Goal: Transaction & Acquisition: Purchase product/service

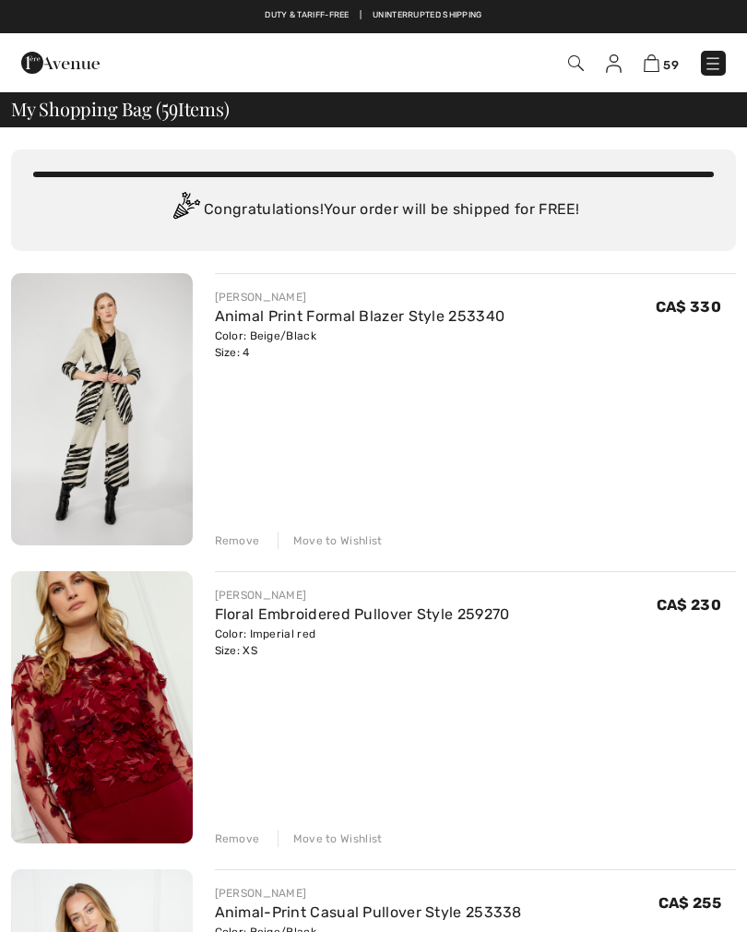
click at [223, 547] on div "Remove" at bounding box center [237, 540] width 45 height 17
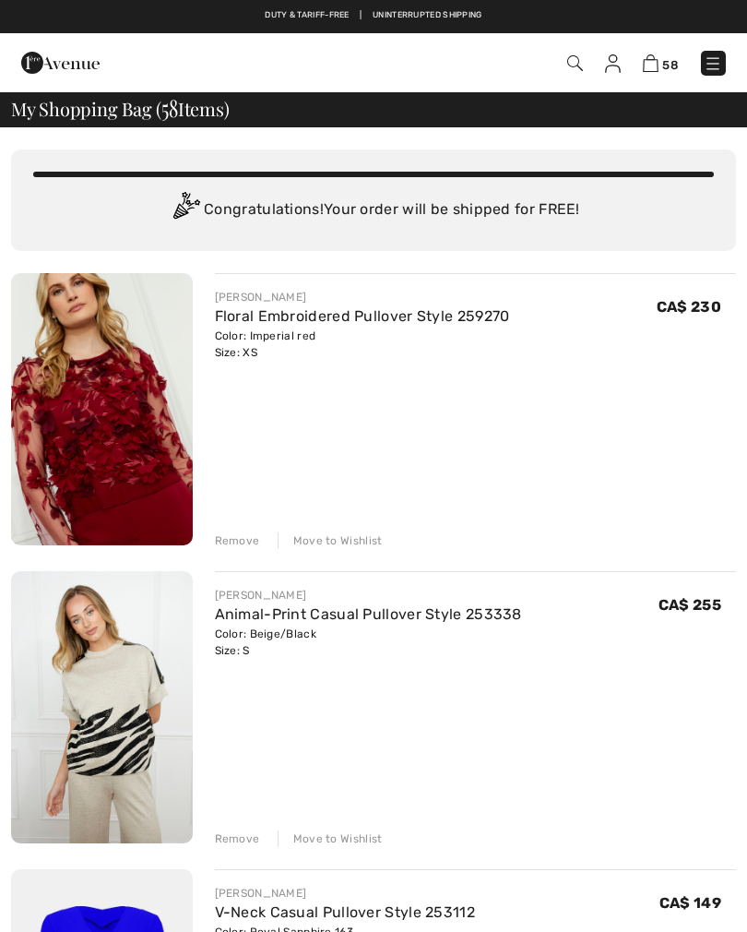
click at [234, 547] on div "Remove" at bounding box center [237, 540] width 45 height 17
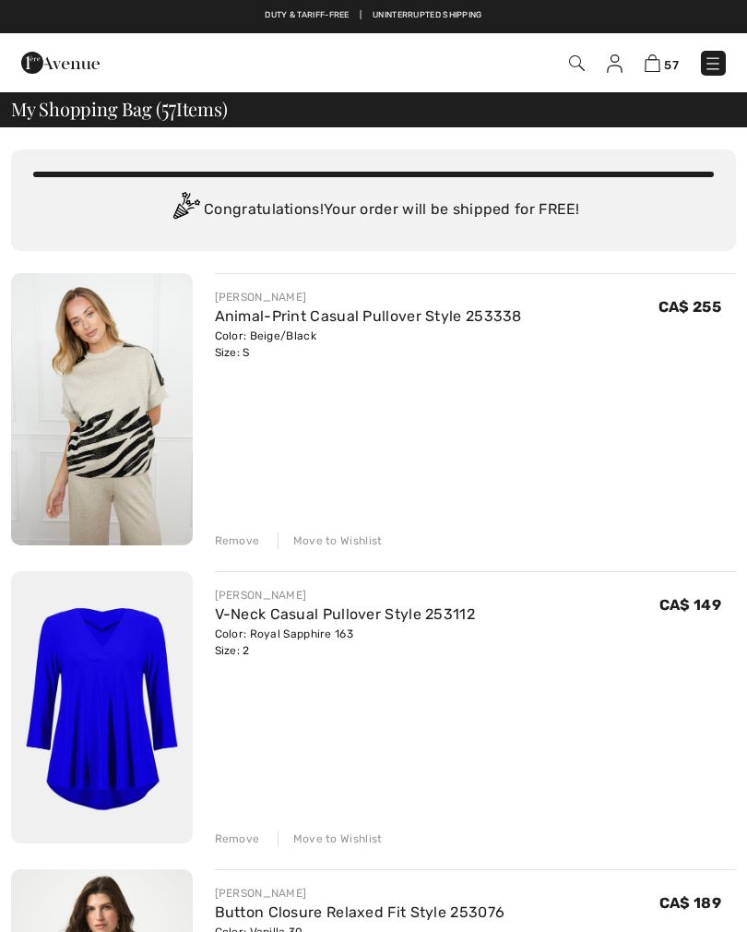
click at [228, 541] on div "Remove" at bounding box center [237, 540] width 45 height 17
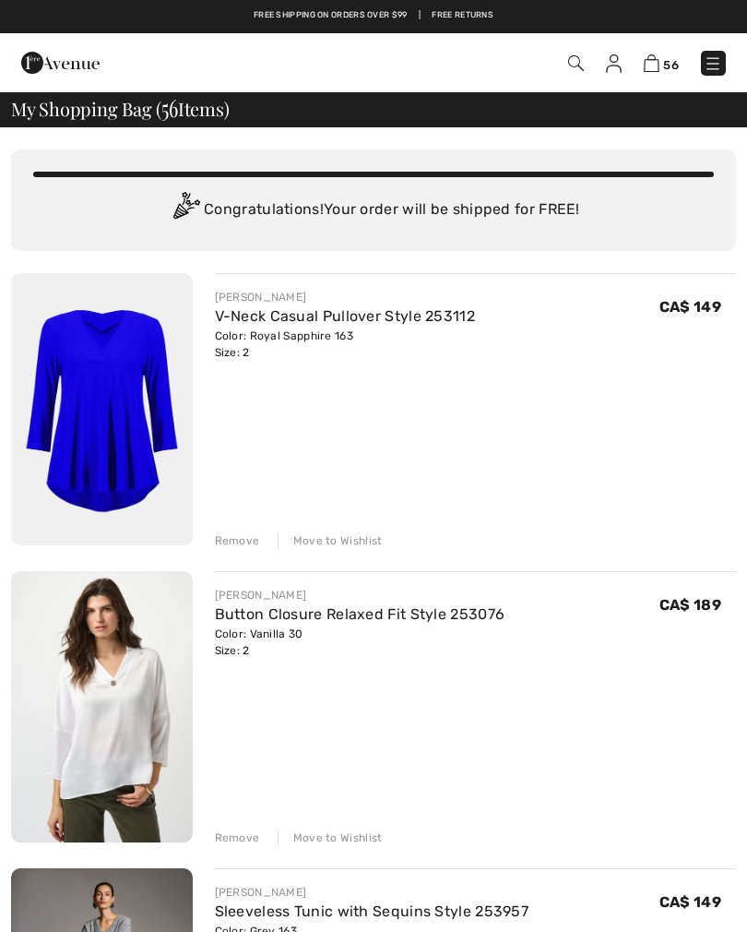
click at [232, 540] on div "Remove" at bounding box center [237, 540] width 45 height 17
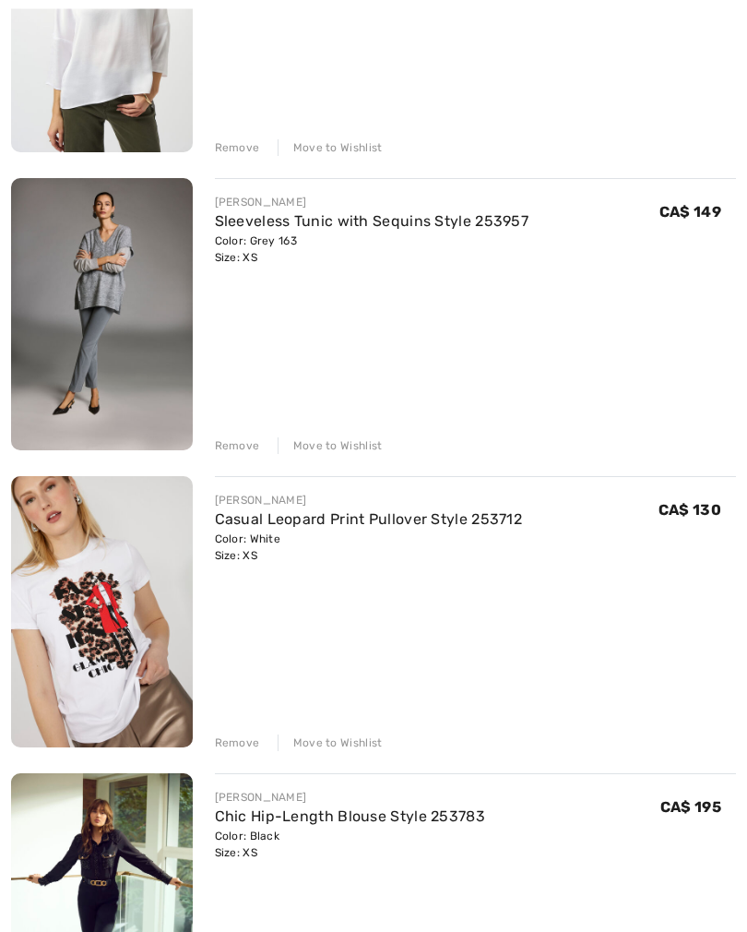
click at [230, 746] on div "Remove" at bounding box center [237, 743] width 45 height 17
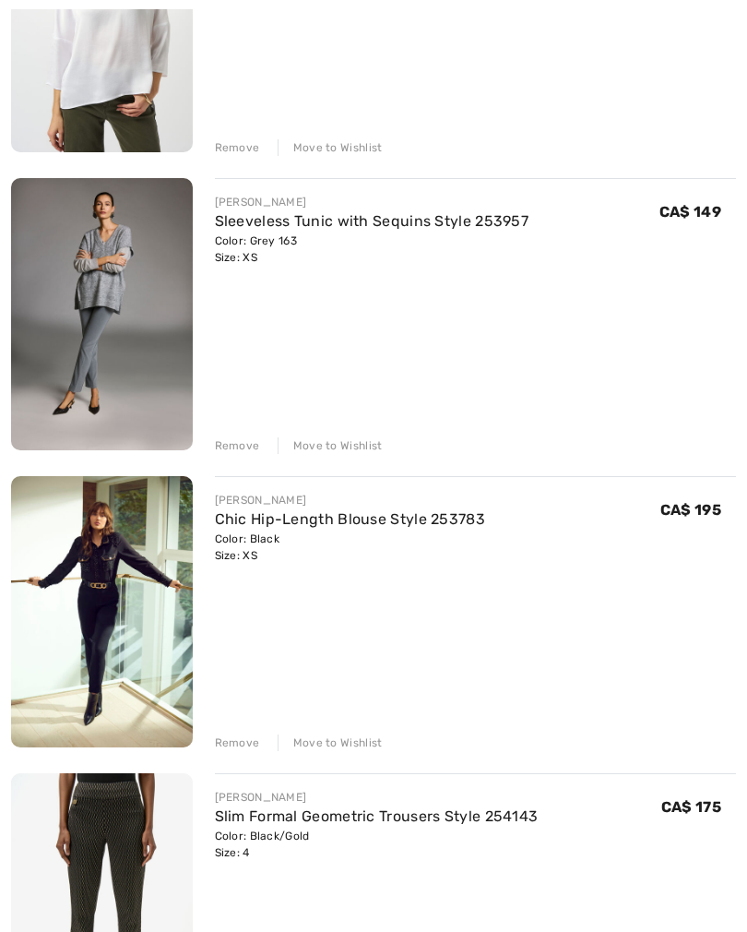
click at [224, 744] on div "Remove" at bounding box center [237, 742] width 45 height 17
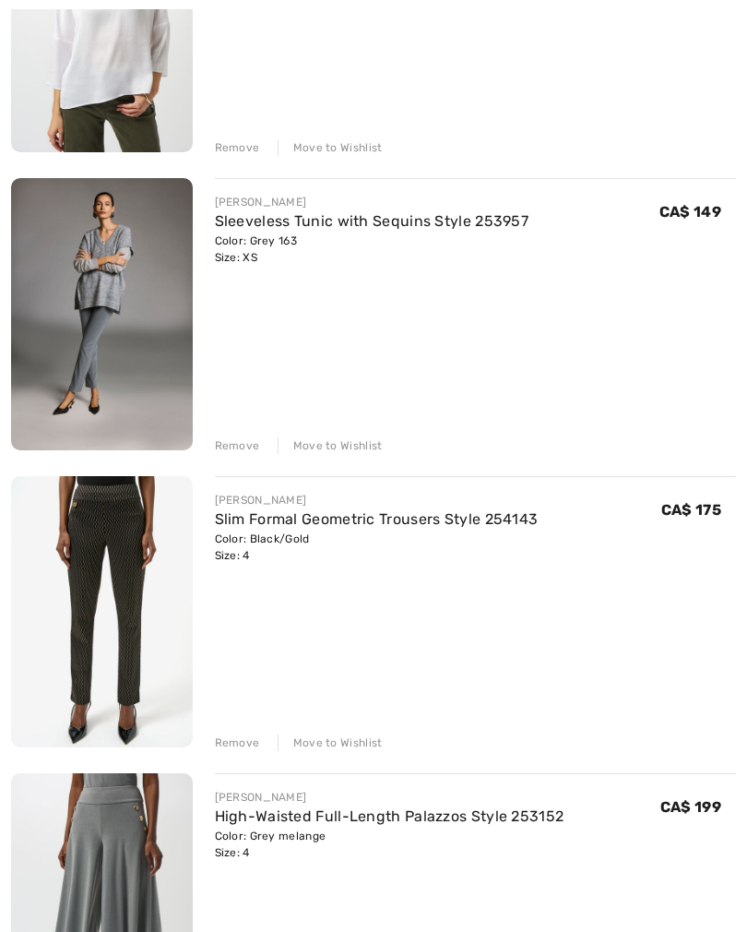
click at [231, 750] on div "Remove" at bounding box center [237, 742] width 45 height 17
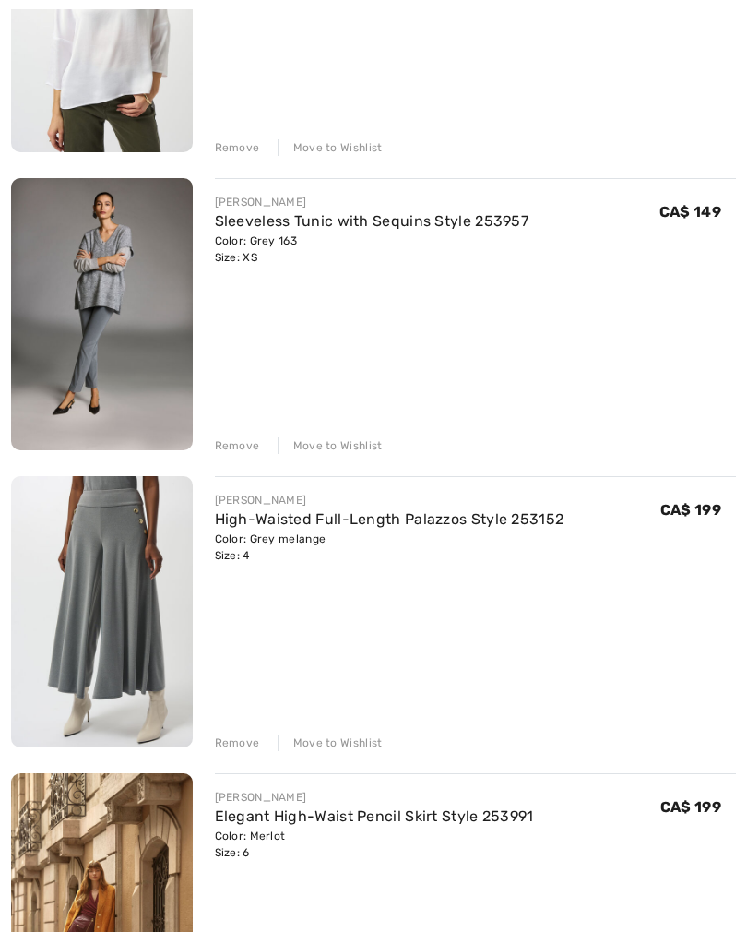
click at [222, 746] on div "Remove" at bounding box center [237, 742] width 45 height 17
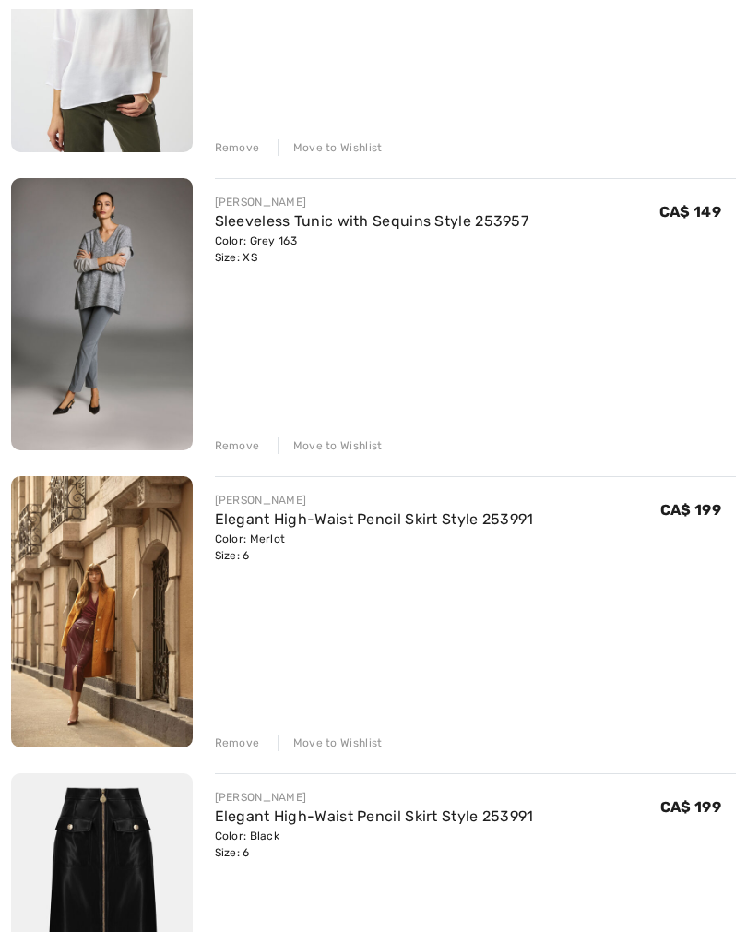
click at [230, 749] on div "Remove" at bounding box center [237, 742] width 45 height 17
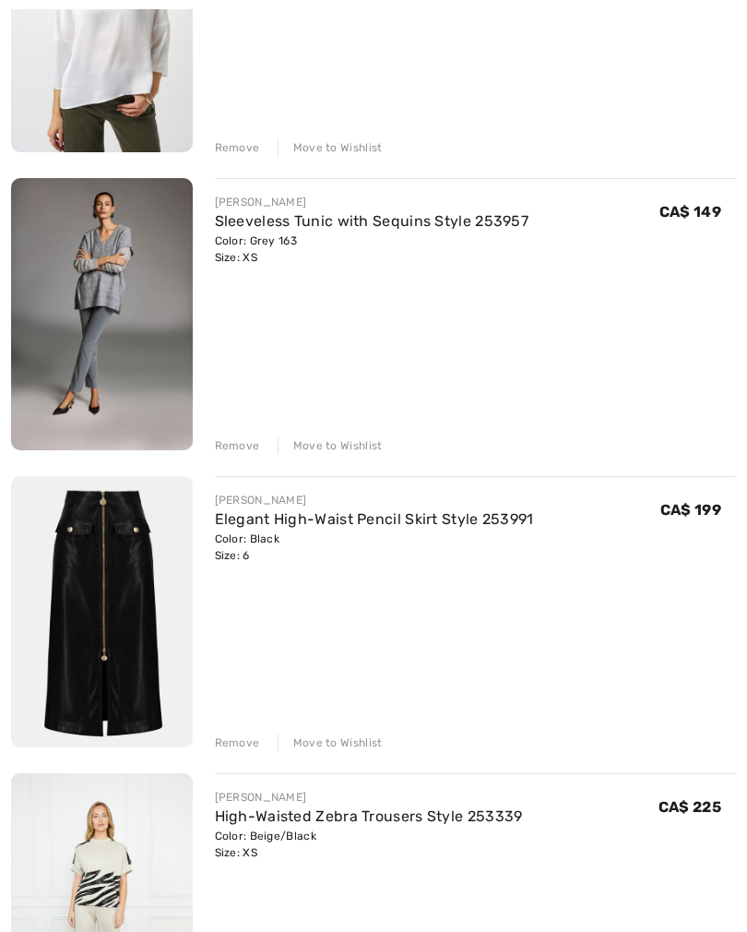
click at [231, 746] on div "Remove" at bounding box center [237, 742] width 45 height 17
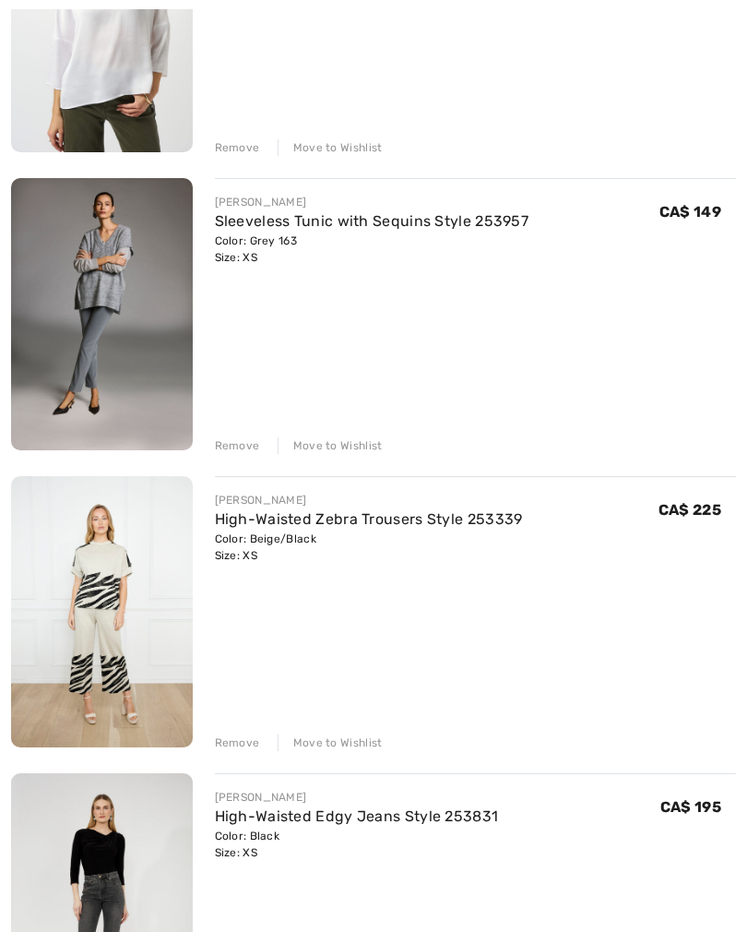
click at [229, 751] on div "Remove" at bounding box center [237, 742] width 45 height 17
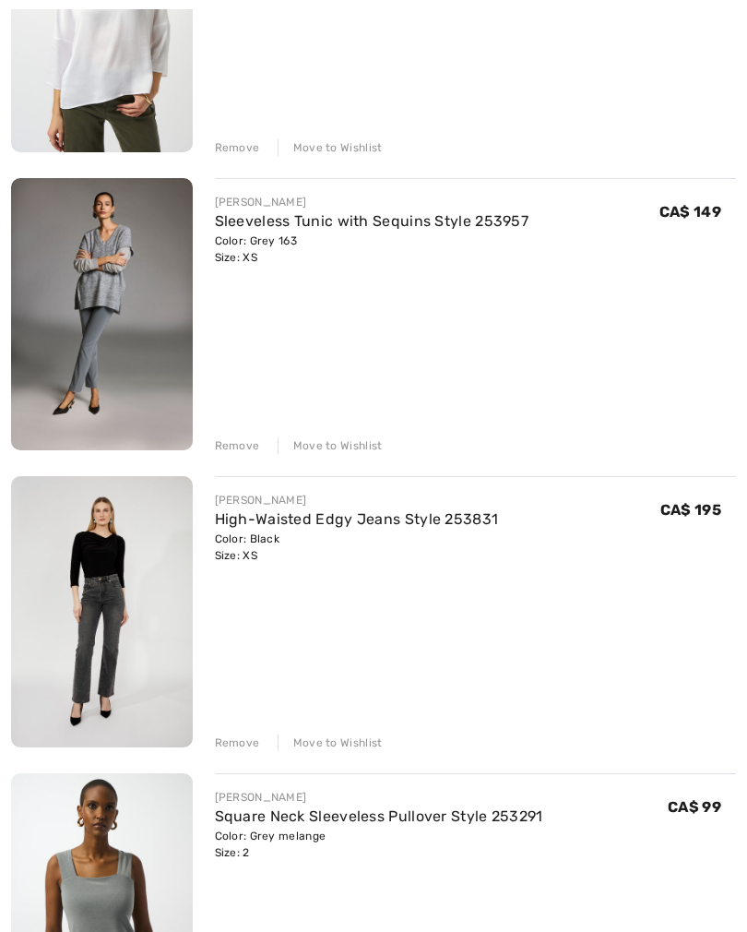
click at [228, 742] on div "Remove" at bounding box center [237, 742] width 45 height 17
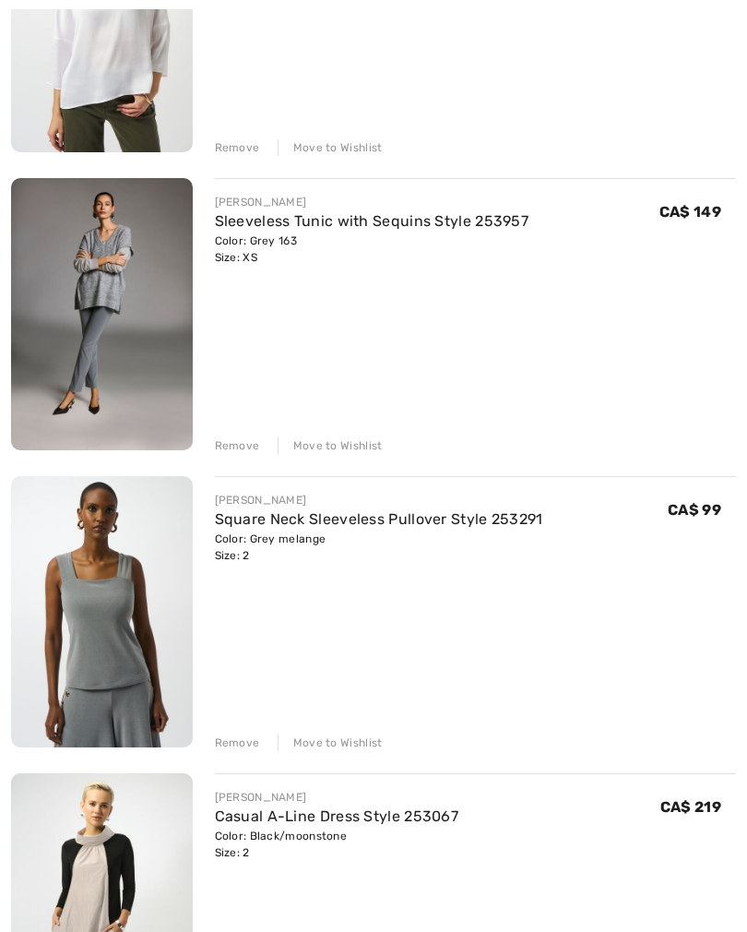
click at [230, 743] on div "Remove" at bounding box center [237, 742] width 45 height 17
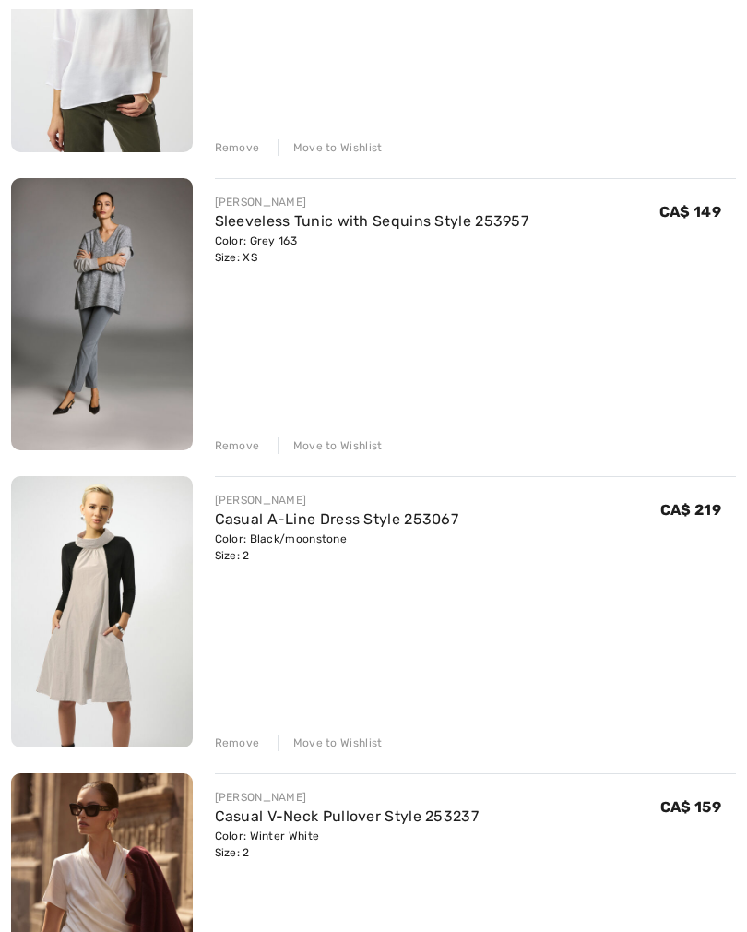
click at [230, 745] on div "Remove" at bounding box center [237, 742] width 45 height 17
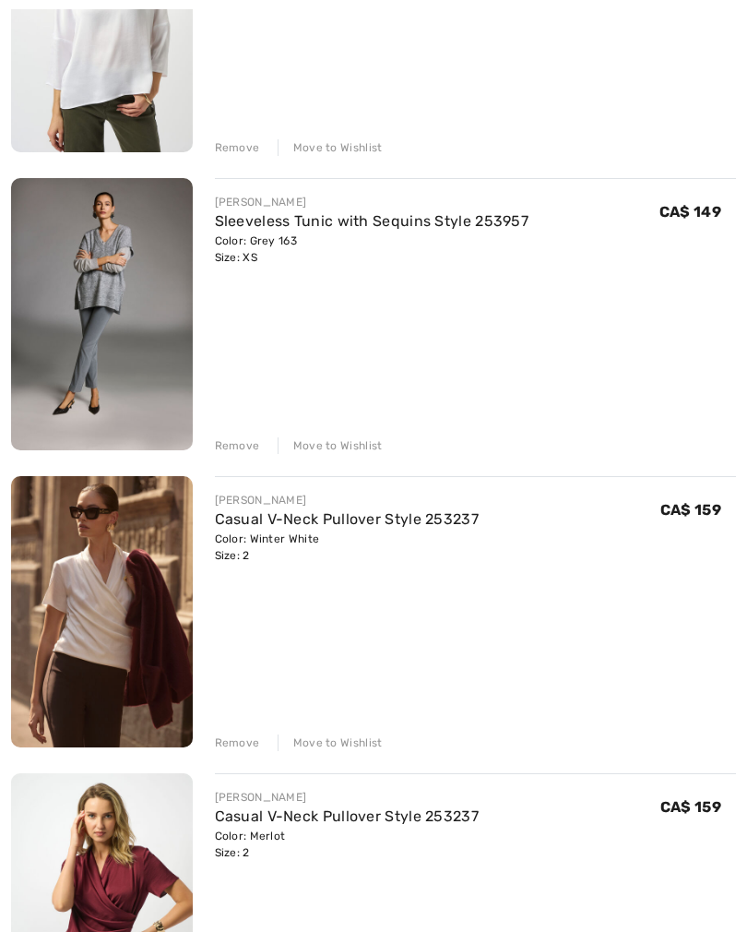
click at [228, 749] on div "Remove" at bounding box center [237, 742] width 45 height 17
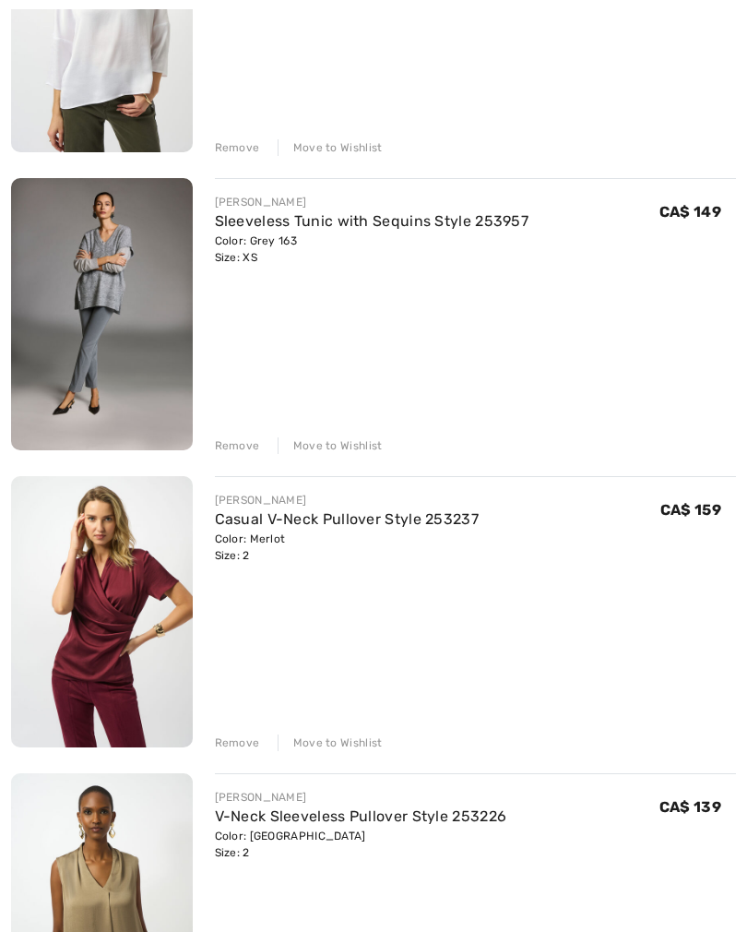
click at [237, 747] on div "Remove" at bounding box center [237, 742] width 45 height 17
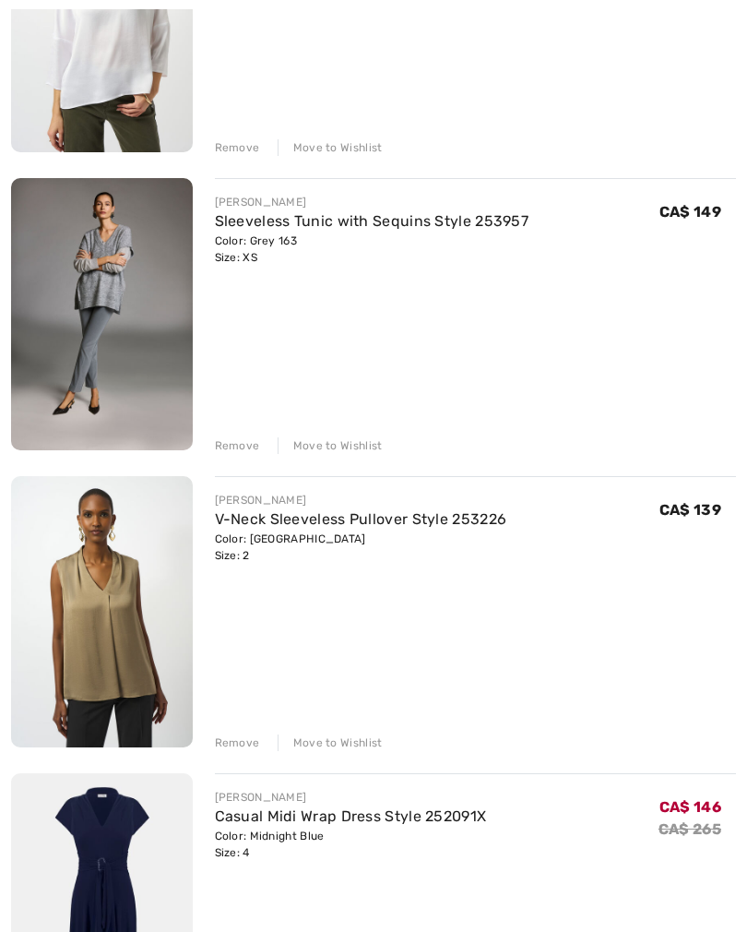
click at [221, 746] on div "Remove" at bounding box center [237, 742] width 45 height 17
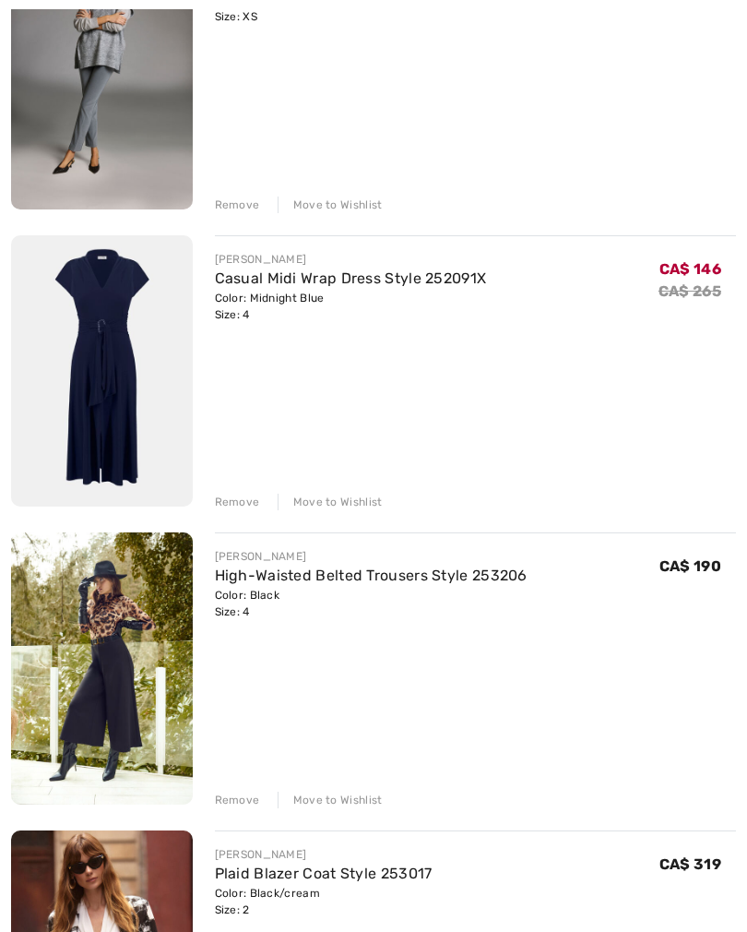
click at [227, 806] on div "Remove" at bounding box center [237, 800] width 45 height 17
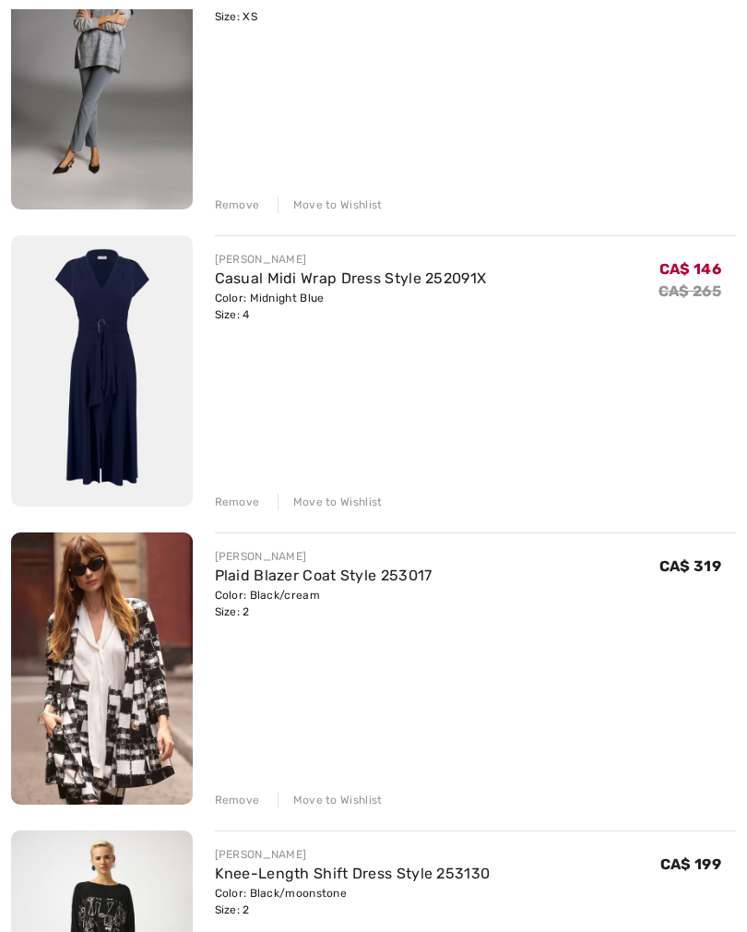
click at [233, 803] on div "Remove" at bounding box center [237, 799] width 45 height 17
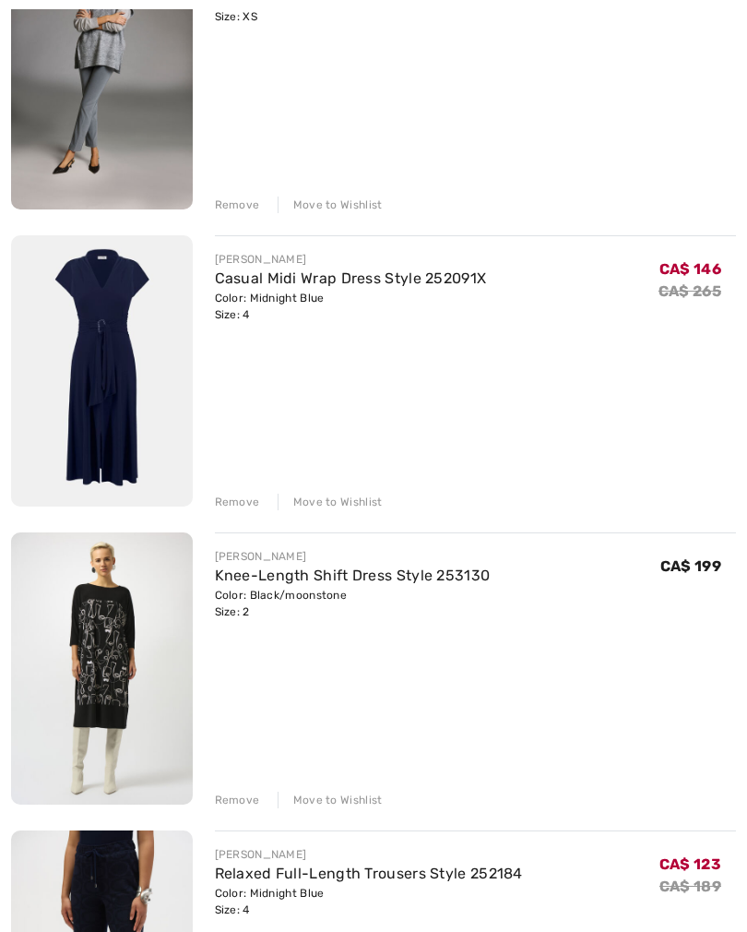
click at [233, 803] on div "Remove" at bounding box center [237, 799] width 45 height 17
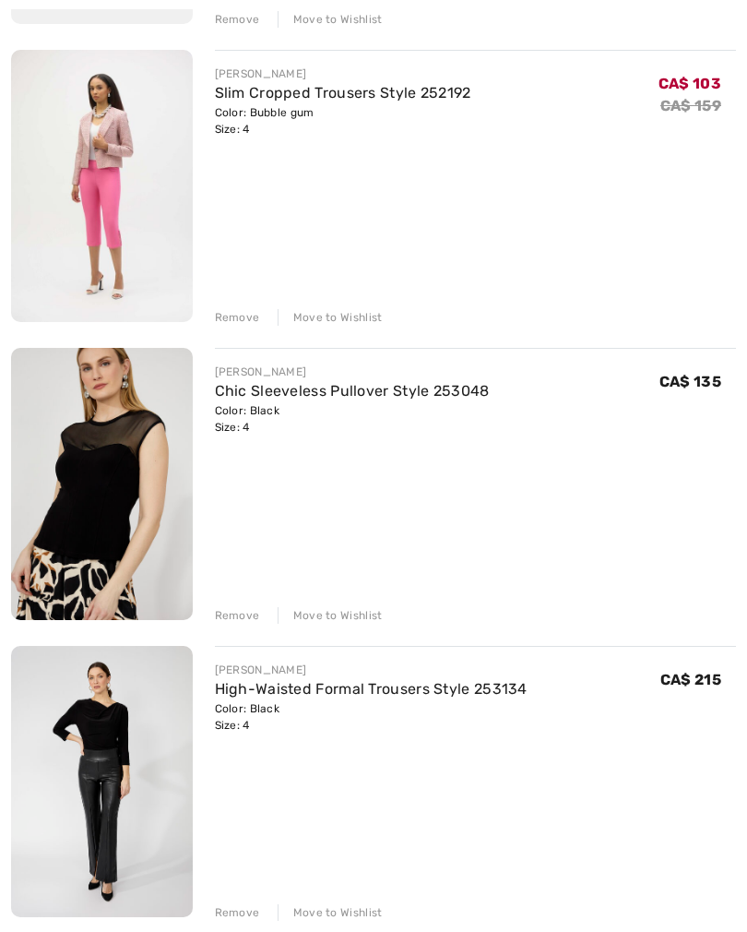
scroll to position [1711, 0]
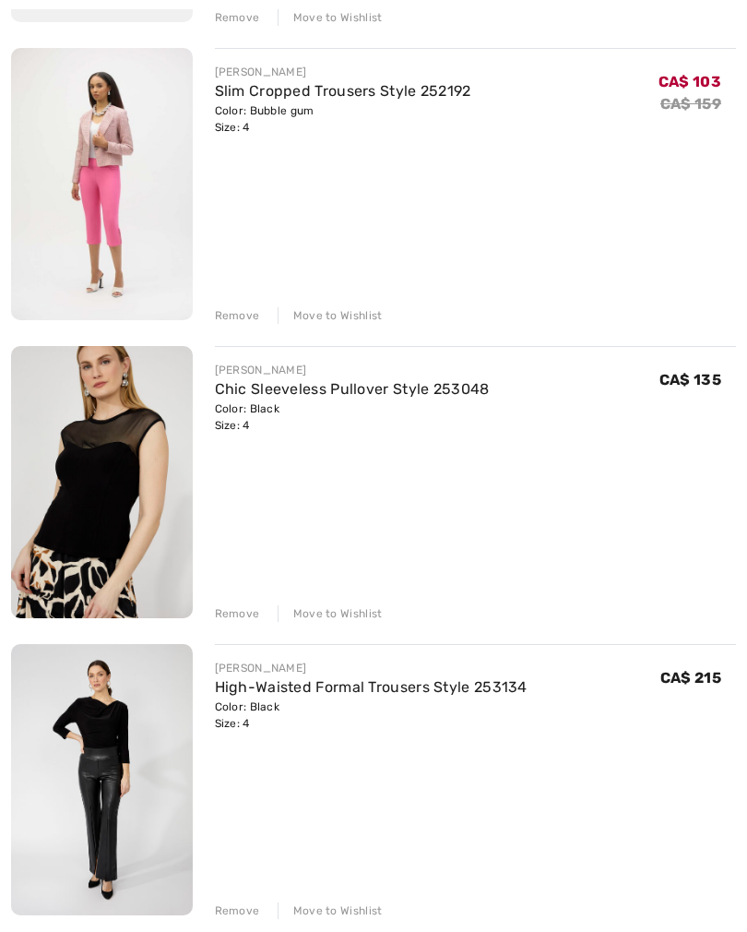
click at [229, 620] on div "Remove" at bounding box center [237, 613] width 45 height 17
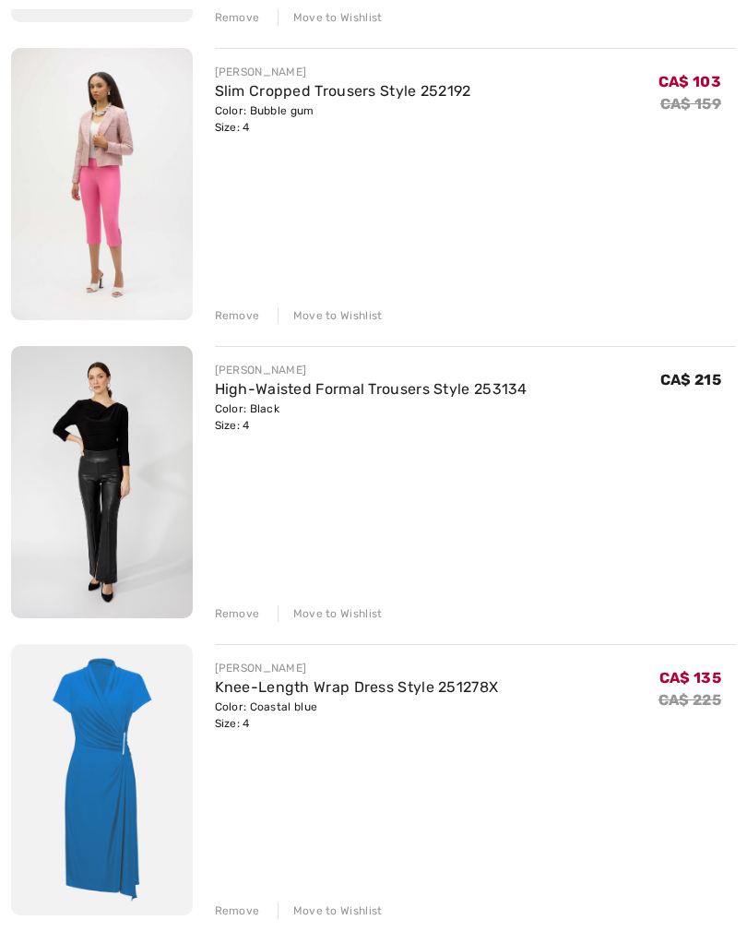
click at [224, 621] on div "Remove" at bounding box center [237, 613] width 45 height 17
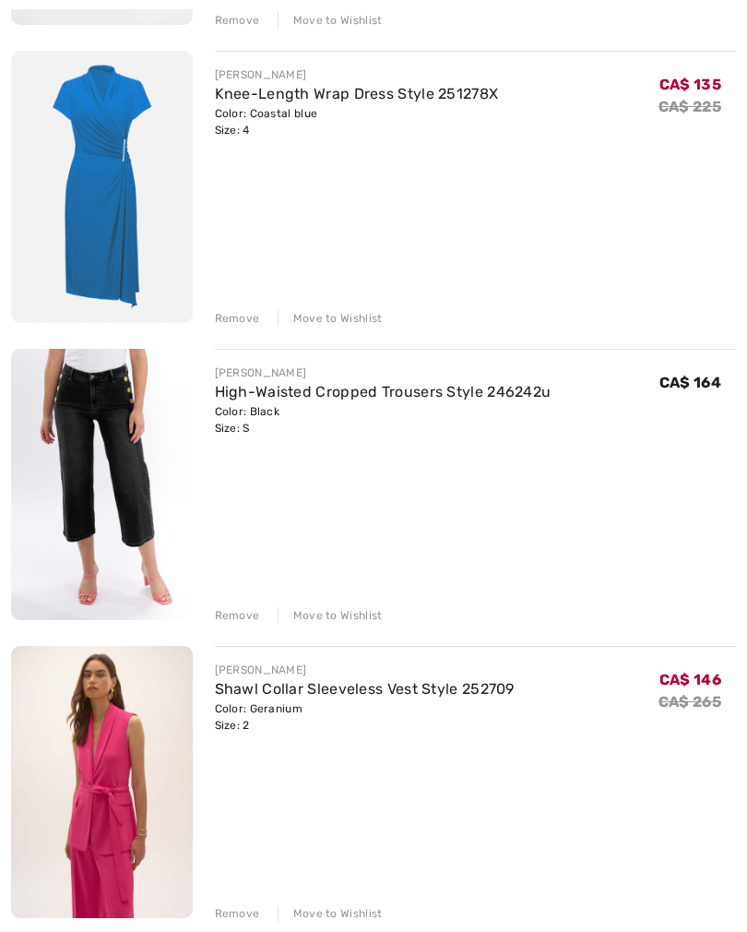
scroll to position [2017, 0]
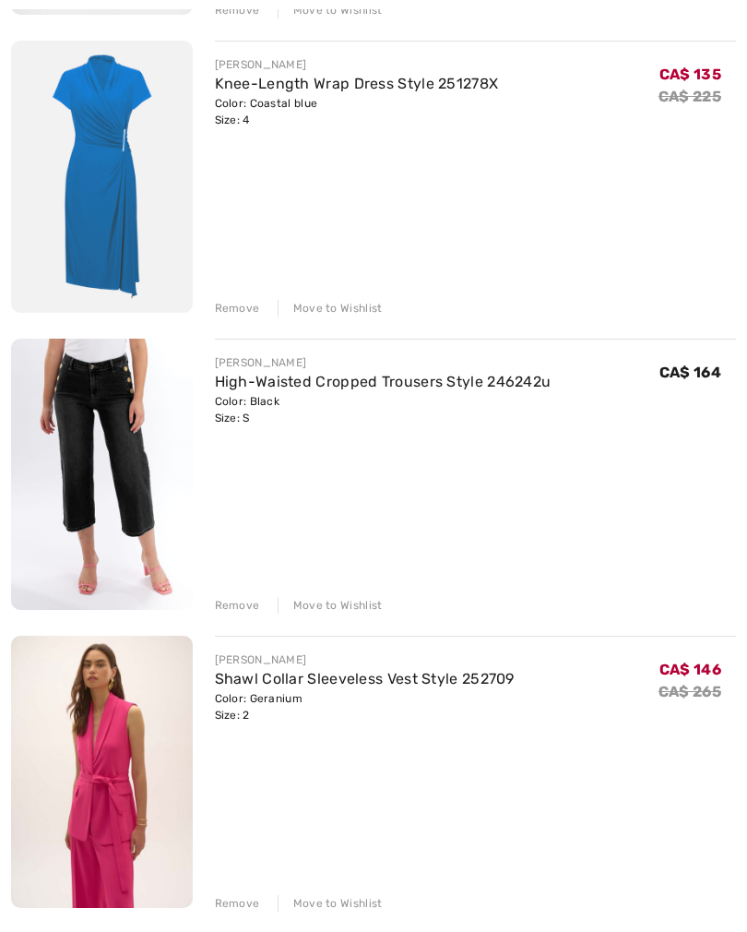
click at [226, 613] on div "Remove" at bounding box center [237, 605] width 45 height 17
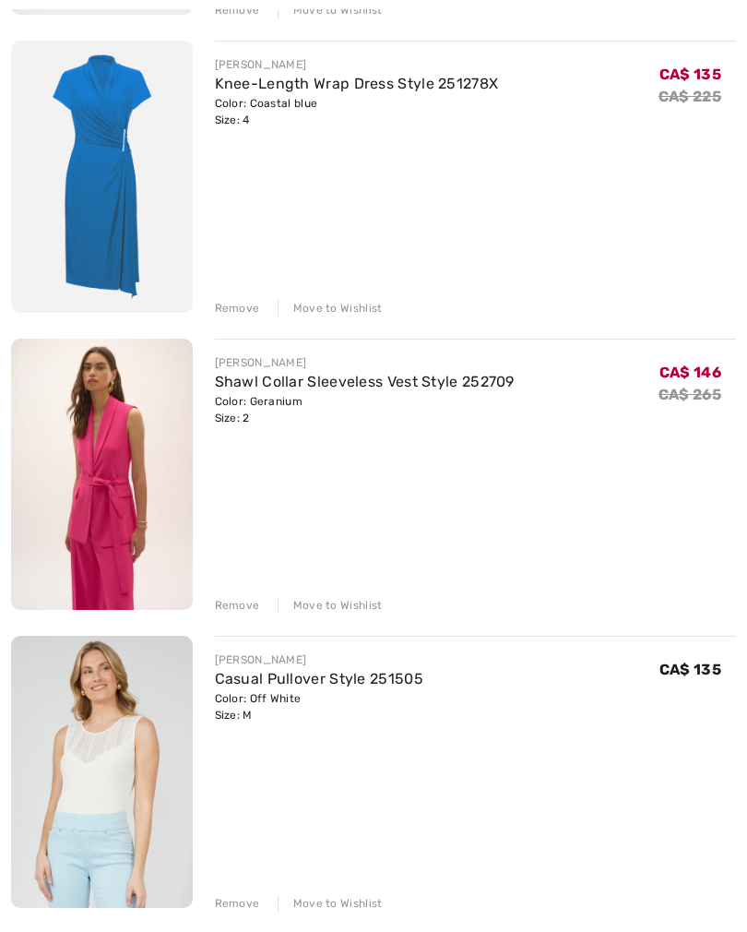
click at [228, 613] on div "Remove" at bounding box center [237, 605] width 45 height 17
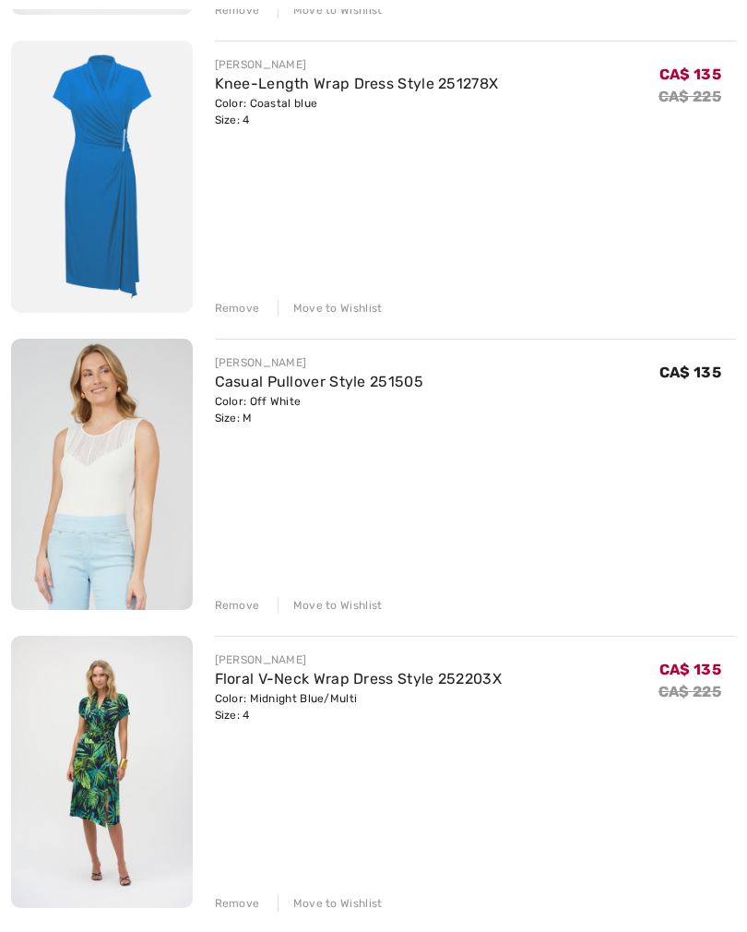
click at [232, 613] on div "Remove" at bounding box center [237, 605] width 45 height 17
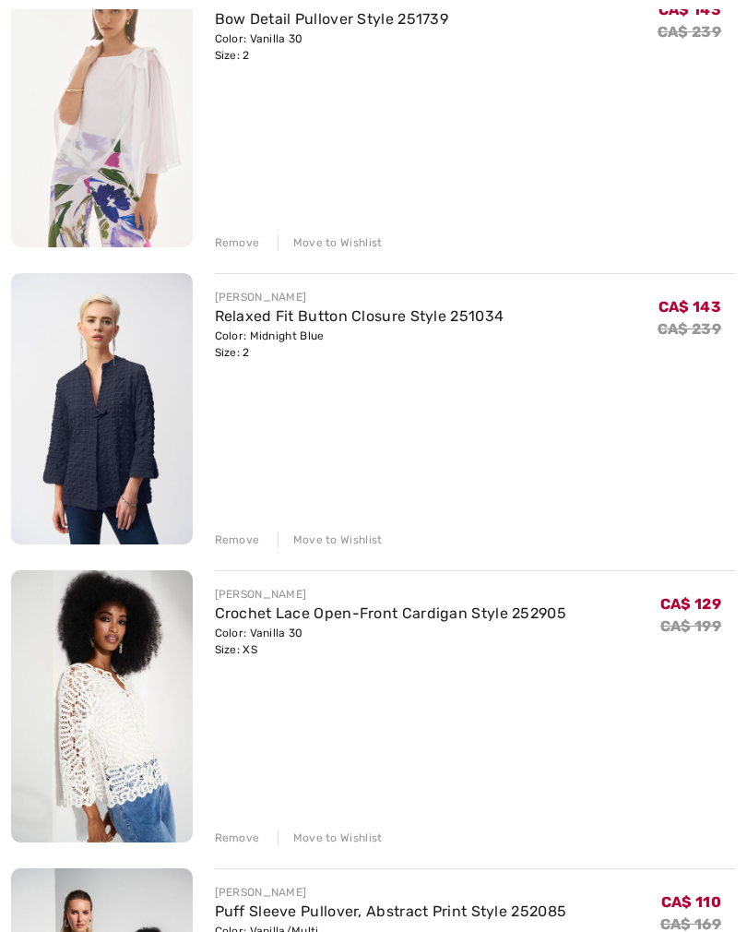
click at [226, 547] on div "Remove" at bounding box center [237, 540] width 45 height 17
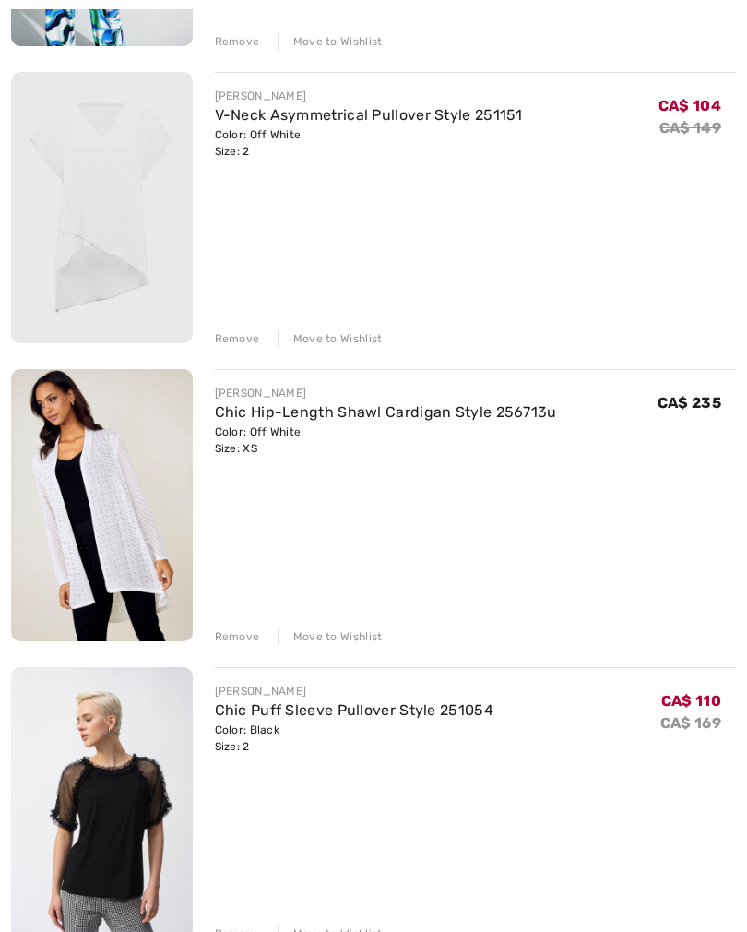
scroll to position [4665, 0]
click at [230, 648] on div "JOSEPH RIBKOFF Button Closure Relaxed Fit Style 253076 Color: Vanilla 30 Size: …" at bounding box center [373, 507] width 725 height 9798
click at [224, 637] on div "Remove" at bounding box center [237, 636] width 45 height 17
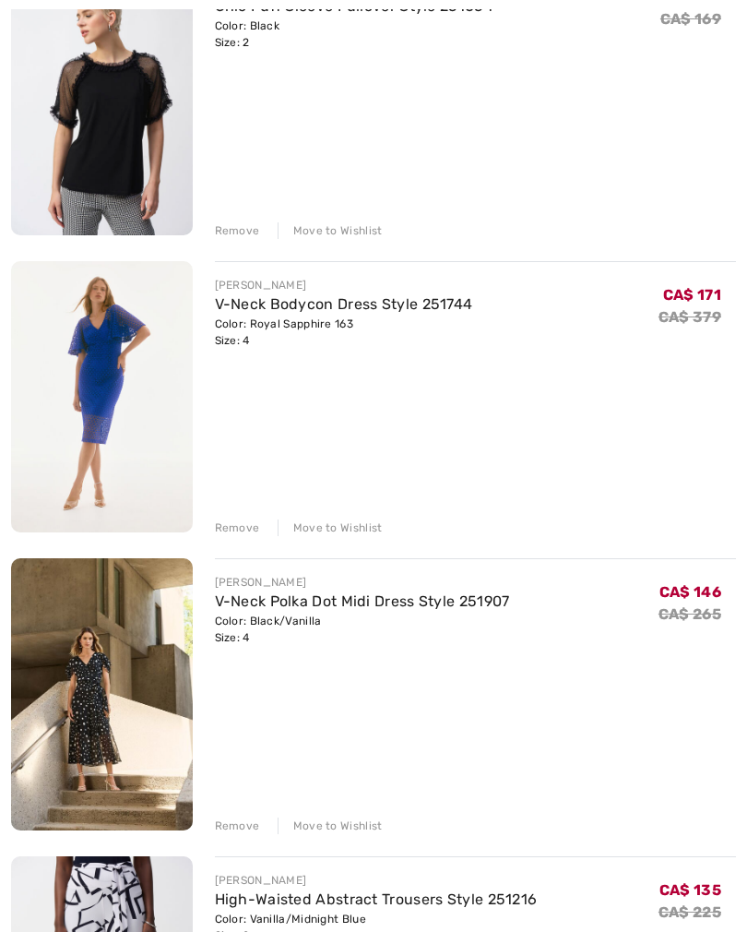
scroll to position [5073, 0]
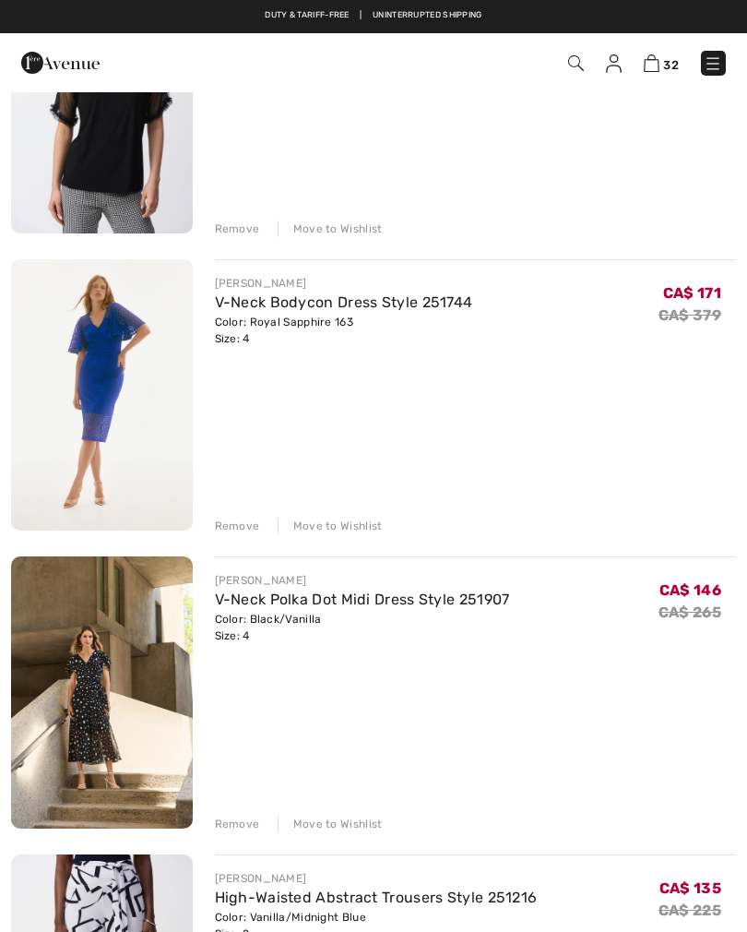
click at [228, 530] on div "Remove" at bounding box center [237, 526] width 45 height 17
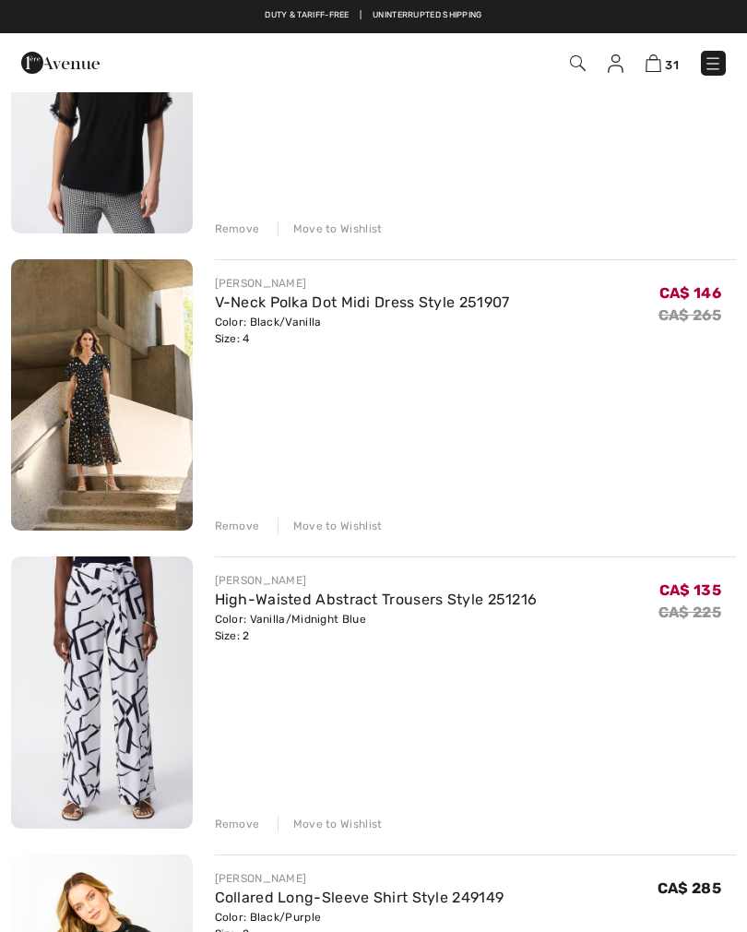
click at [226, 530] on div "Remove" at bounding box center [237, 526] width 45 height 17
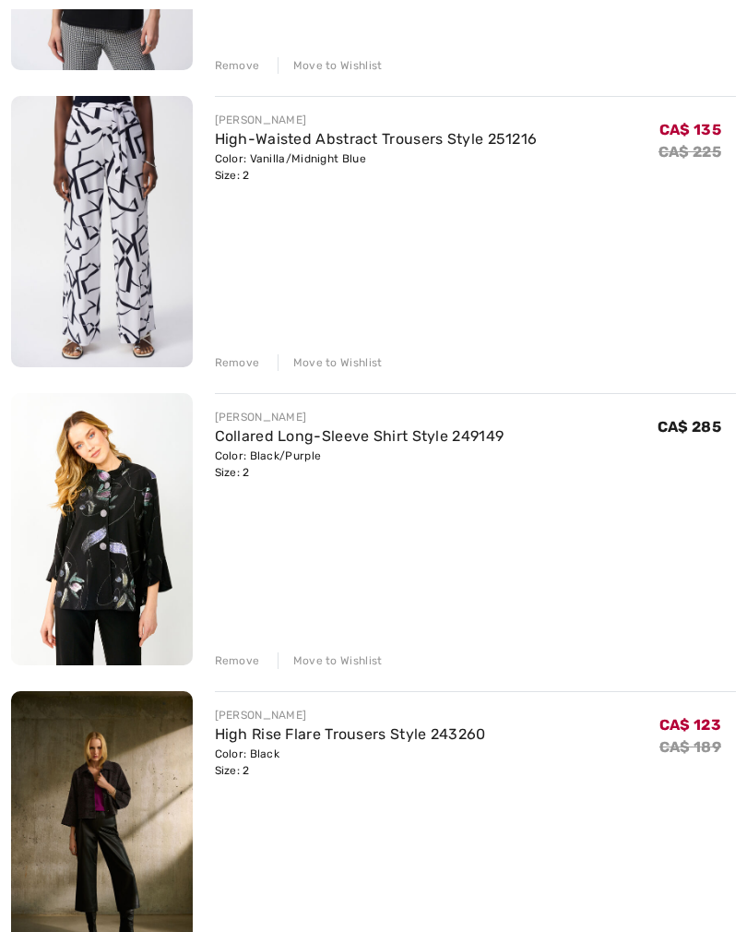
scroll to position [5267, 0]
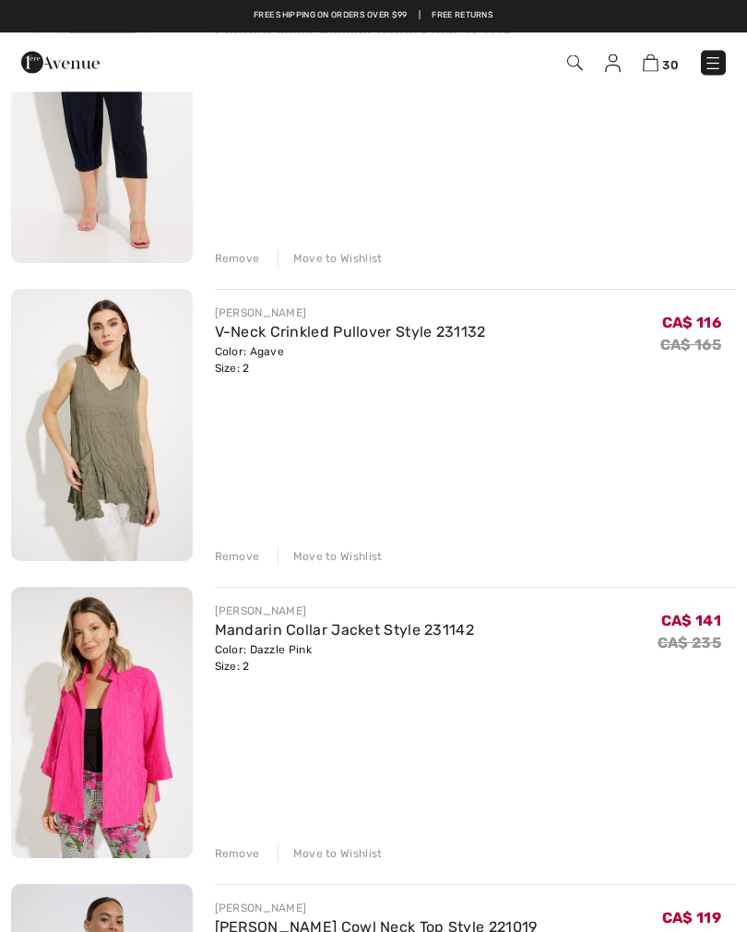
scroll to position [8018, 0]
click at [235, 561] on div "Remove" at bounding box center [237, 556] width 45 height 17
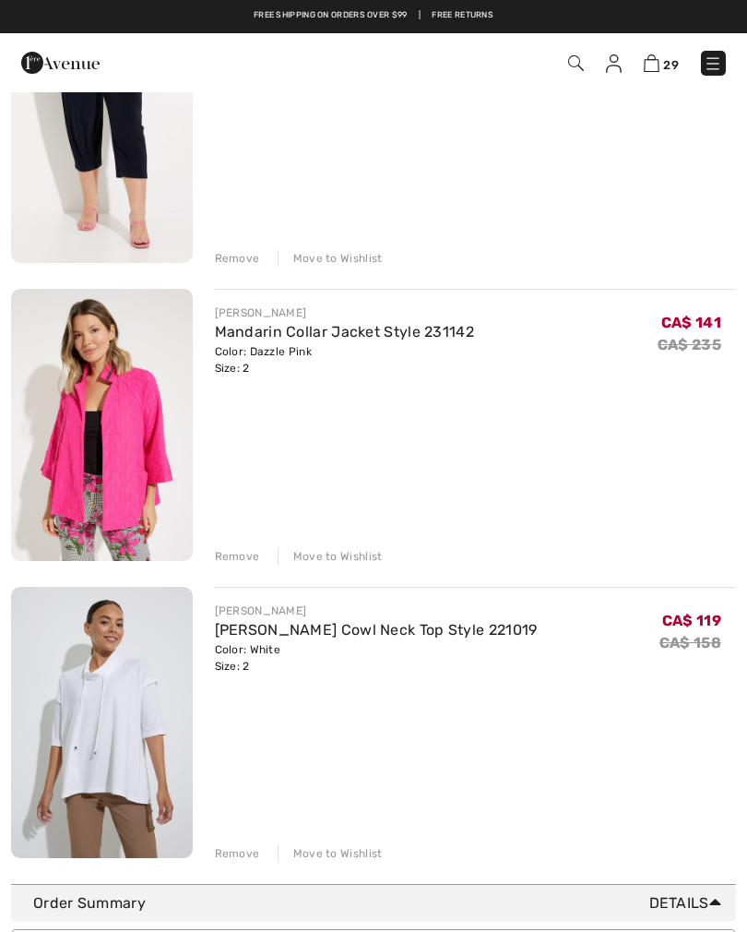
click at [233, 258] on div "Remove" at bounding box center [237, 258] width 45 height 17
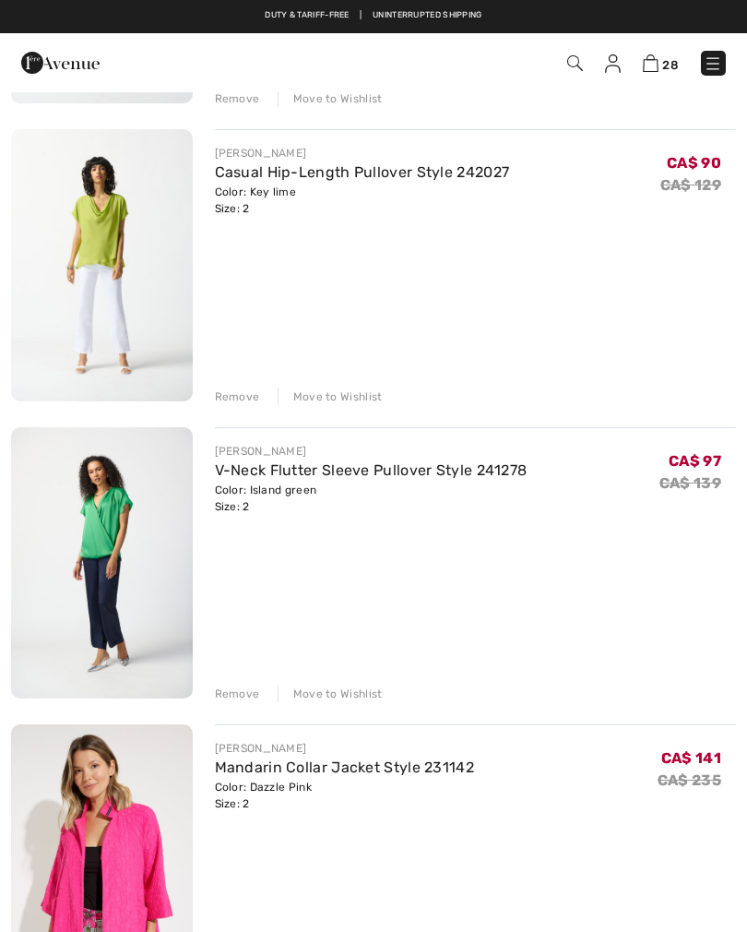
scroll to position [7282, 0]
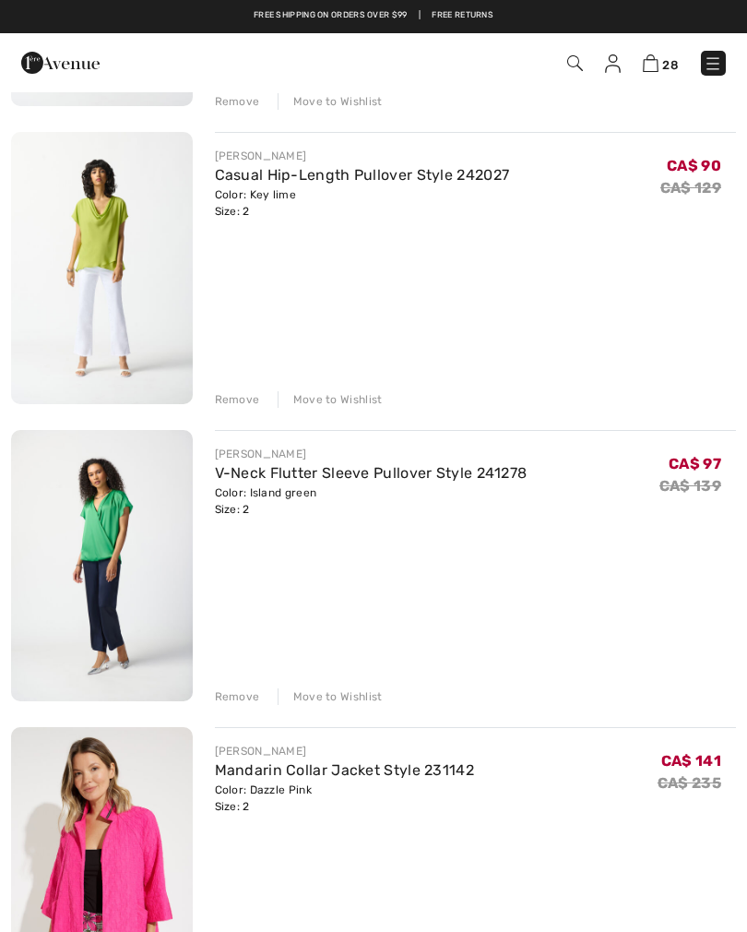
click at [231, 696] on div "Remove" at bounding box center [237, 696] width 45 height 17
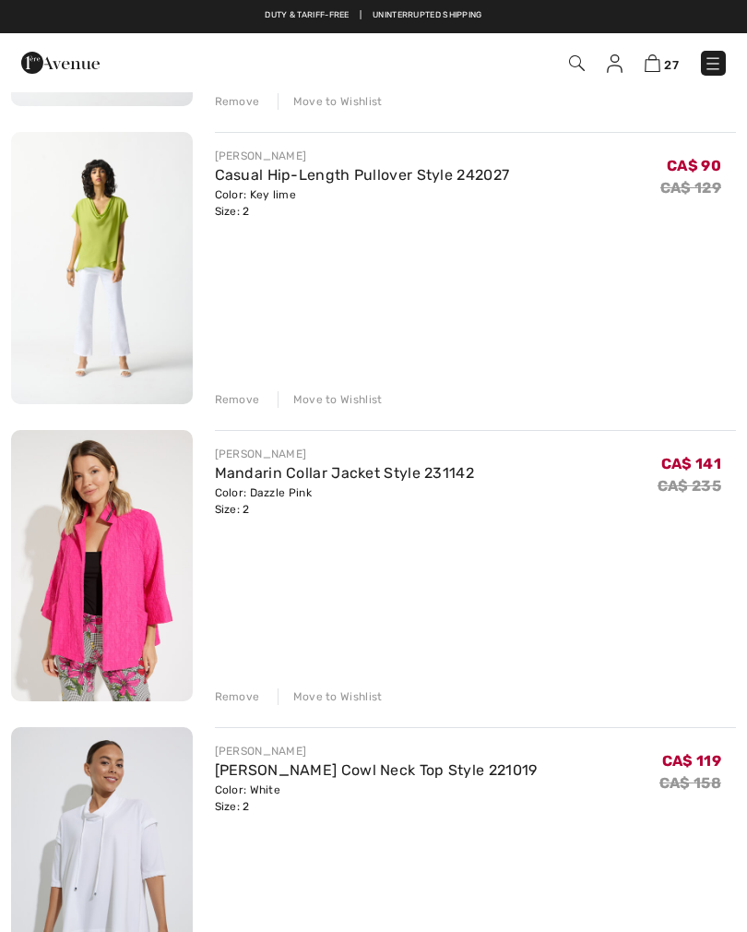
click at [229, 406] on div "Remove" at bounding box center [237, 399] width 45 height 17
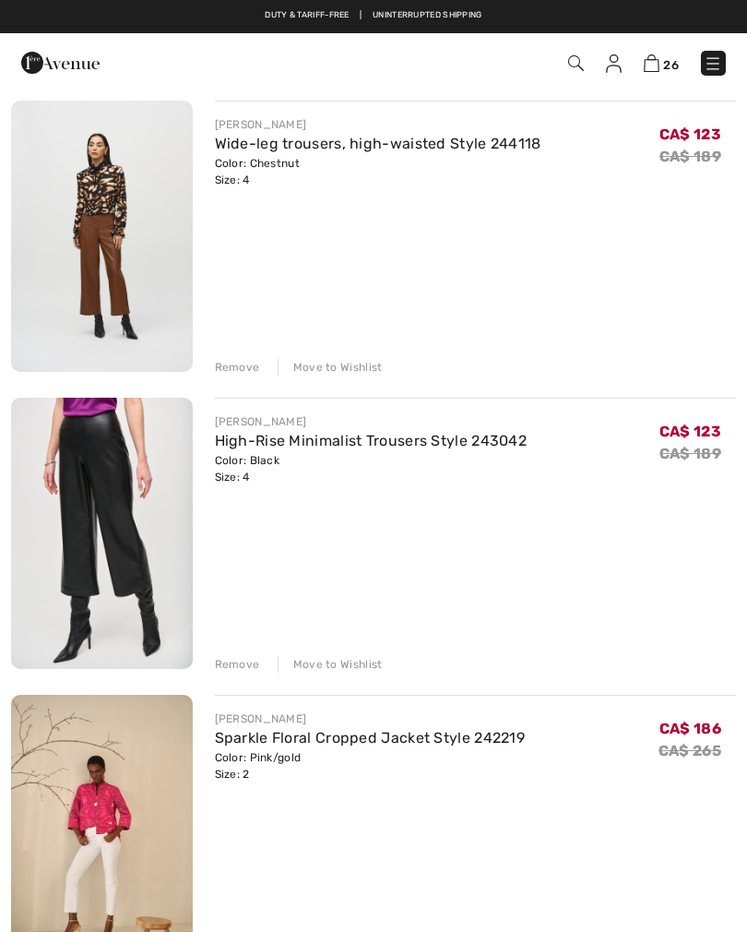
scroll to position [6120, 0]
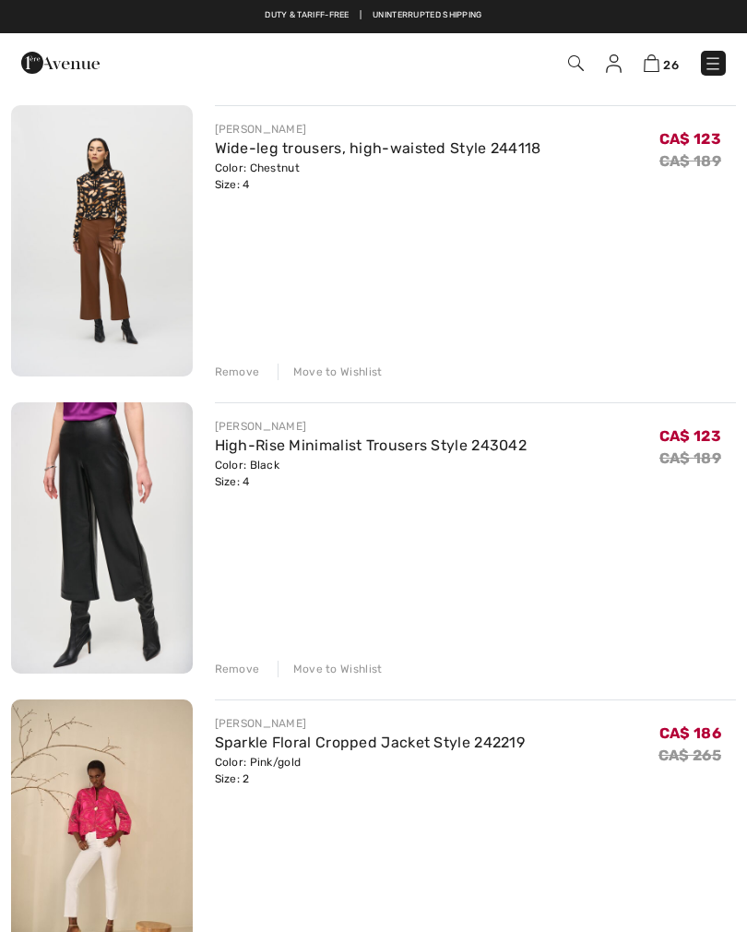
click at [225, 672] on div "Remove" at bounding box center [237, 669] width 45 height 17
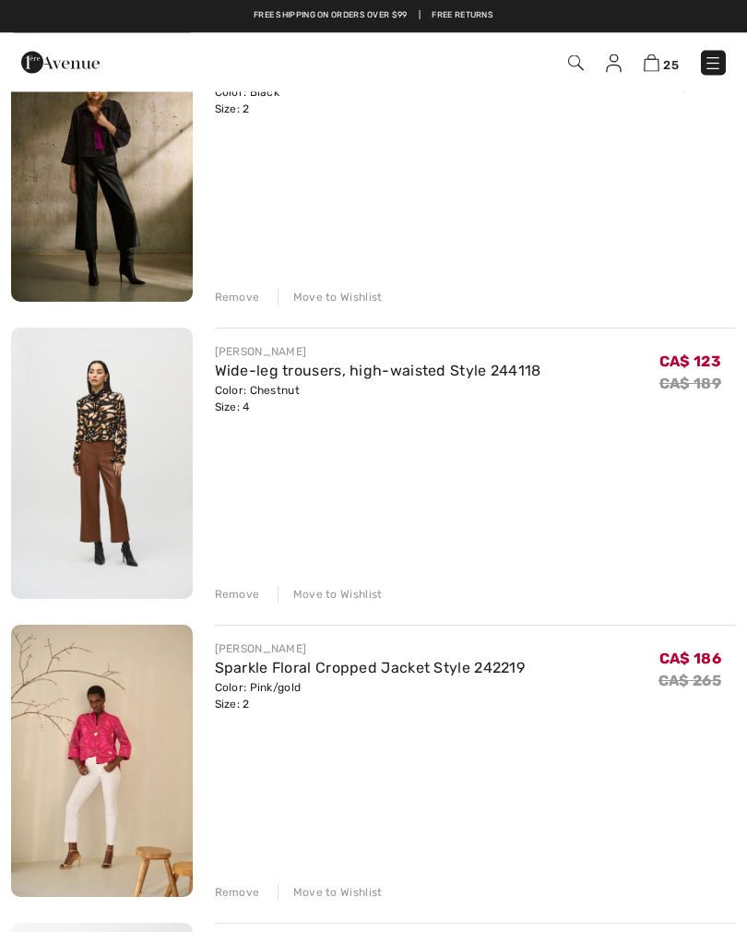
click at [231, 602] on div "Remove" at bounding box center [237, 595] width 45 height 17
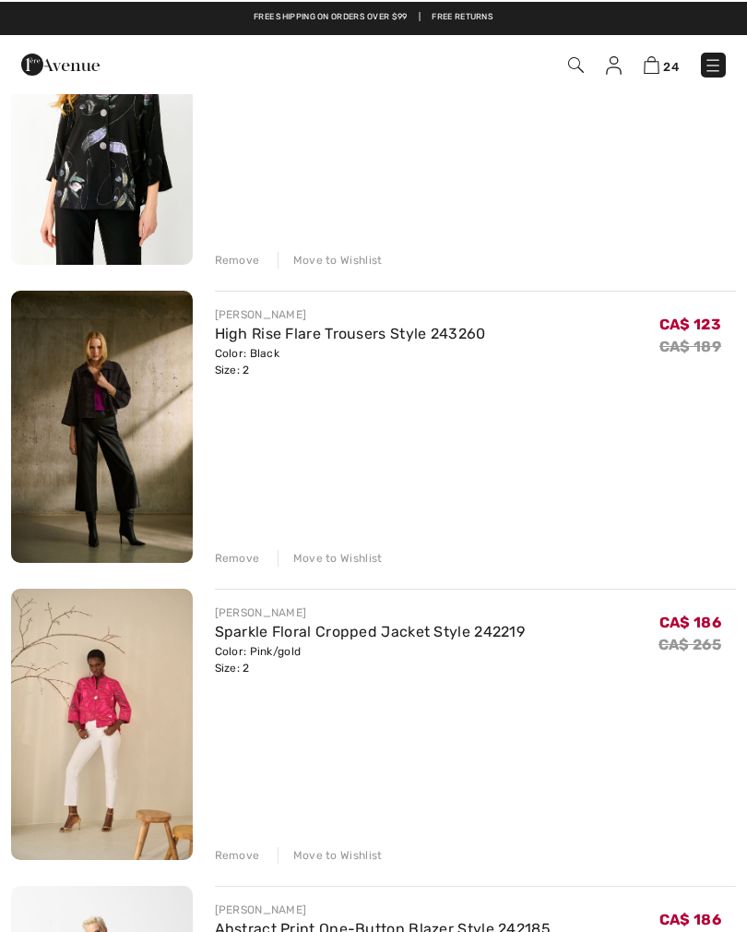
click at [226, 556] on div "Remove" at bounding box center [237, 556] width 45 height 17
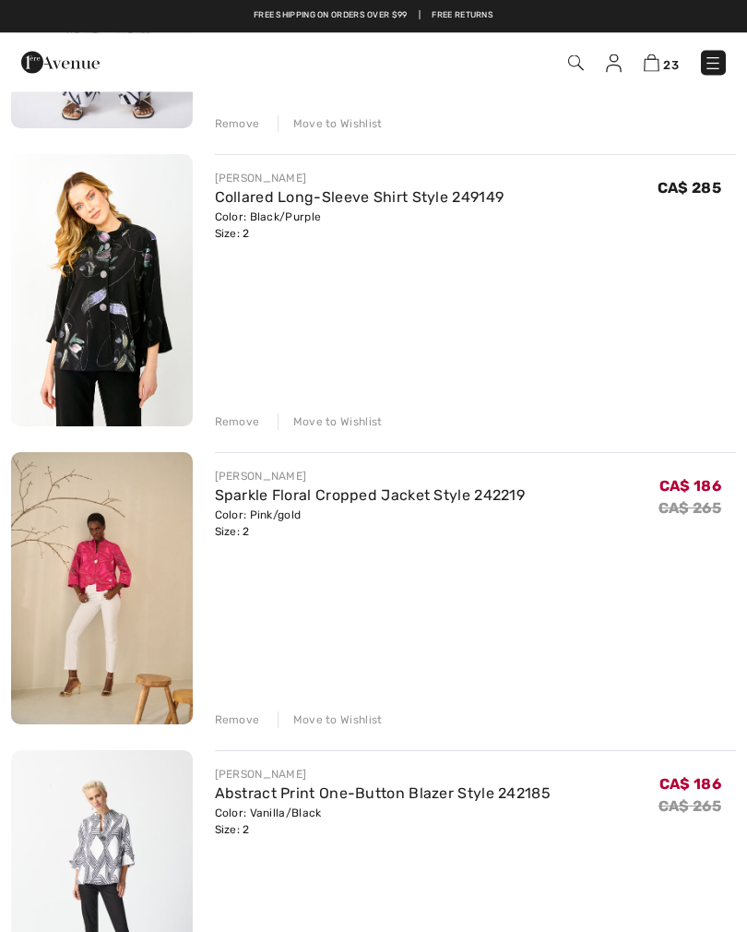
scroll to position [5469, 0]
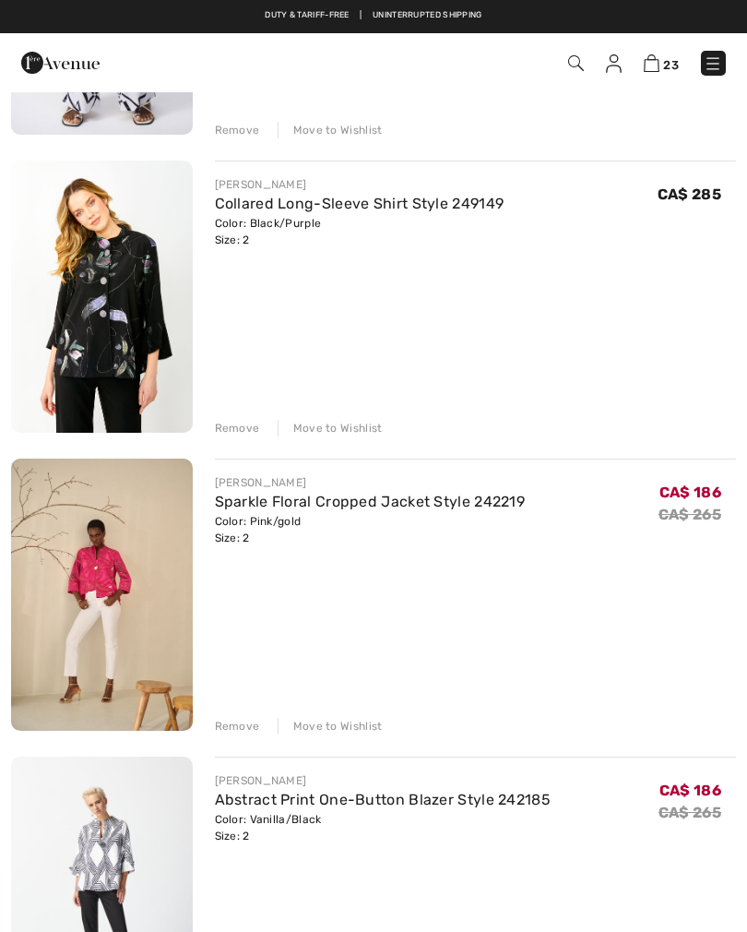
click at [241, 434] on div "Remove" at bounding box center [237, 428] width 45 height 17
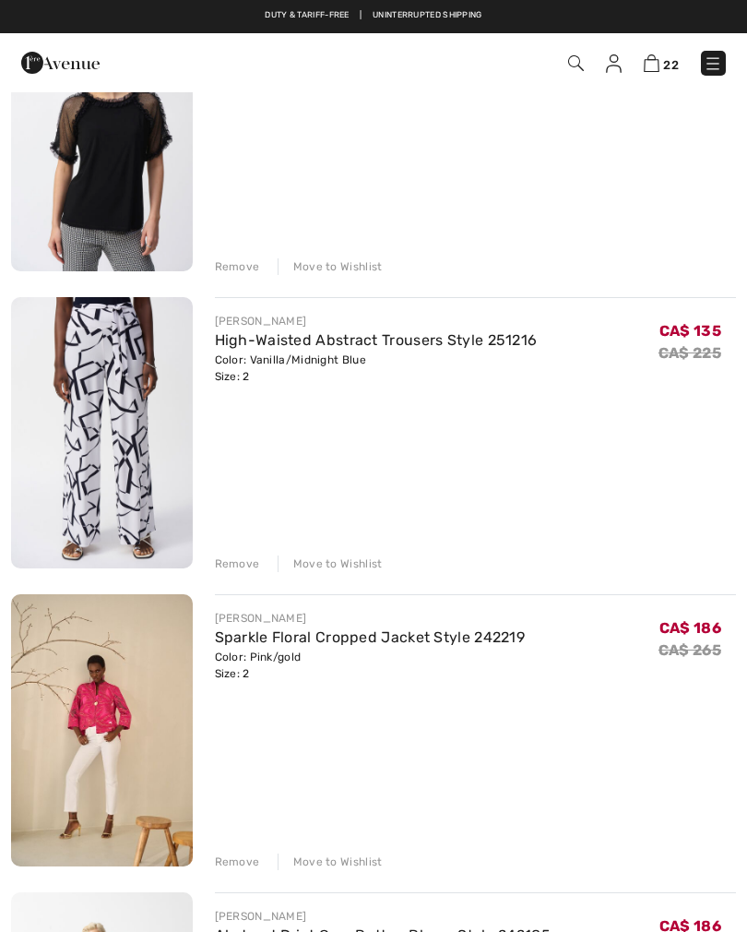
scroll to position [5036, 0]
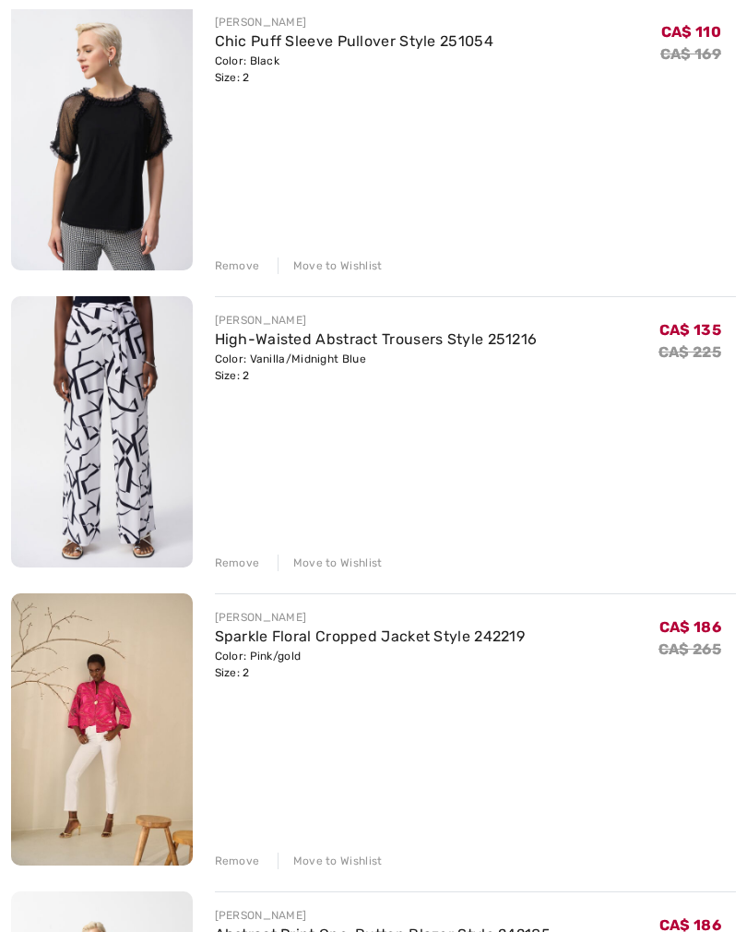
click at [232, 565] on div "Remove" at bounding box center [237, 562] width 45 height 17
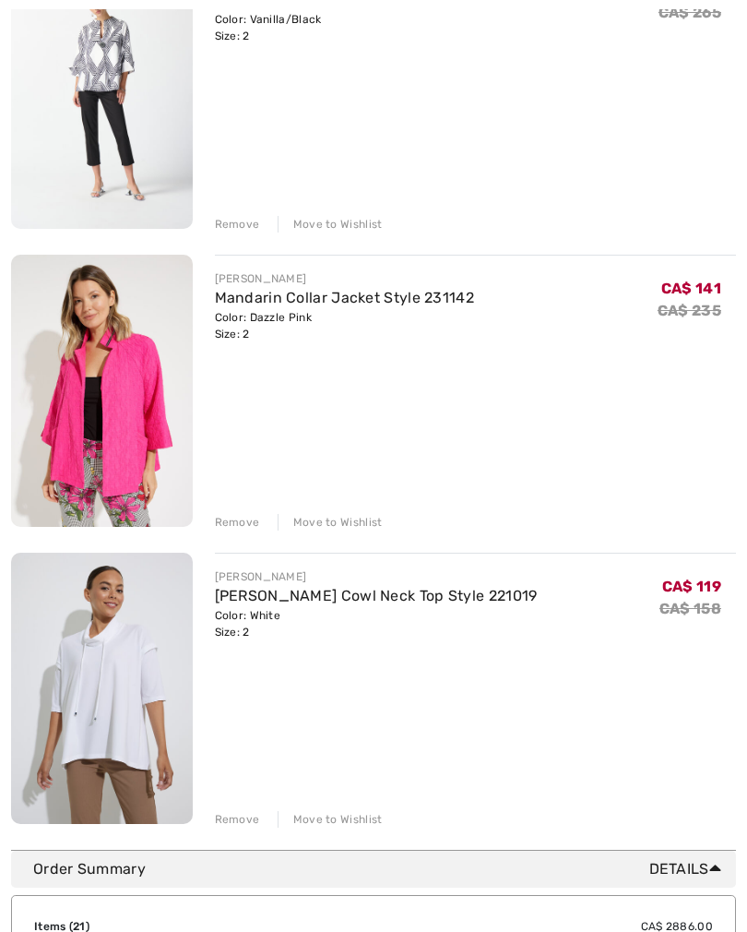
scroll to position [5675, 0]
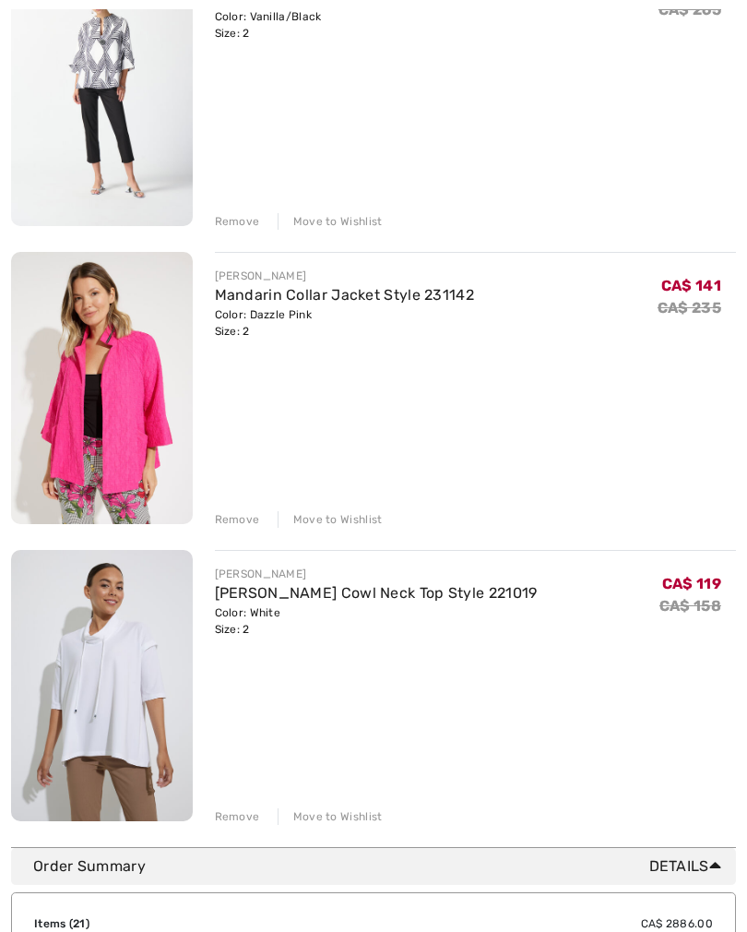
click at [234, 818] on div "Remove" at bounding box center [237, 816] width 45 height 17
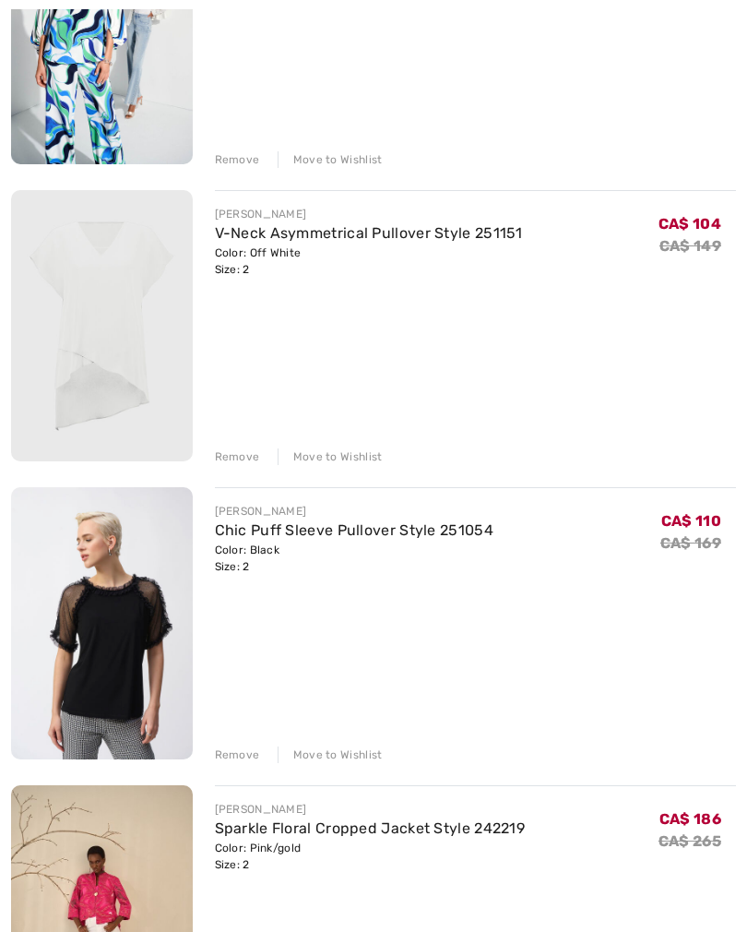
scroll to position [4549, 0]
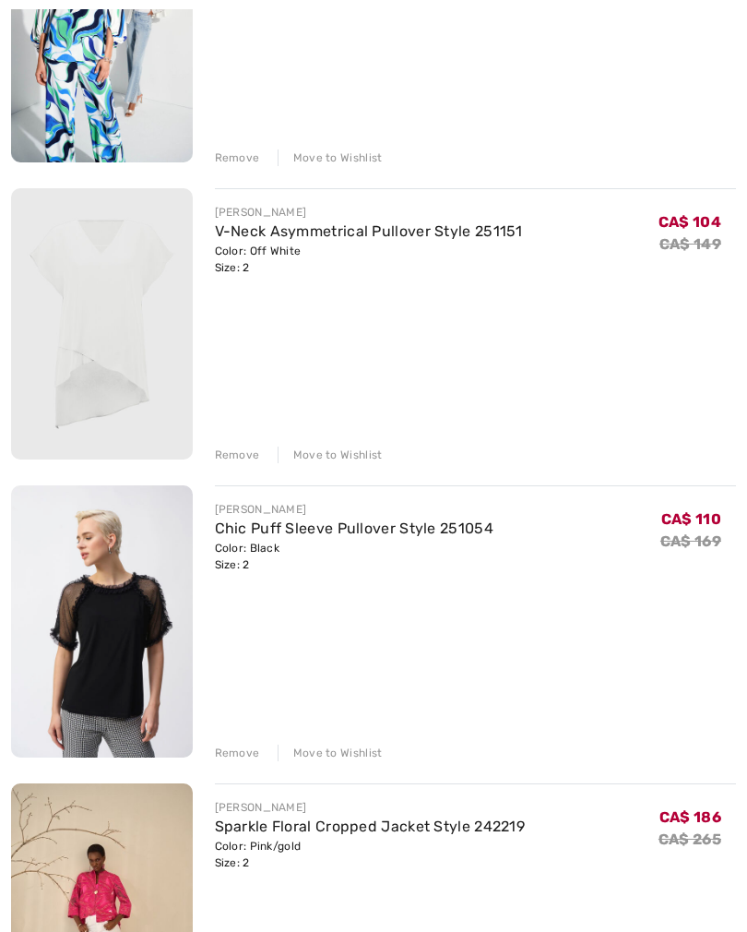
click at [229, 463] on div "Remove" at bounding box center [237, 454] width 45 height 17
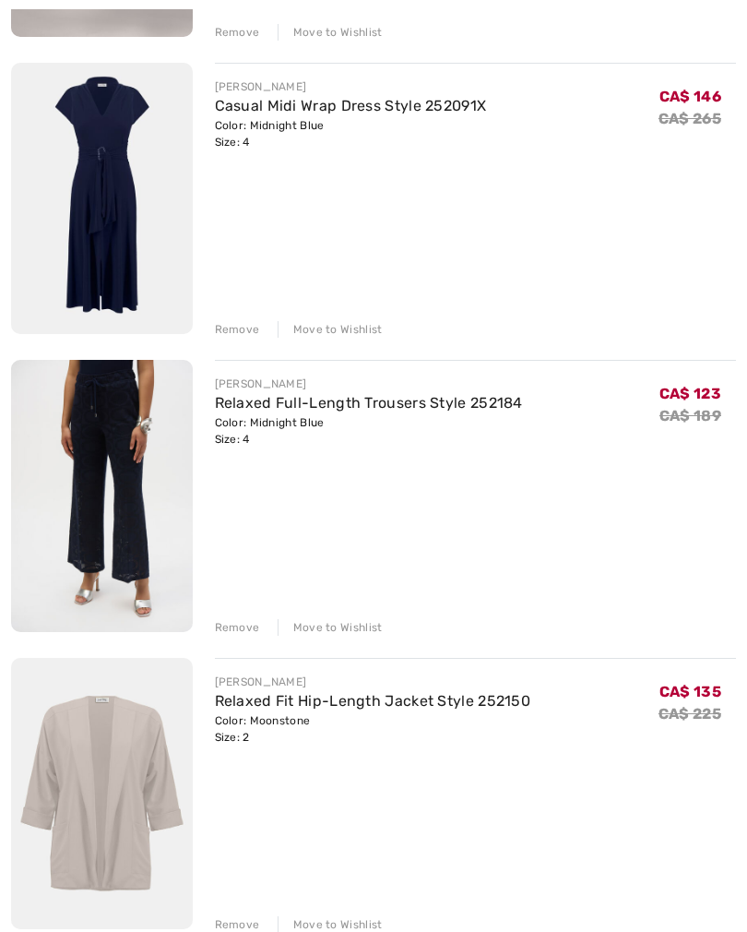
scroll to position [825, 0]
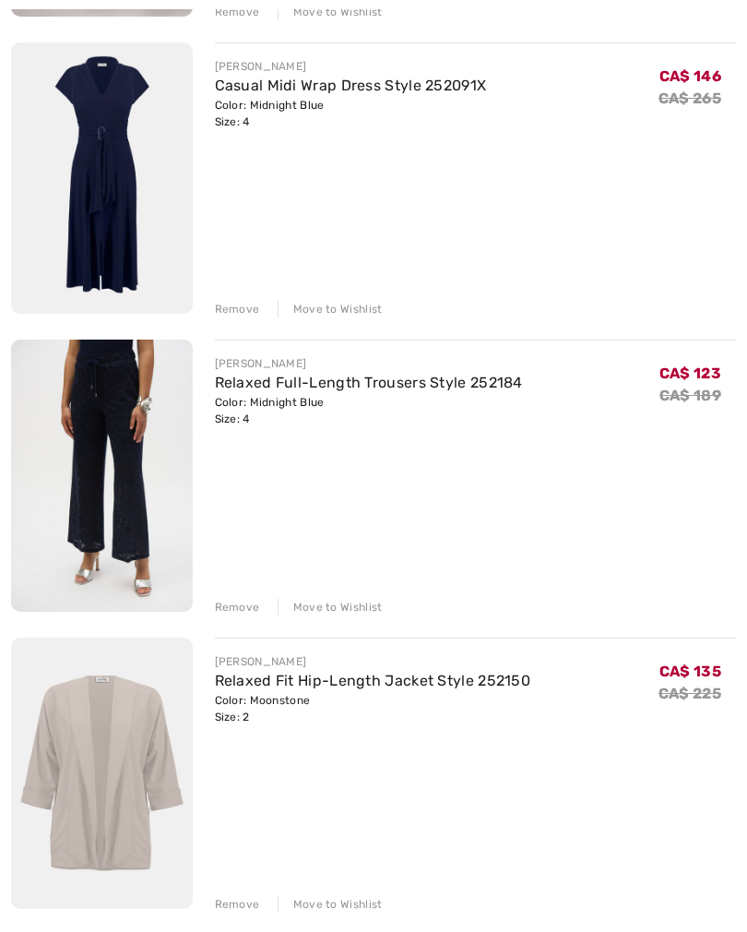
click at [233, 608] on div "Remove" at bounding box center [237, 608] width 45 height 17
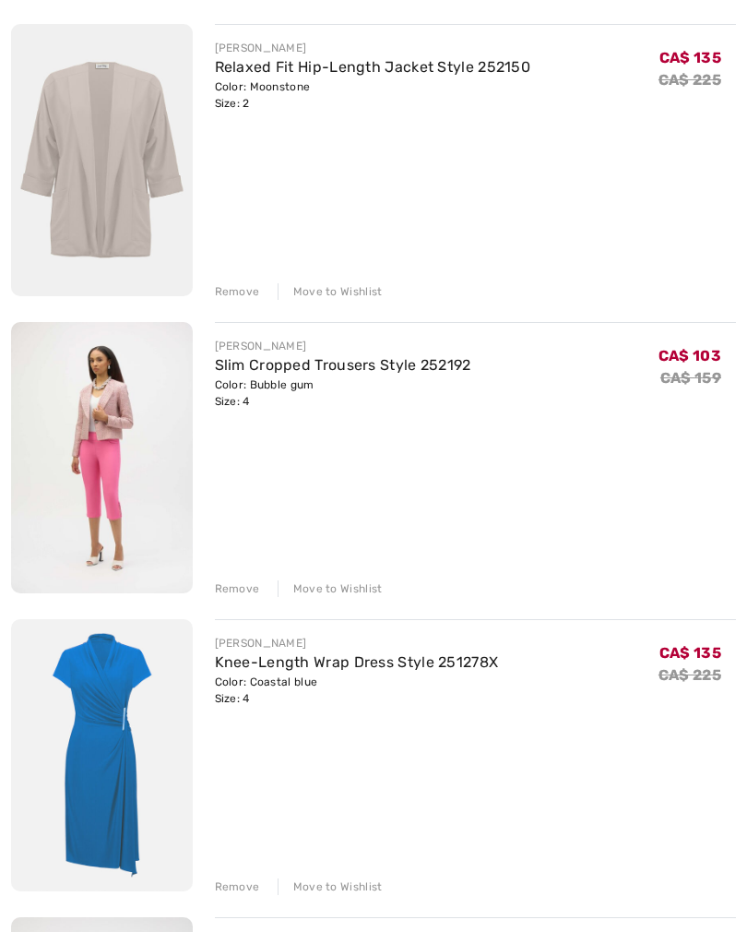
scroll to position [1142, 0]
click at [229, 589] on div "Remove" at bounding box center [237, 587] width 45 height 17
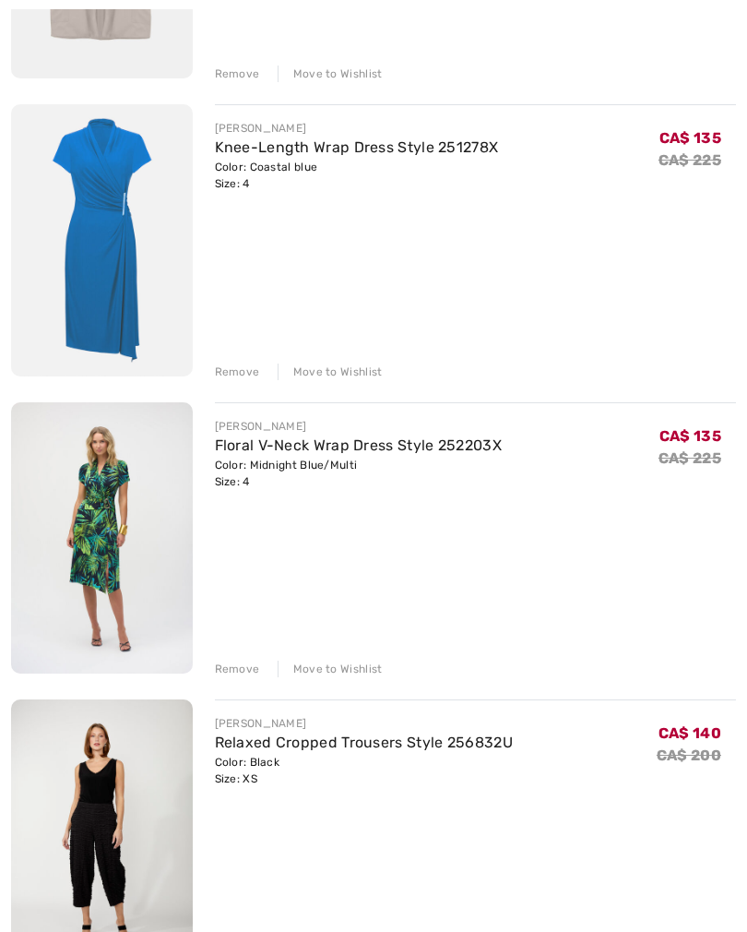
scroll to position [1372, 0]
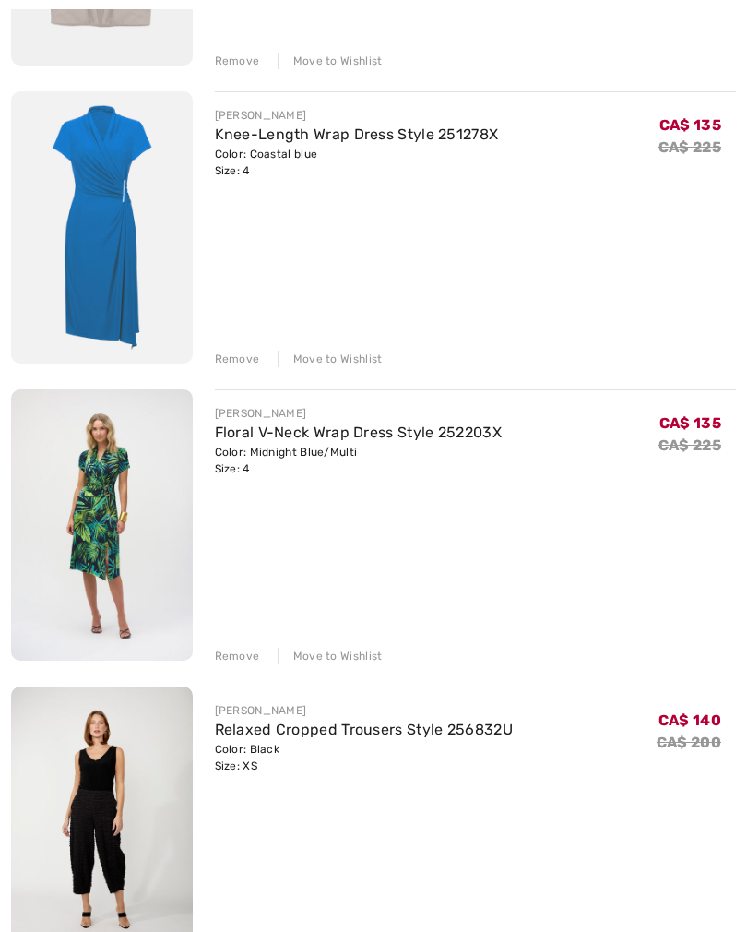
click at [226, 365] on div "Remove" at bounding box center [237, 359] width 45 height 17
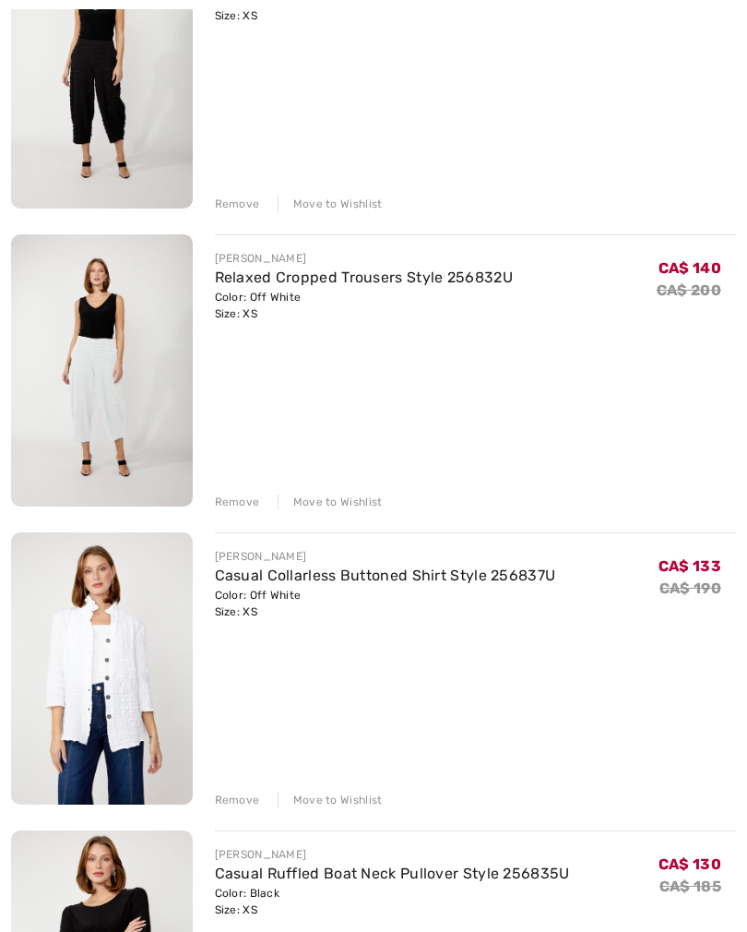
scroll to position [1824, 0]
click at [232, 503] on div "Remove" at bounding box center [237, 502] width 45 height 17
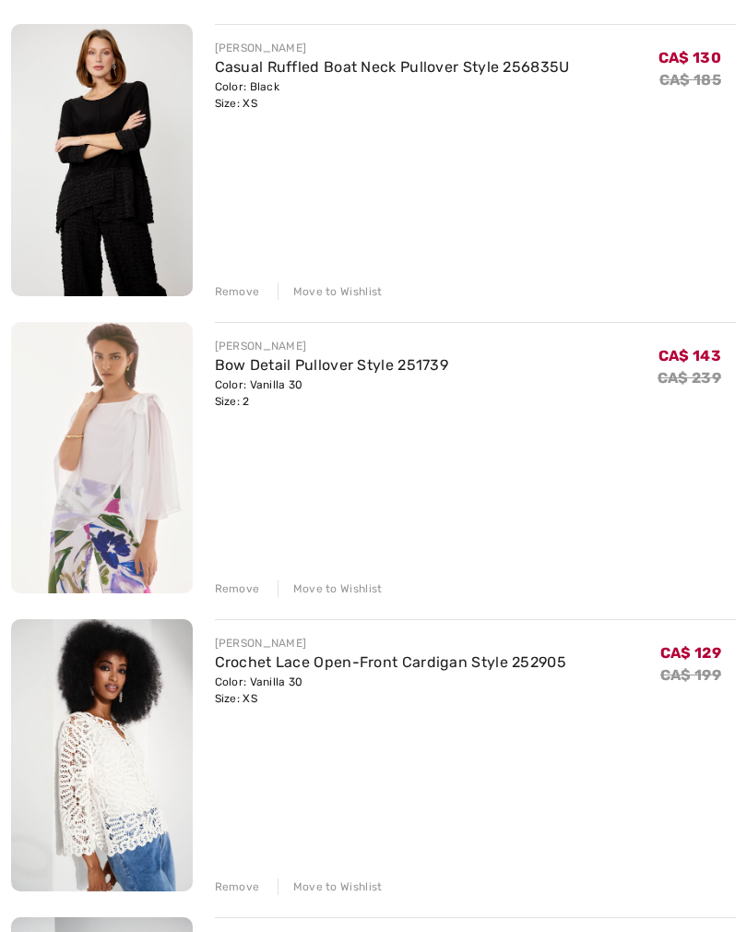
scroll to position [2448, 0]
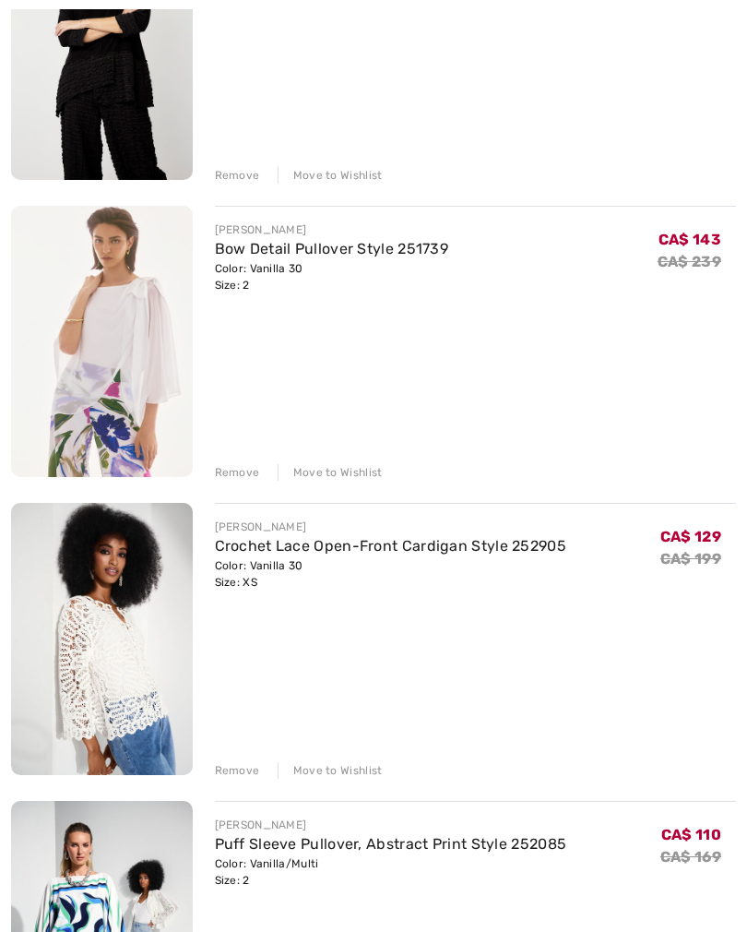
click at [220, 473] on div "Remove" at bounding box center [237, 472] width 45 height 17
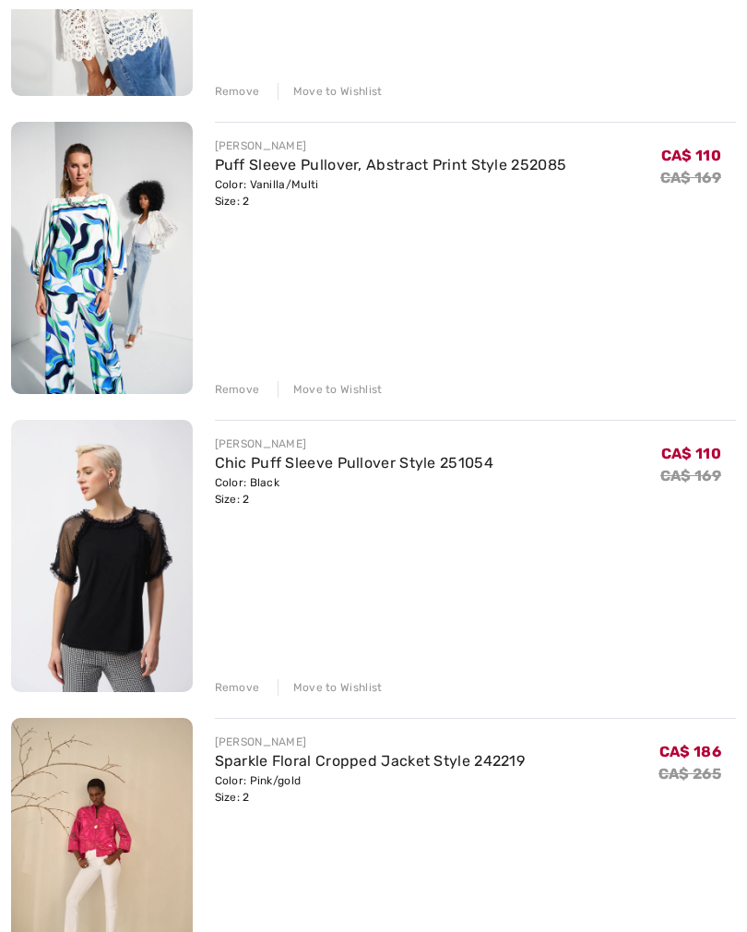
scroll to position [2853, 0]
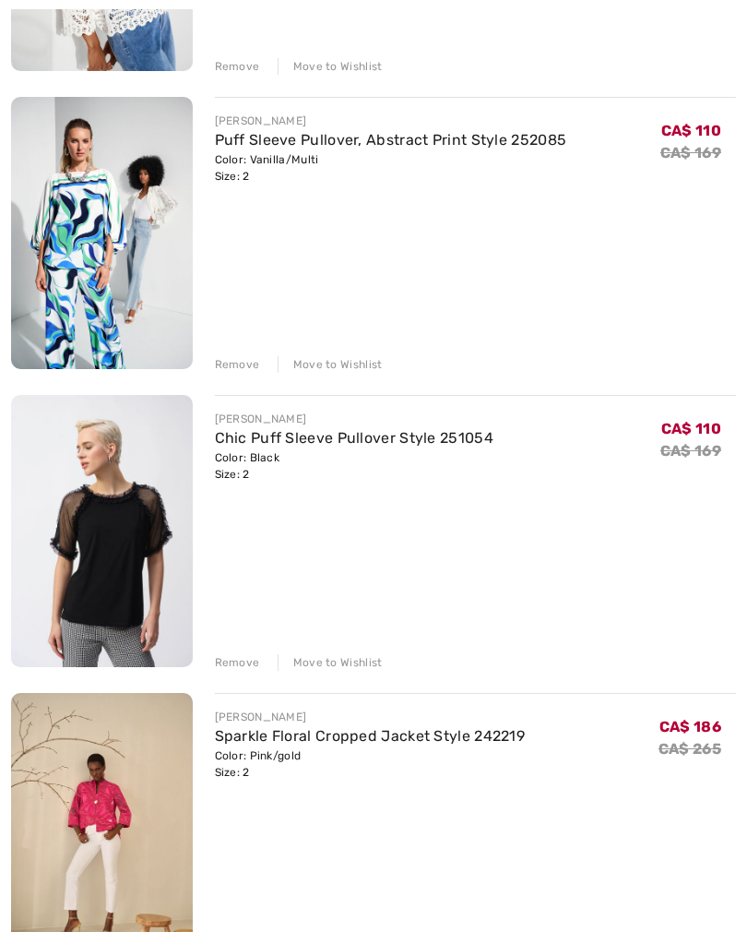
click at [227, 665] on div "Remove" at bounding box center [237, 662] width 45 height 17
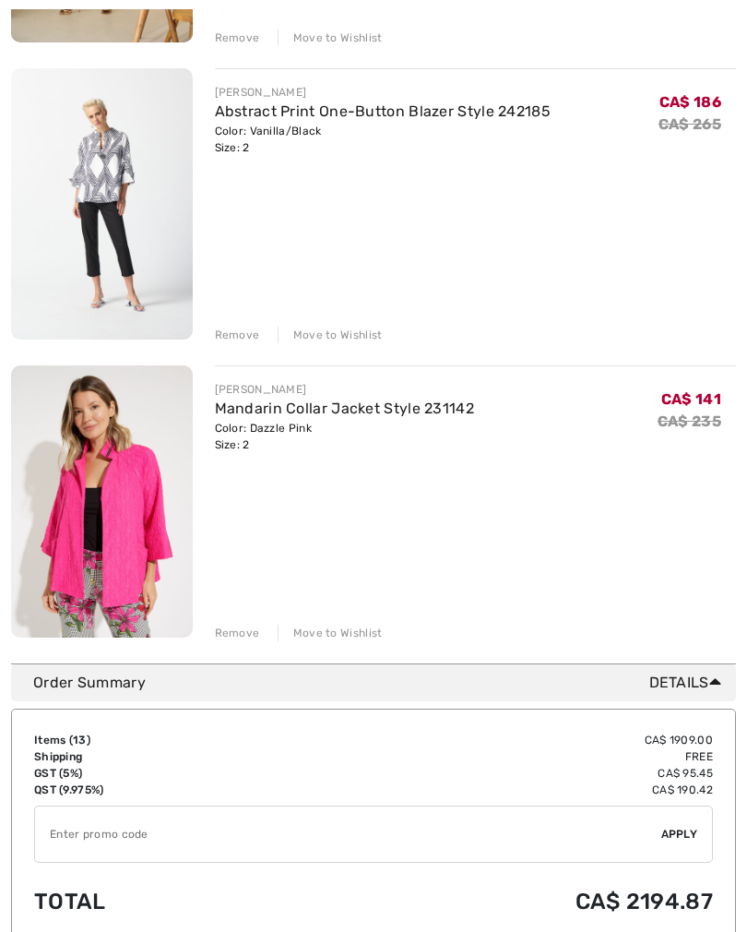
scroll to position [3480, 0]
click at [230, 637] on div "Remove" at bounding box center [237, 632] width 45 height 17
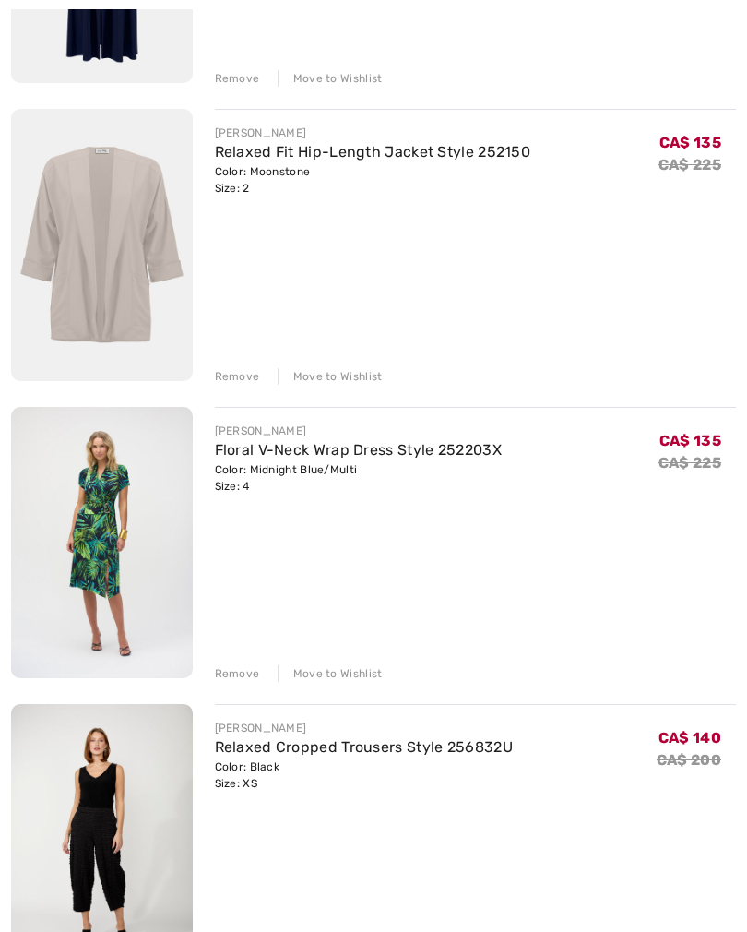
scroll to position [1094, 0]
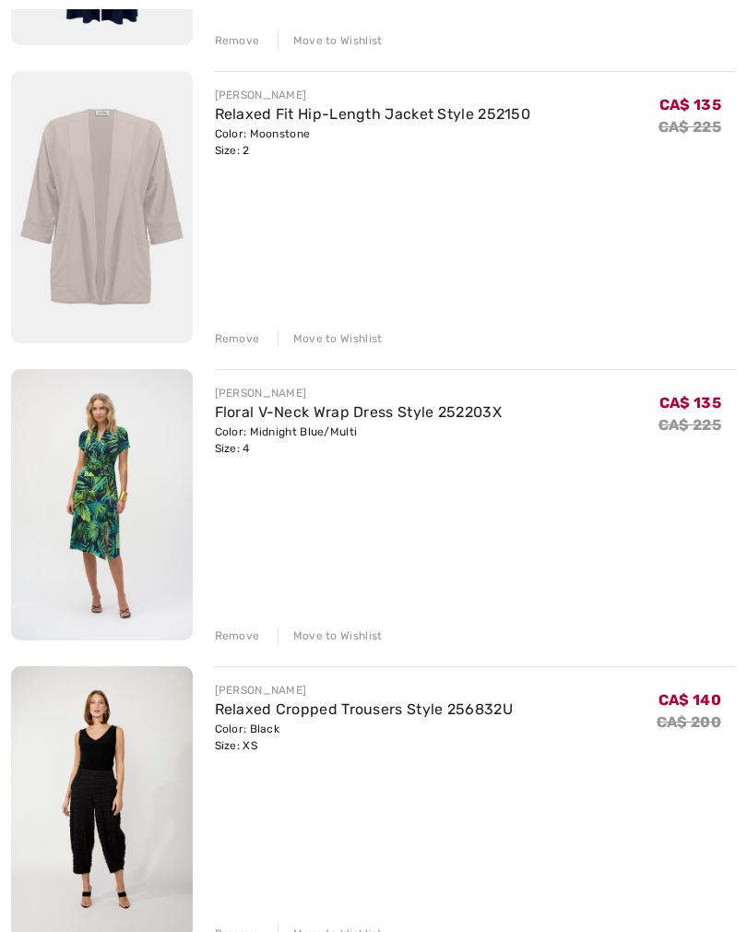
click at [239, 637] on div "Remove" at bounding box center [237, 635] width 45 height 17
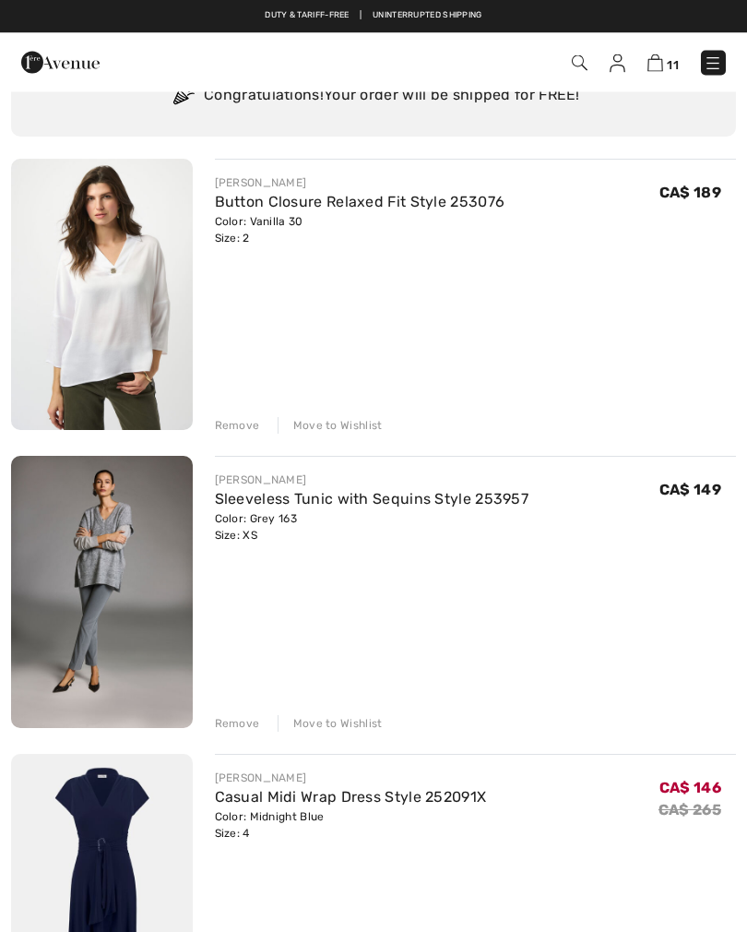
scroll to position [113, 0]
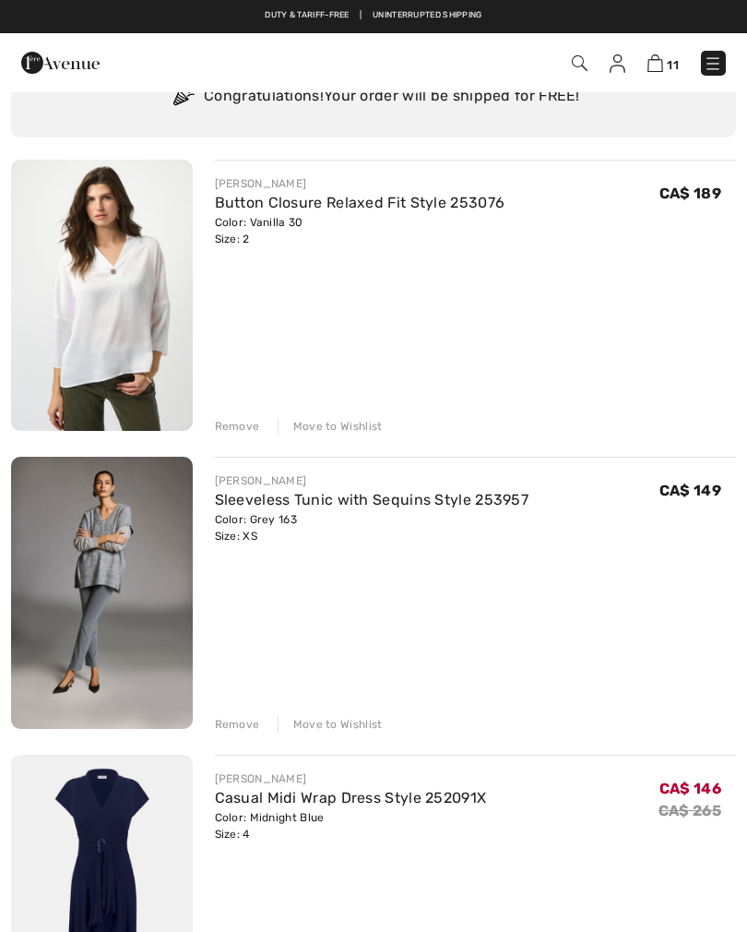
click at [234, 209] on link "Button Closure Relaxed Fit Style 253076" at bounding box center [360, 203] width 291 height 18
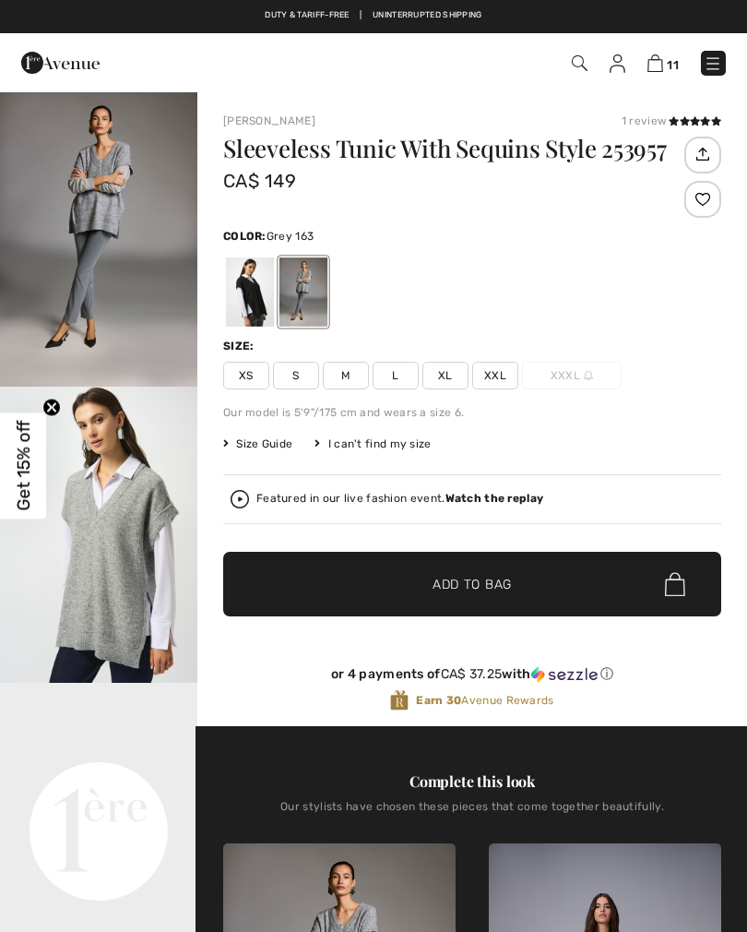
click at [651, 70] on img at bounding box center [656, 63] width 16 height 18
click at [659, 71] on img at bounding box center [656, 63] width 16 height 18
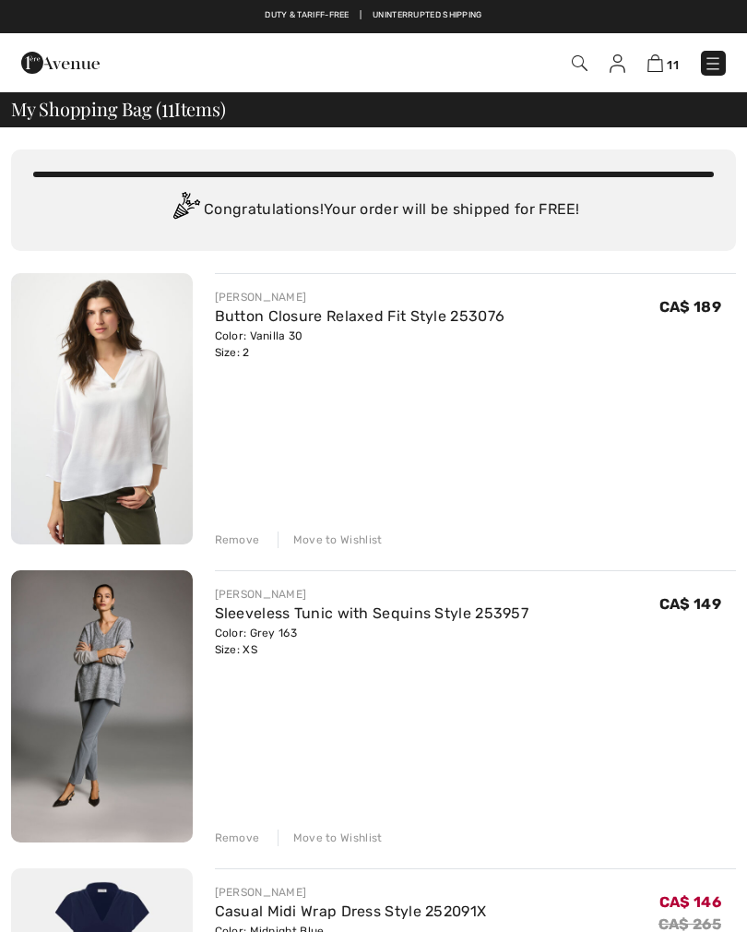
click at [232, 545] on div "Remove" at bounding box center [237, 539] width 45 height 17
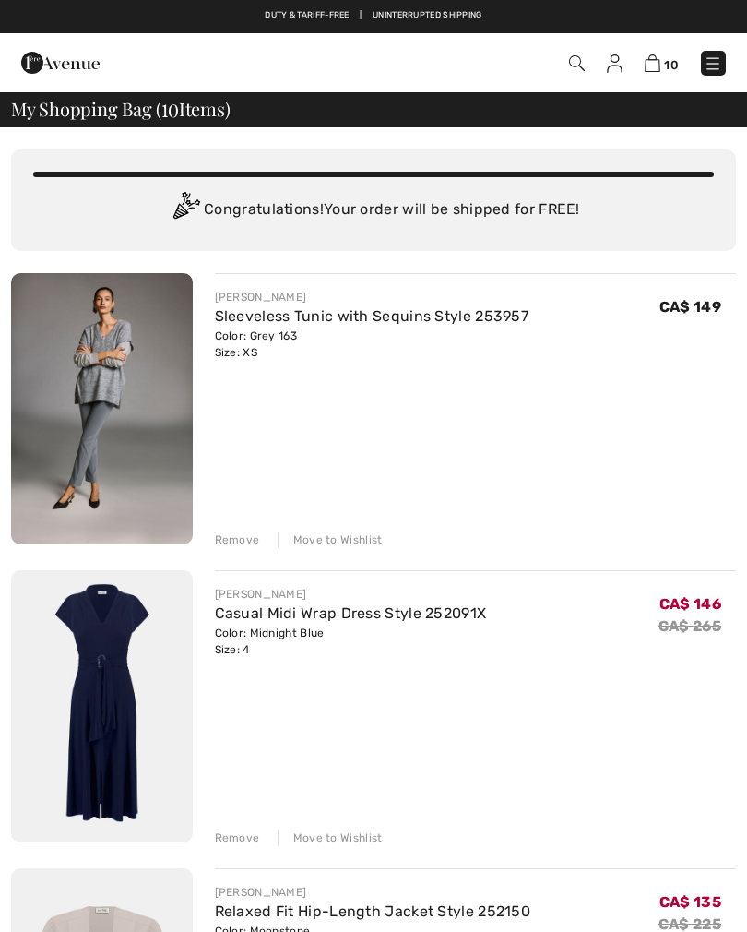
click at [226, 546] on div "Remove" at bounding box center [237, 539] width 45 height 17
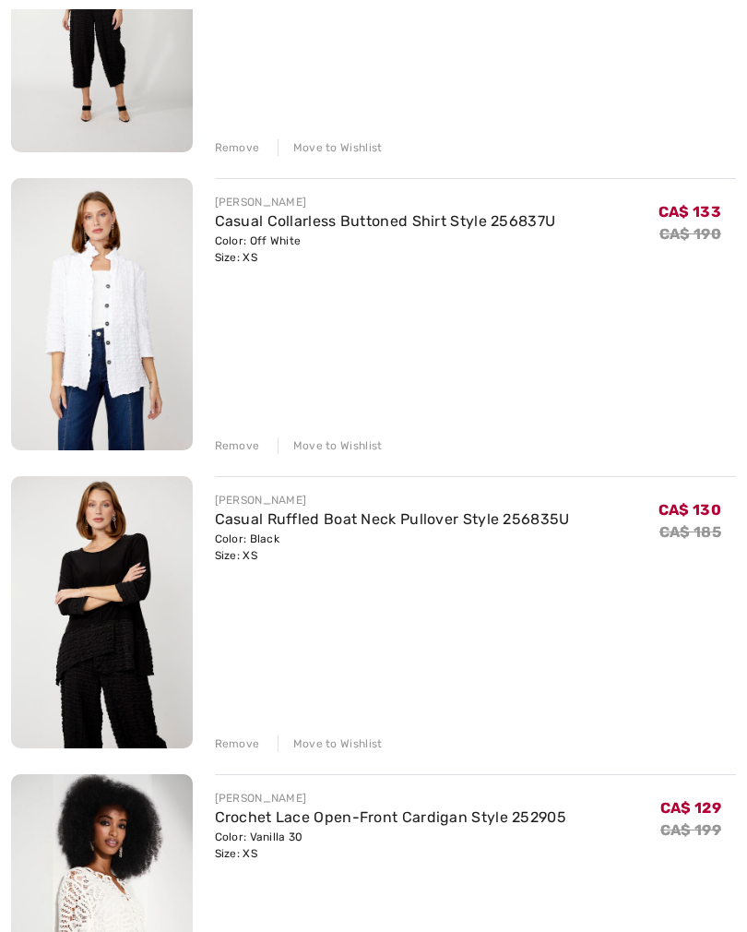
scroll to position [989, 0]
click at [272, 244] on div "Color: Off White Size: XS" at bounding box center [385, 248] width 341 height 33
click at [266, 226] on link "Casual Collarless Buttoned Shirt Style 256837U" at bounding box center [385, 220] width 341 height 18
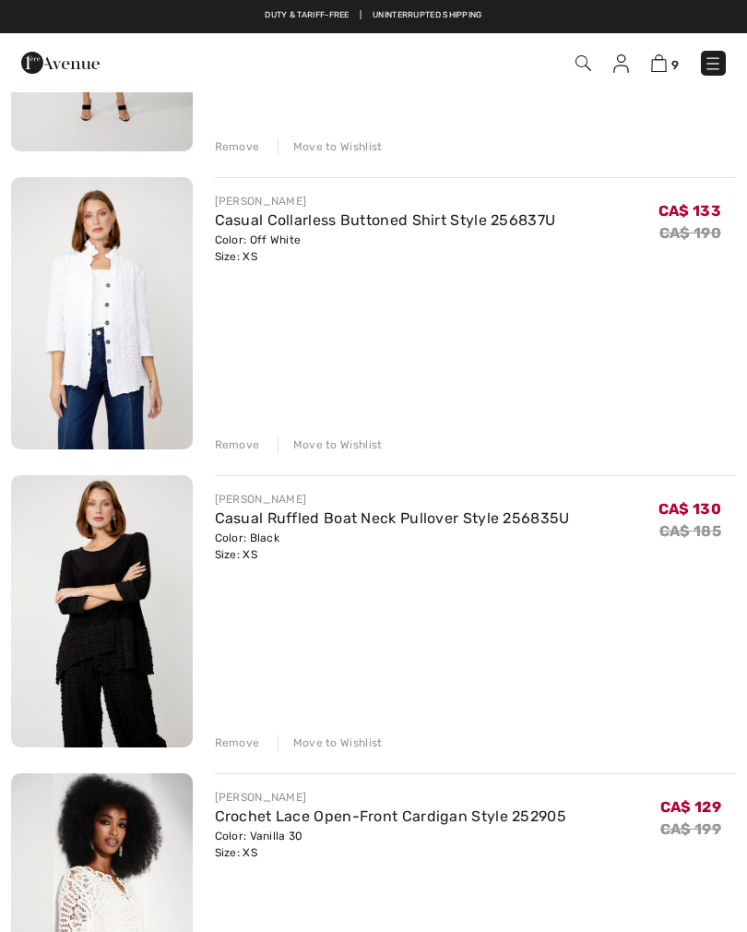
click at [255, 525] on link "Casual Ruffled Boat Neck Pullover Style 256835U" at bounding box center [392, 518] width 355 height 18
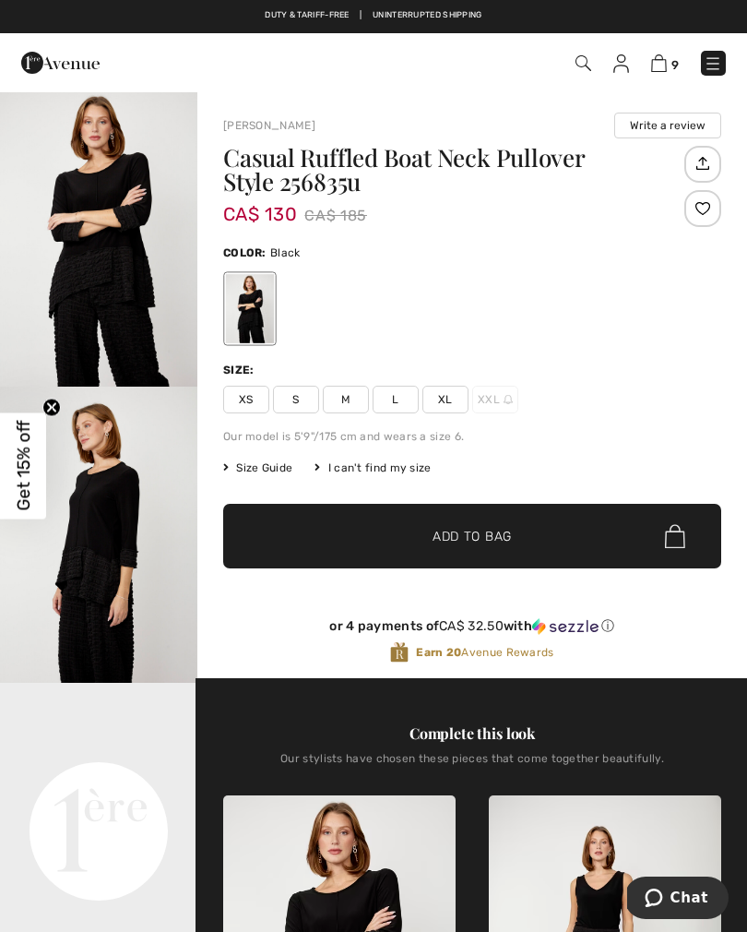
click at [660, 65] on img at bounding box center [659, 63] width 16 height 18
click at [656, 70] on img at bounding box center [659, 63] width 16 height 18
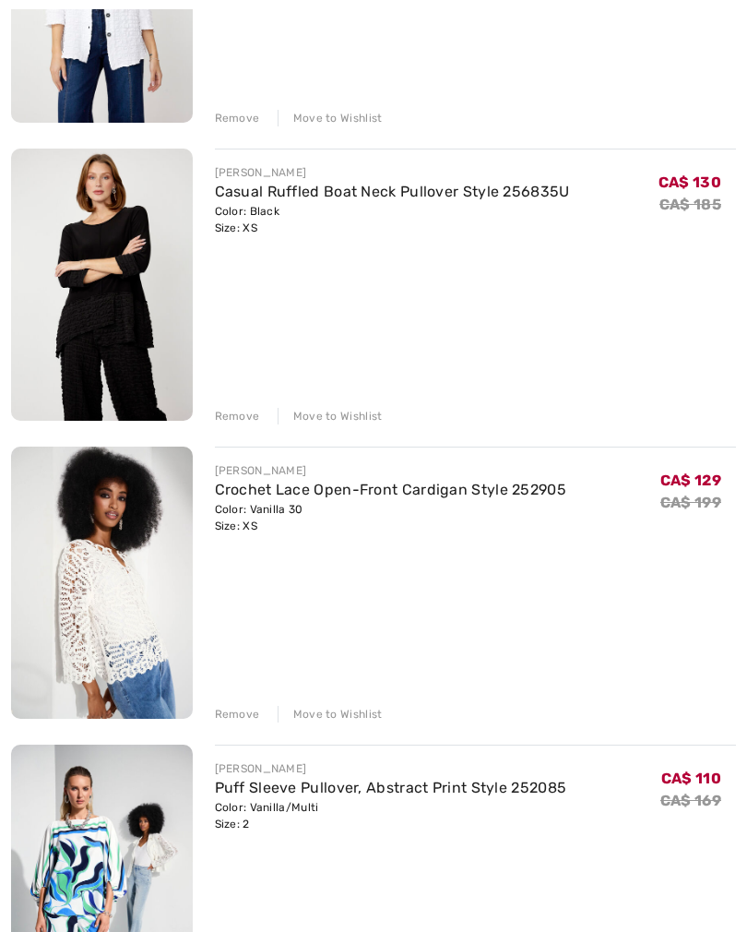
scroll to position [1397, 0]
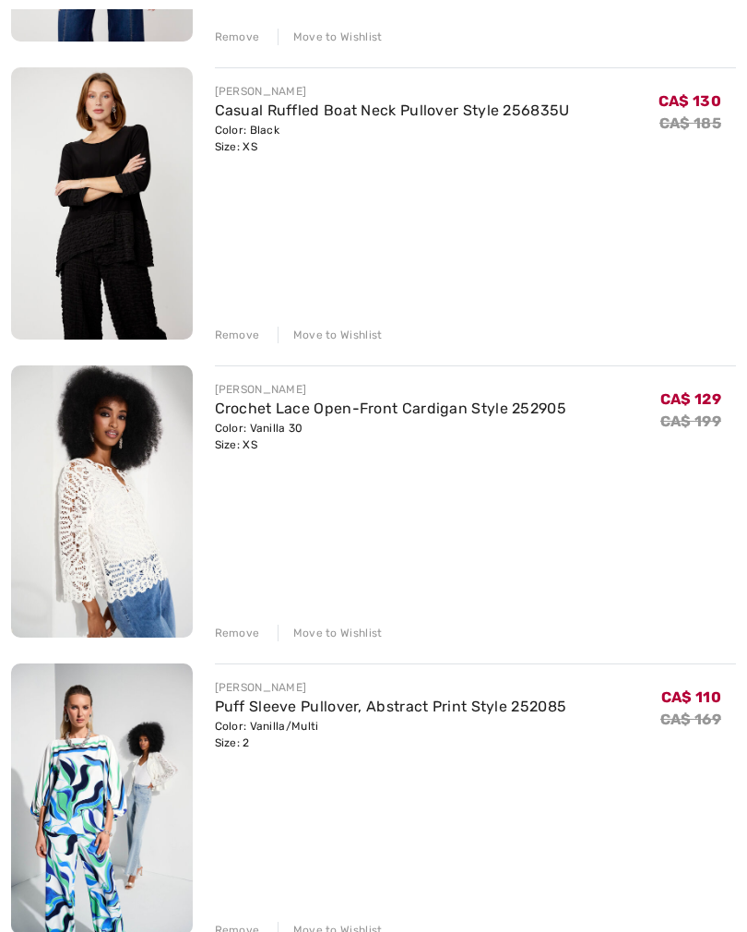
click at [229, 644] on div "[PERSON_NAME] Casual Midi Wrap Dress Style 252091X Color: Midnight Blue Size: 4…" at bounding box center [373, 204] width 725 height 2657
click at [228, 634] on div "Remove" at bounding box center [237, 633] width 45 height 17
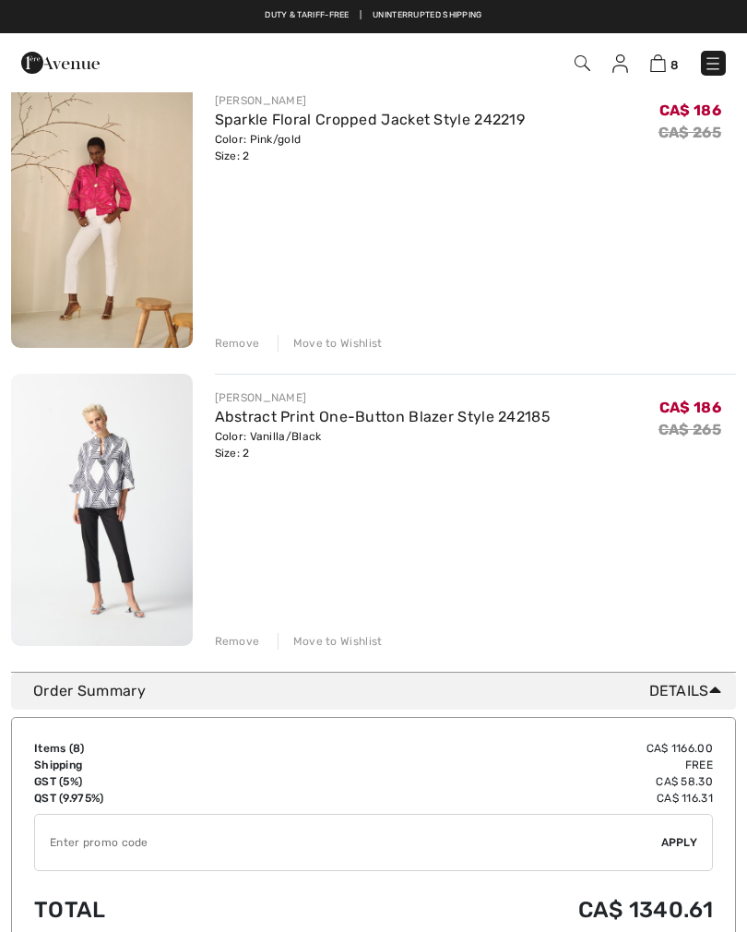
scroll to position [1982, 0]
click at [62, 853] on input "TEXT" at bounding box center [348, 842] width 626 height 55
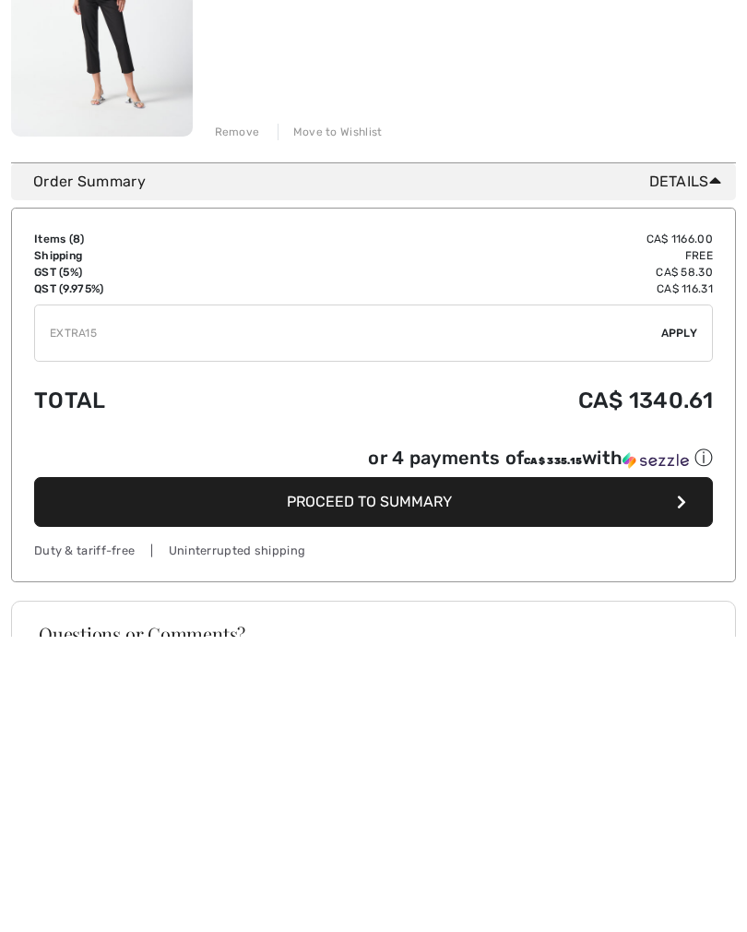
type input "EXTRA15"
click at [676, 600] on div "✔ Apply Remove" at bounding box center [373, 628] width 679 height 57
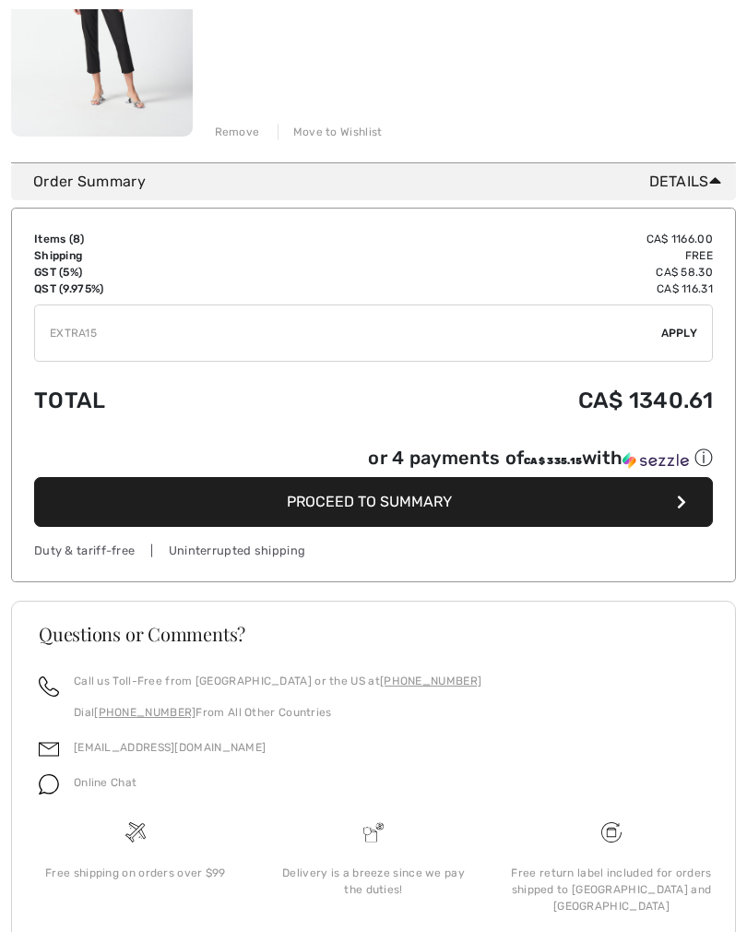
click at [684, 347] on div "✔ Apply Remove" at bounding box center [373, 332] width 679 height 57
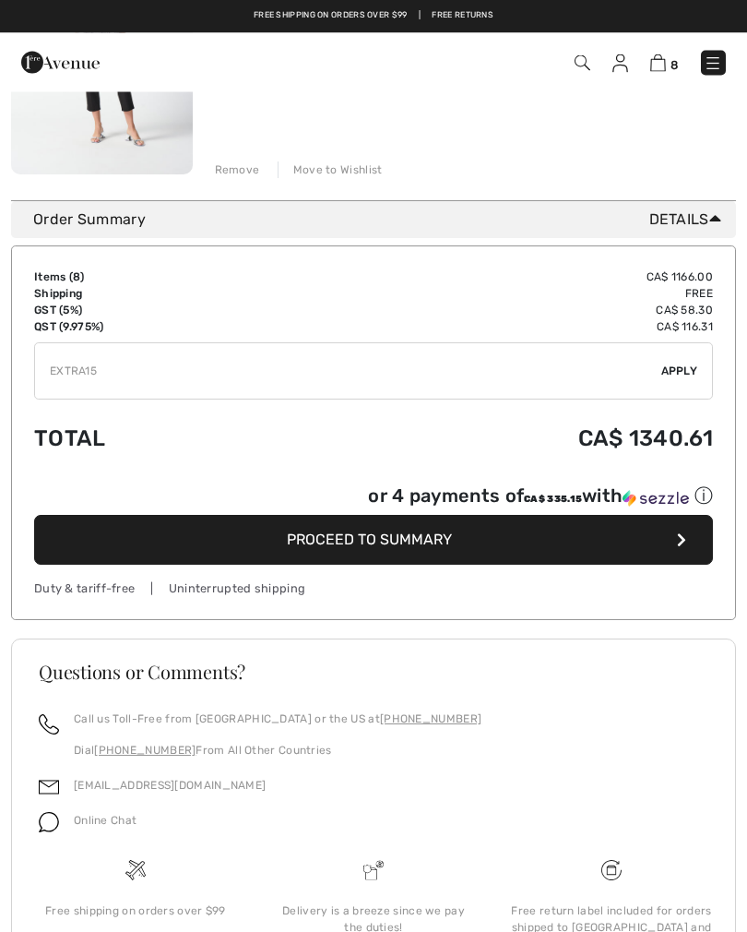
scroll to position [2454, 0]
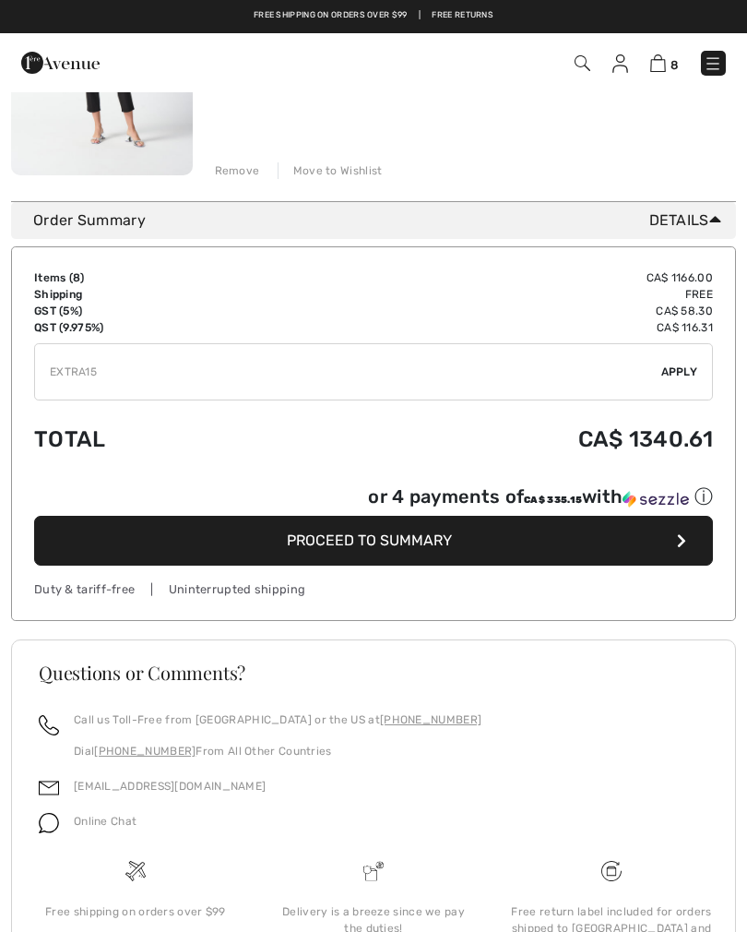
click at [684, 371] on span "Apply" at bounding box center [679, 371] width 37 height 17
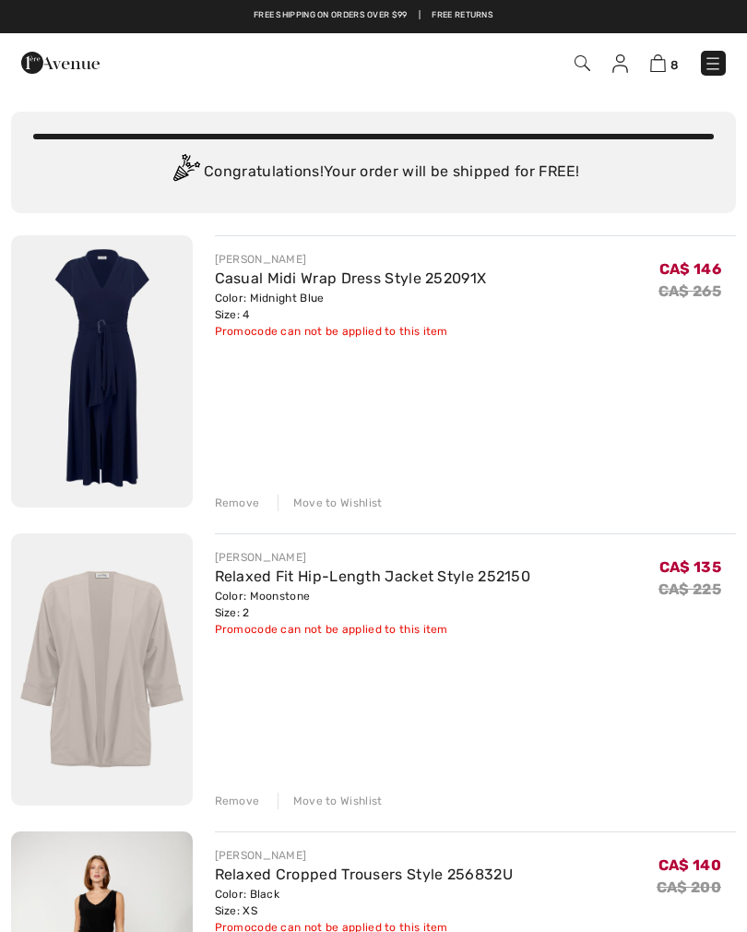
scroll to position [0, 0]
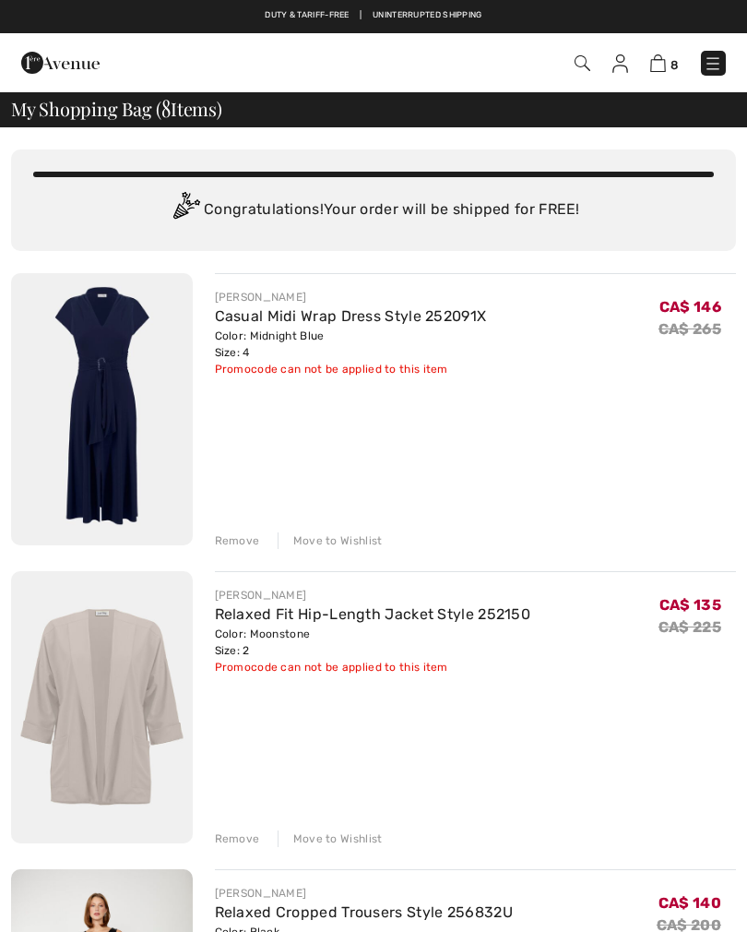
click at [706, 73] on img at bounding box center [713, 63] width 18 height 18
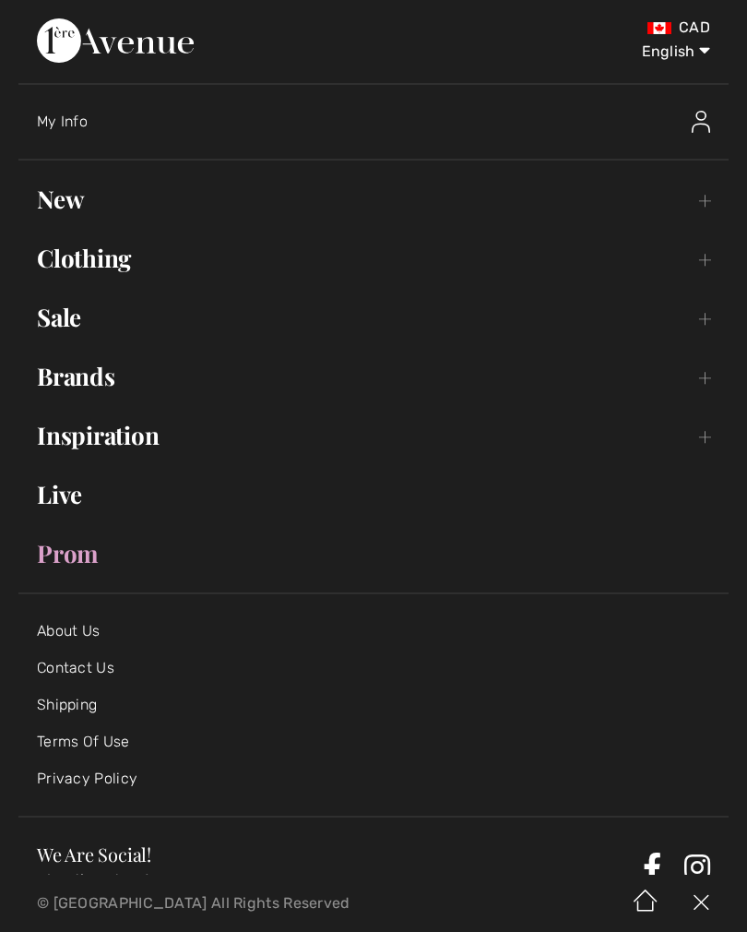
click at [76, 332] on link "Sale Toggle submenu" at bounding box center [373, 317] width 710 height 41
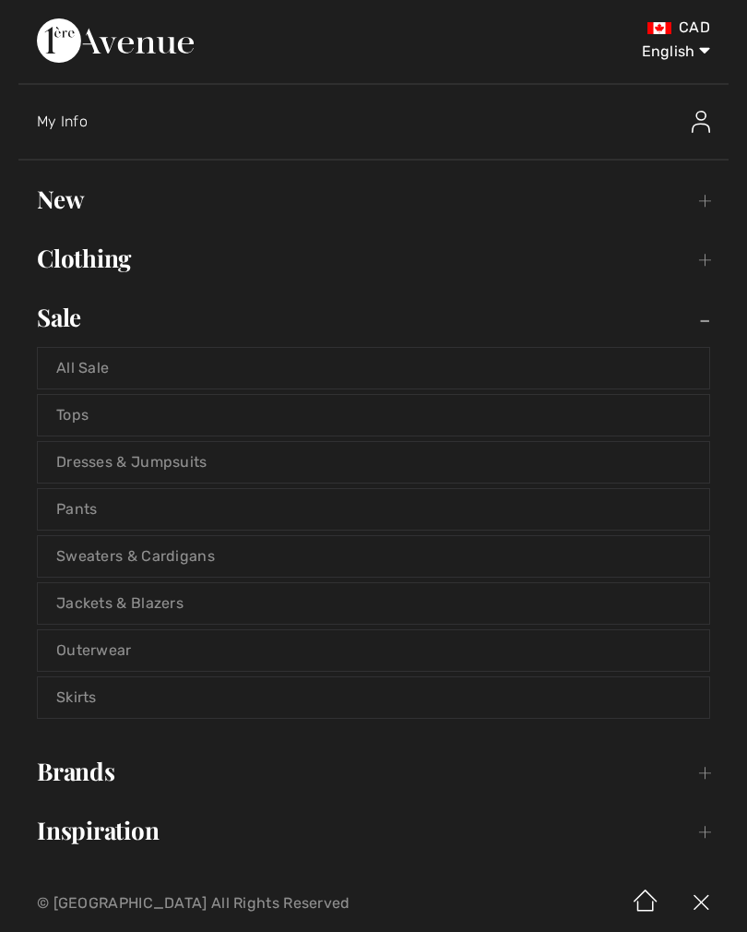
click at [94, 382] on link "All Sale" at bounding box center [374, 368] width 672 height 41
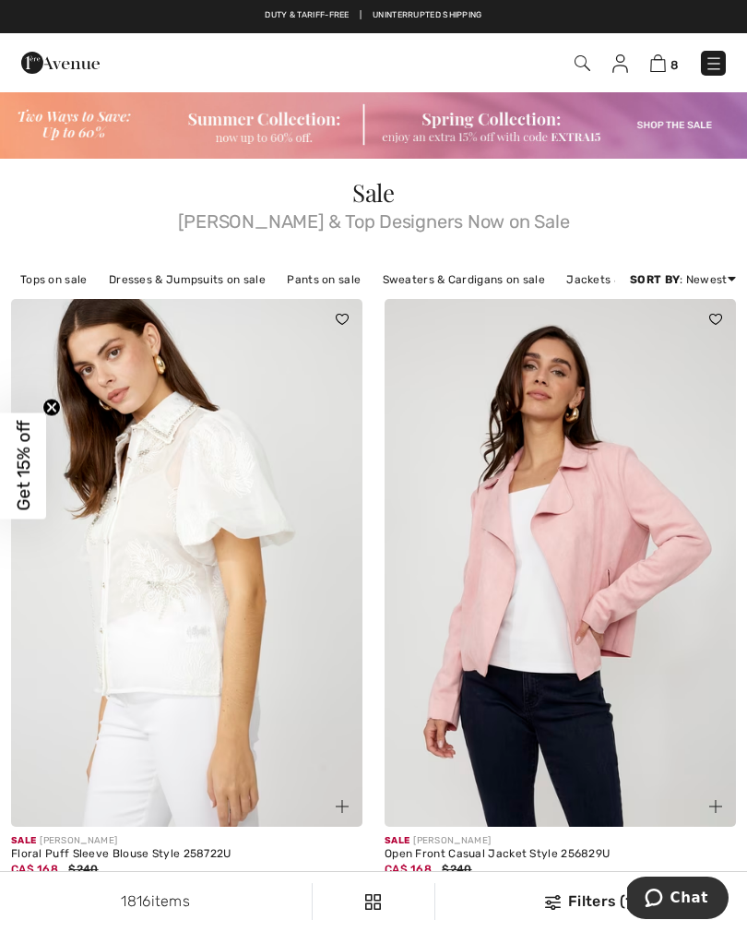
click at [675, 128] on img at bounding box center [373, 124] width 747 height 68
click at [674, 131] on img at bounding box center [373, 124] width 747 height 68
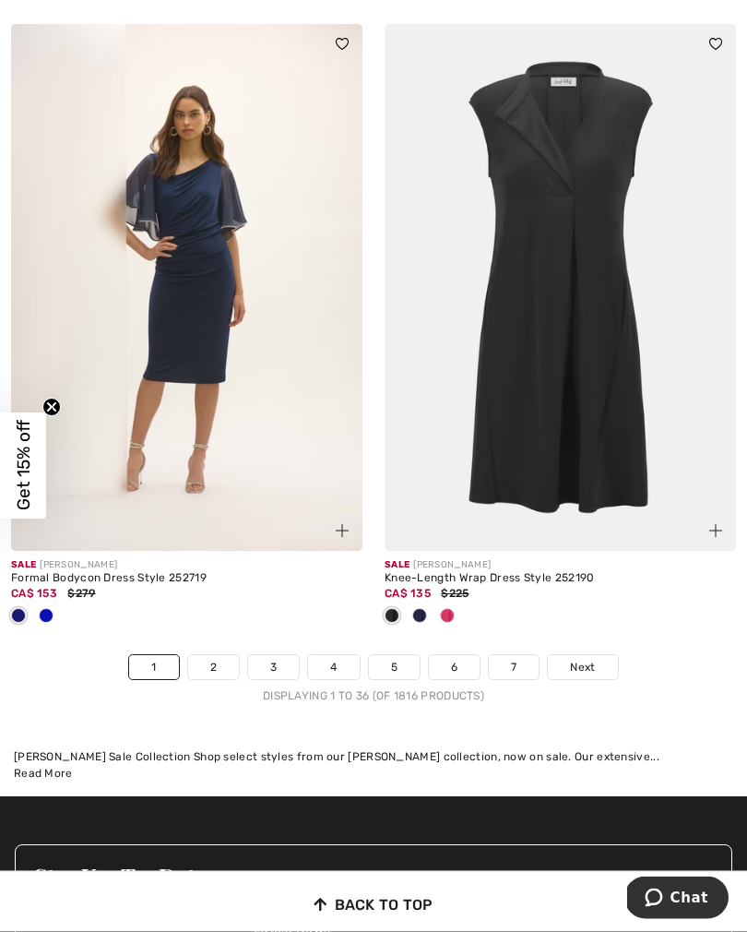
scroll to position [10877, 0]
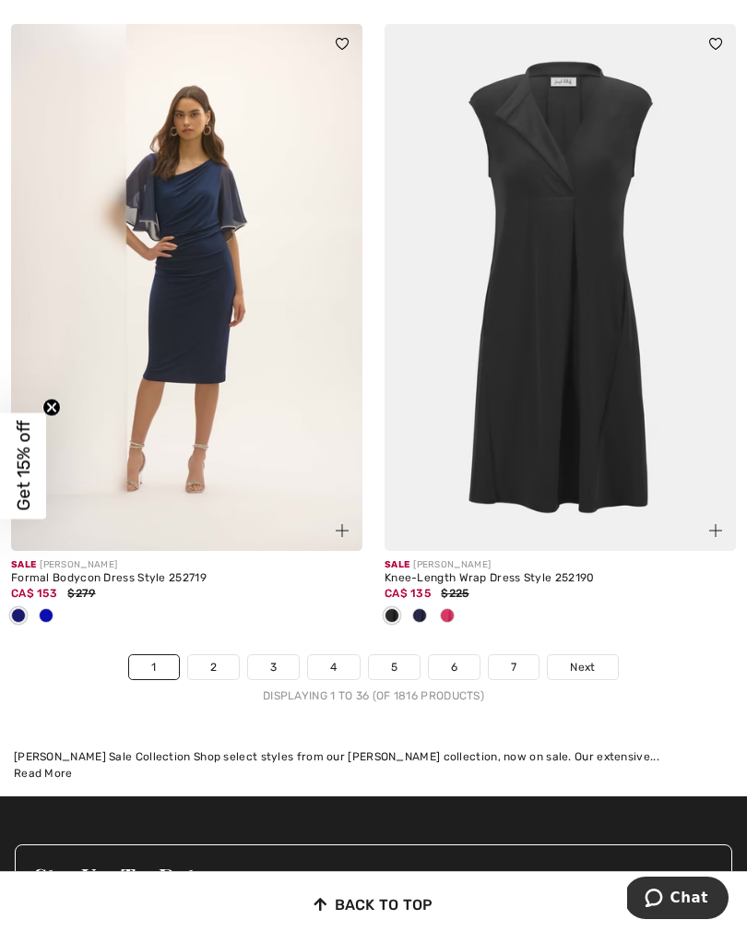
click at [210, 665] on link "2" at bounding box center [213, 667] width 51 height 24
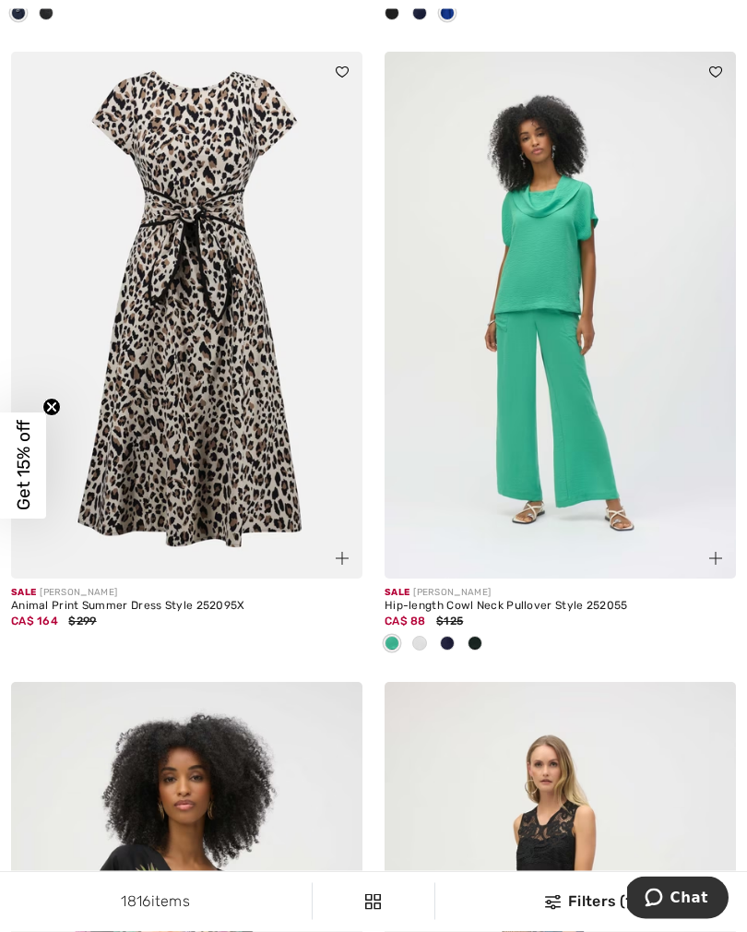
scroll to position [9293, 0]
click at [161, 471] on img at bounding box center [186, 316] width 351 height 528
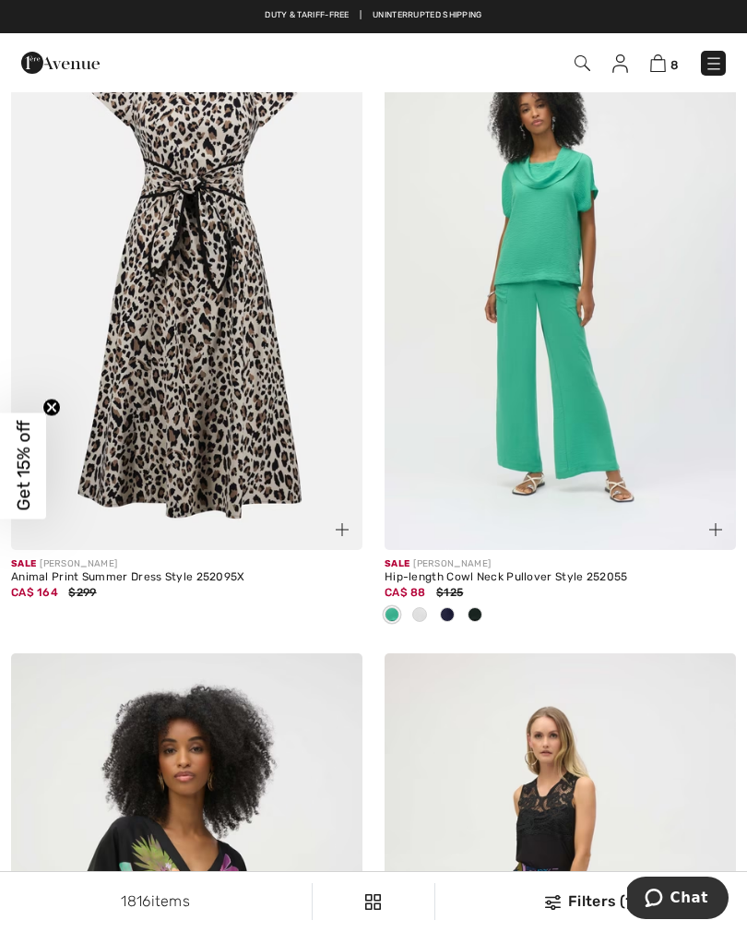
click at [341, 540] on div at bounding box center [332, 519] width 62 height 62
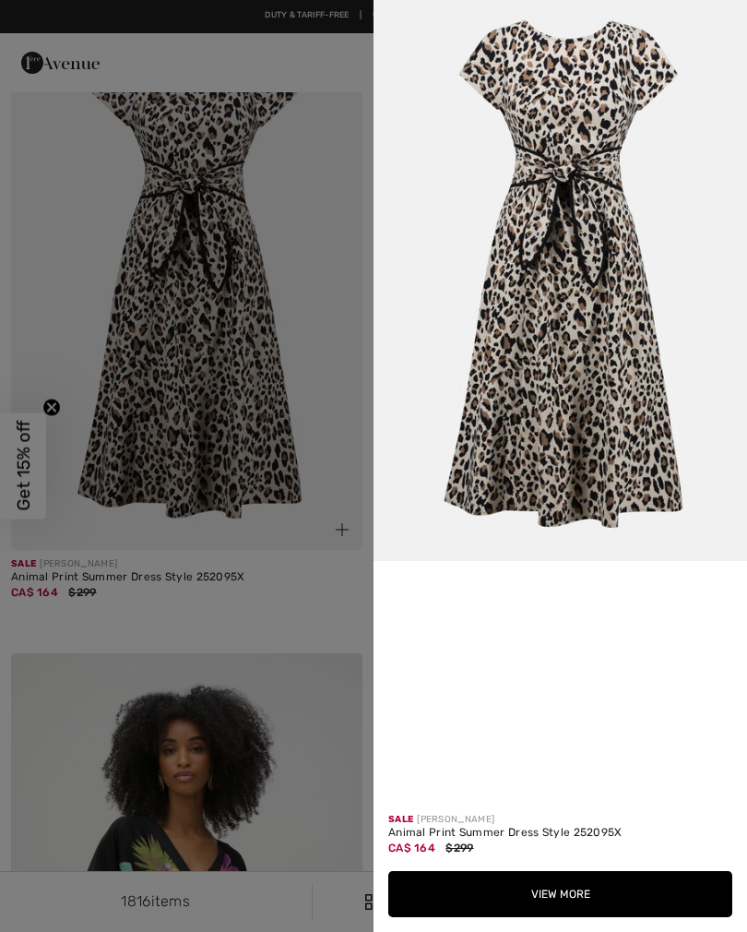
click at [583, 893] on button "View More" at bounding box center [560, 894] width 344 height 46
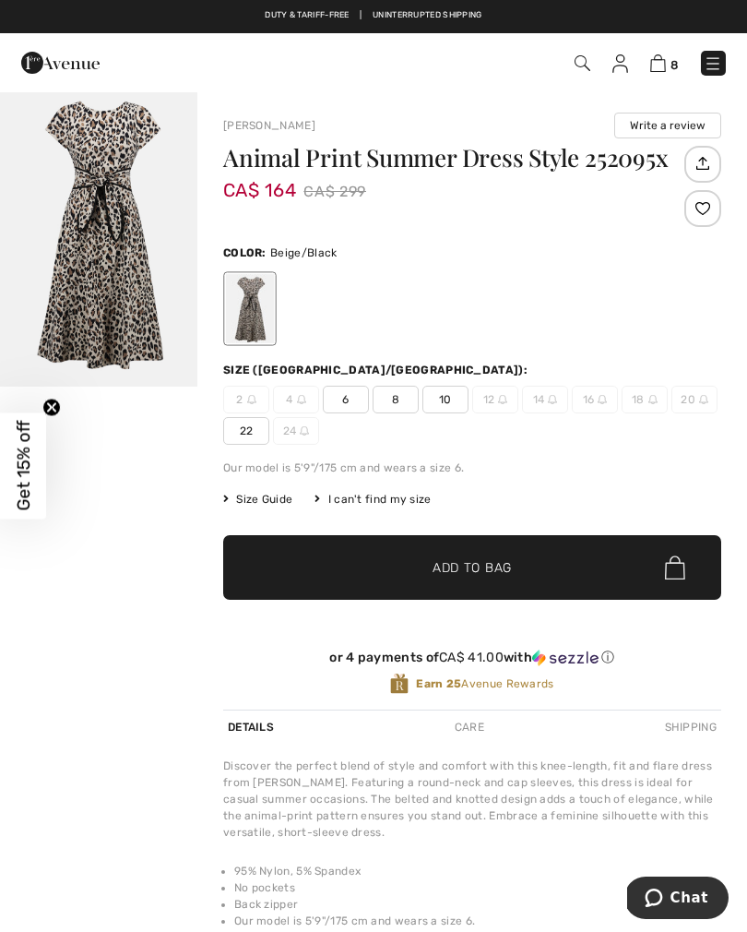
click at [342, 410] on span "6" at bounding box center [346, 400] width 46 height 28
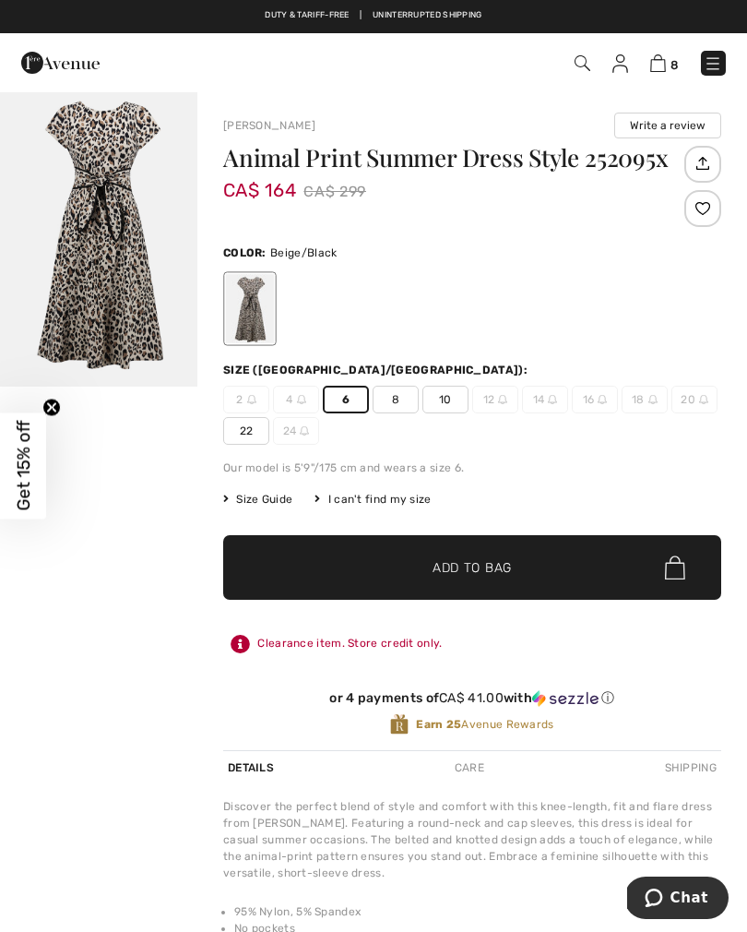
click at [414, 568] on span "✔ Added to Bag" at bounding box center [444, 567] width 113 height 19
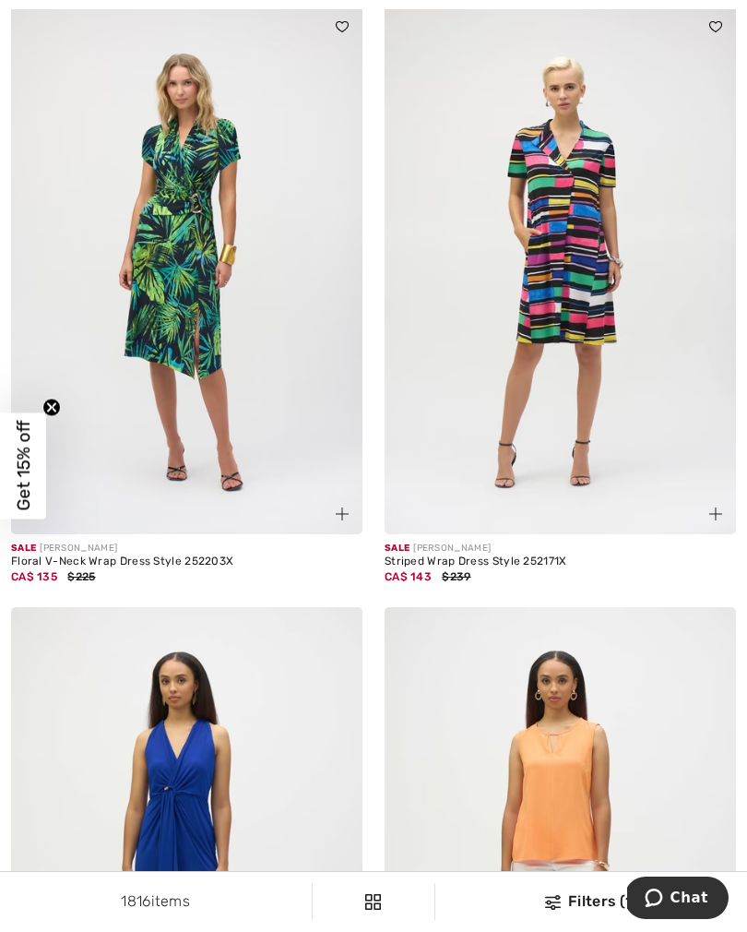
scroll to position [295, 0]
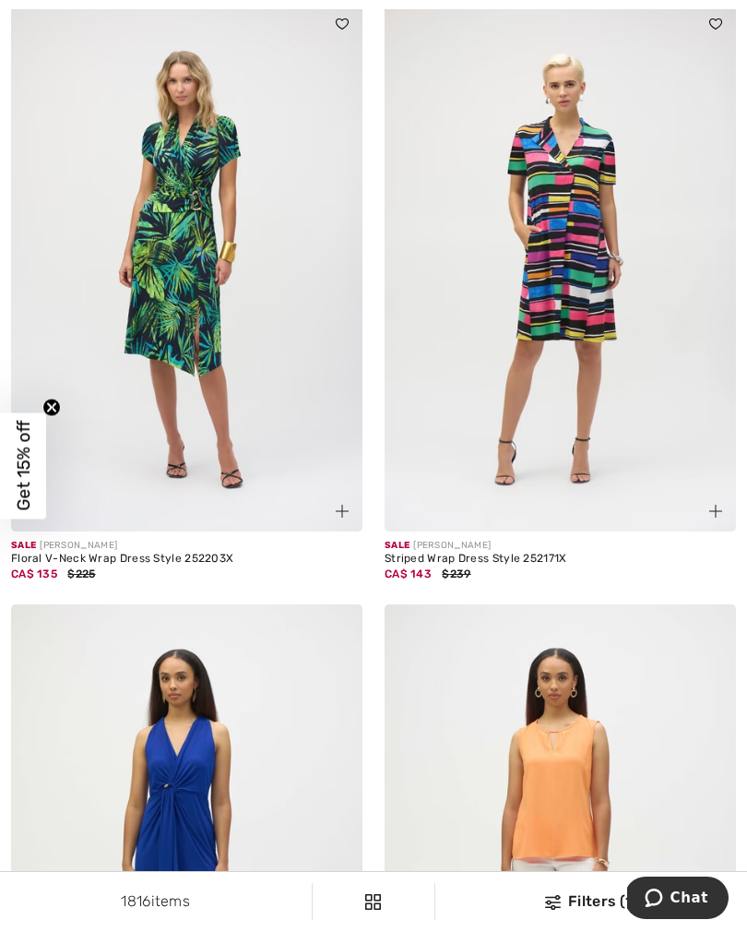
click at [171, 395] on img at bounding box center [186, 268] width 351 height 528
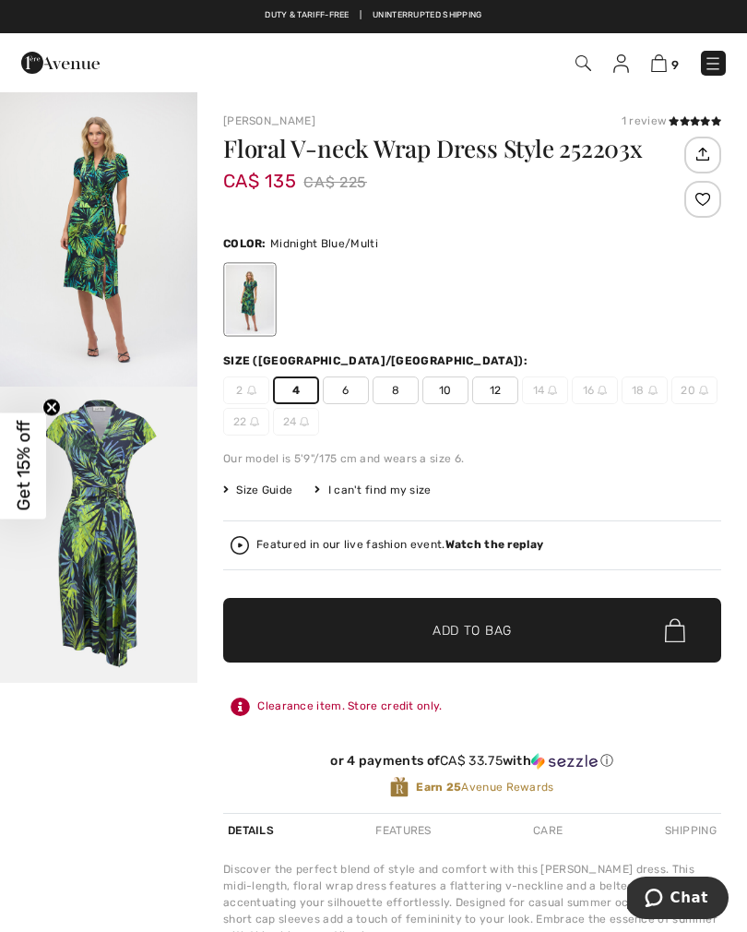
click at [404, 635] on span "✔ Added to Bag" at bounding box center [444, 630] width 113 height 19
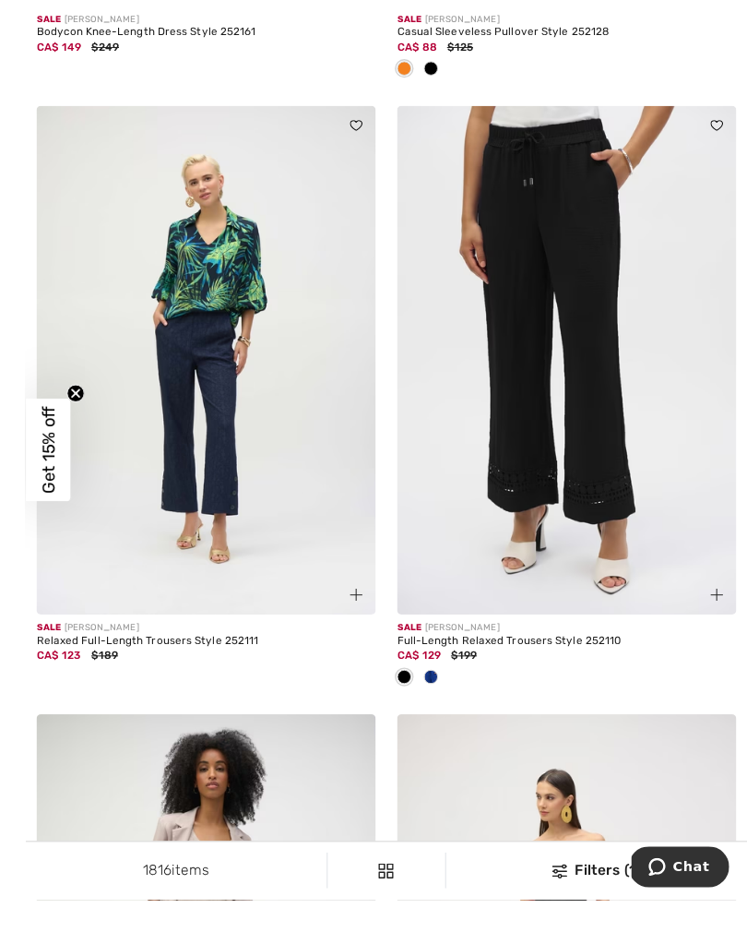
scroll to position [1434, 0]
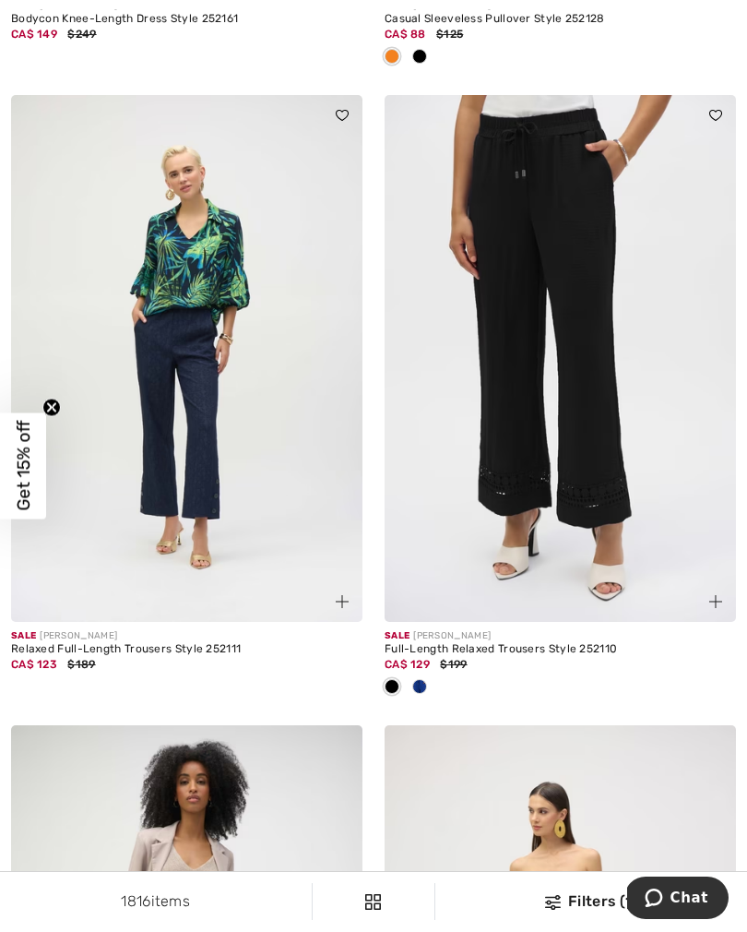
click at [423, 694] on div at bounding box center [420, 687] width 28 height 30
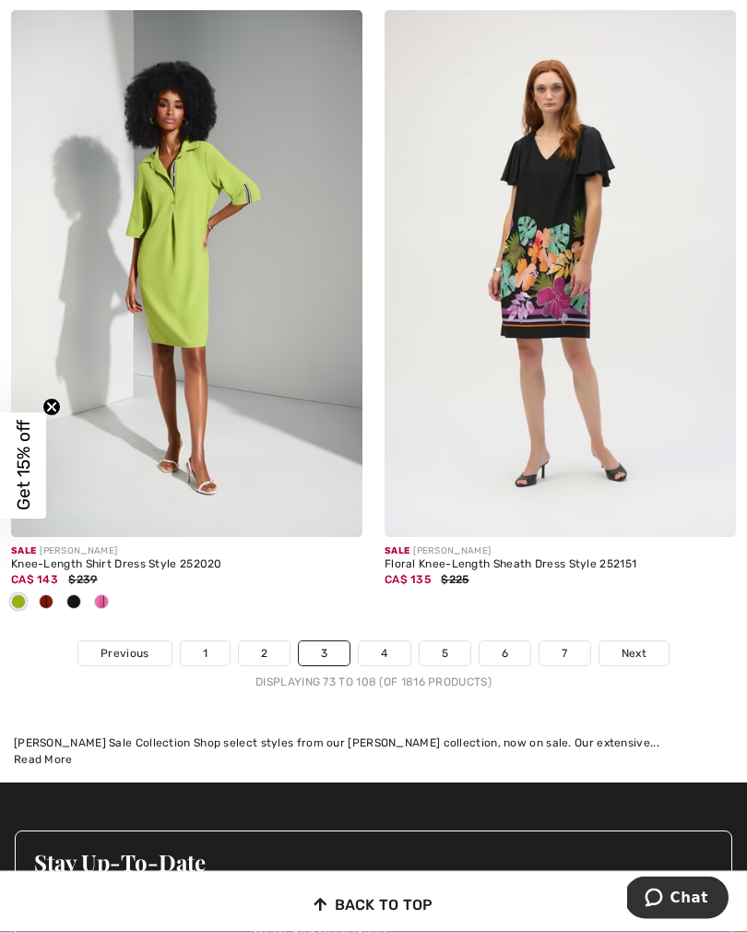
scroll to position [11089, 0]
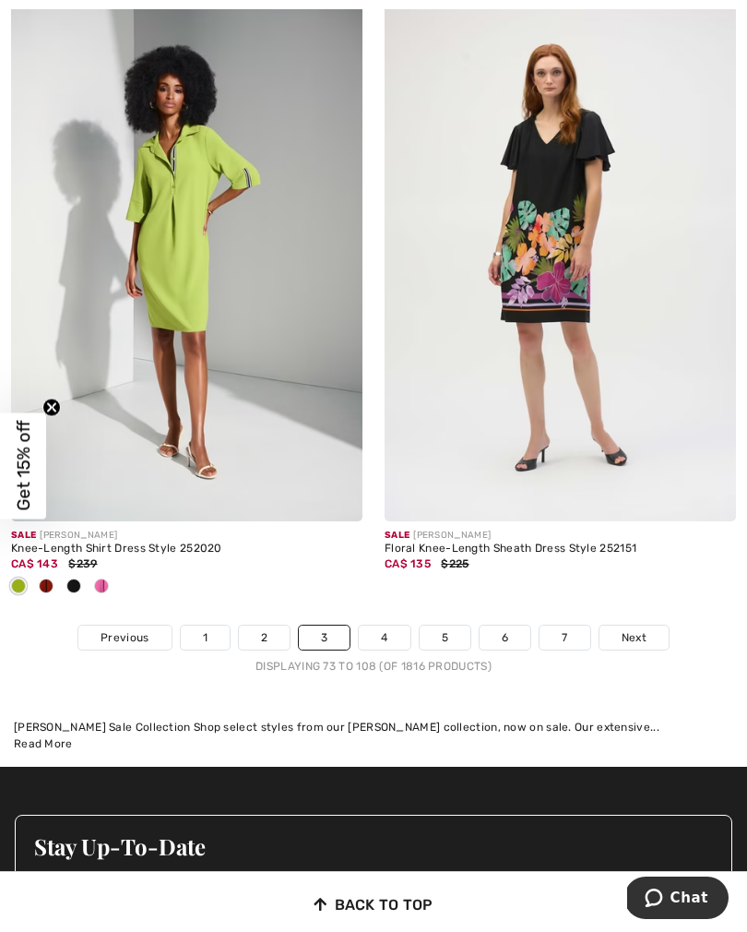
click at [375, 625] on link "4" at bounding box center [384, 637] width 51 height 24
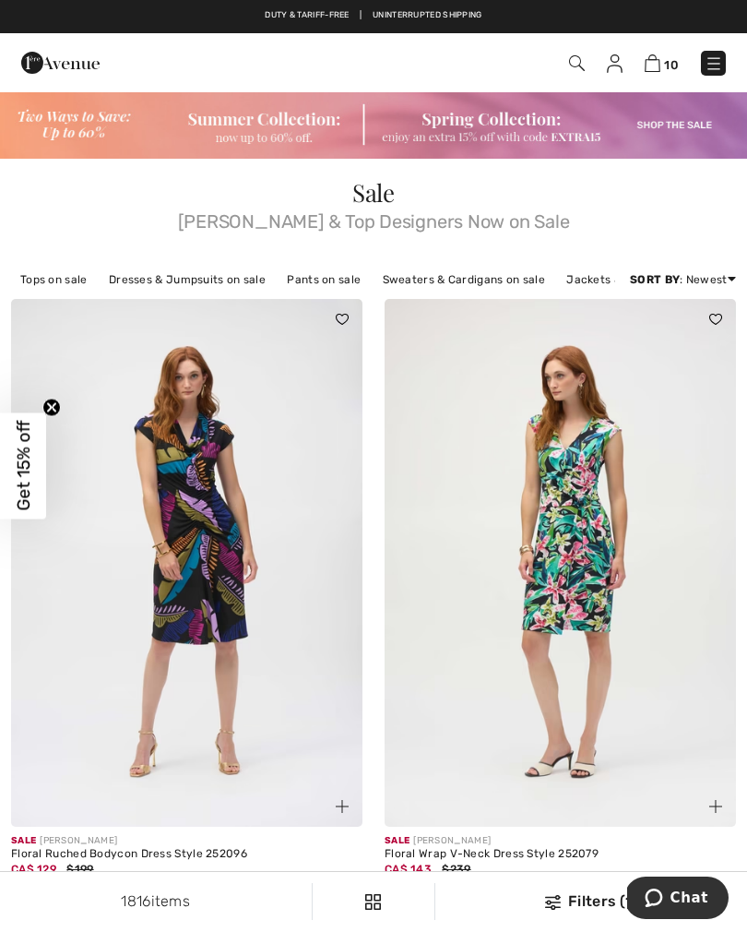
click at [656, 72] on img at bounding box center [653, 63] width 16 height 18
